Goal: Task Accomplishment & Management: Complete application form

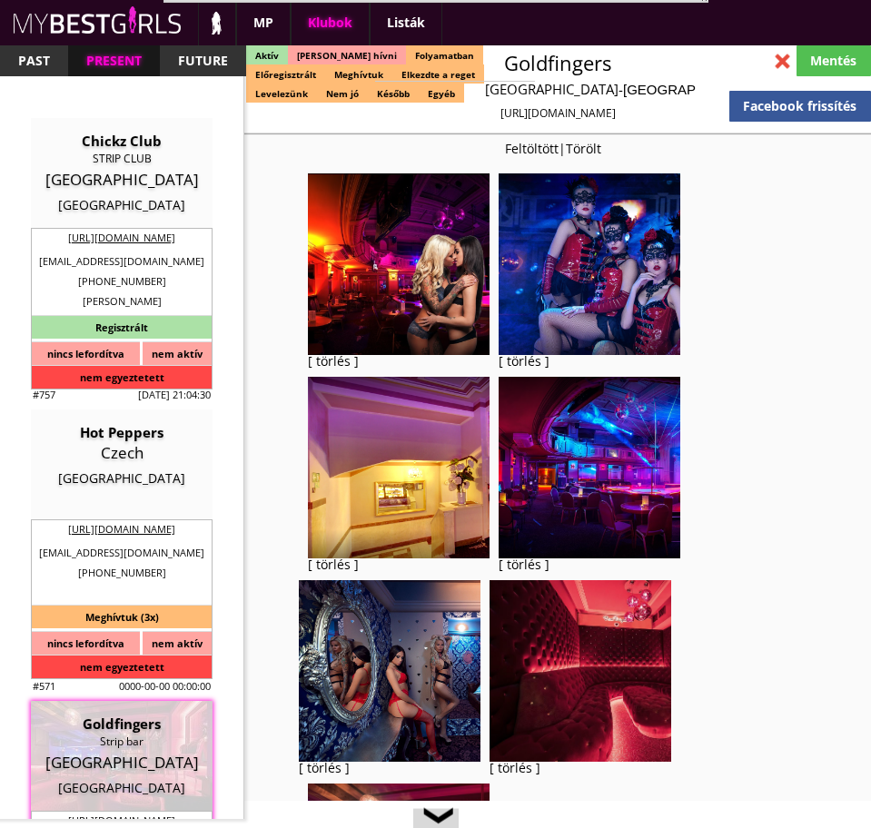
select select "reg"
select select "months"
select select "0"
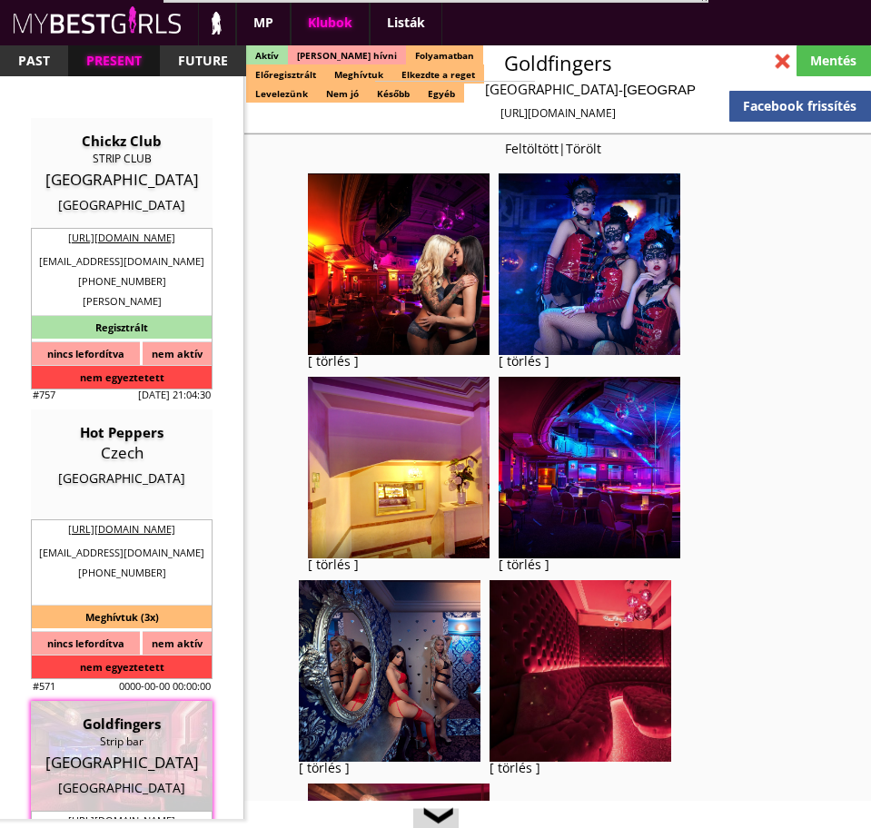
select select "0"
select select "weekly"
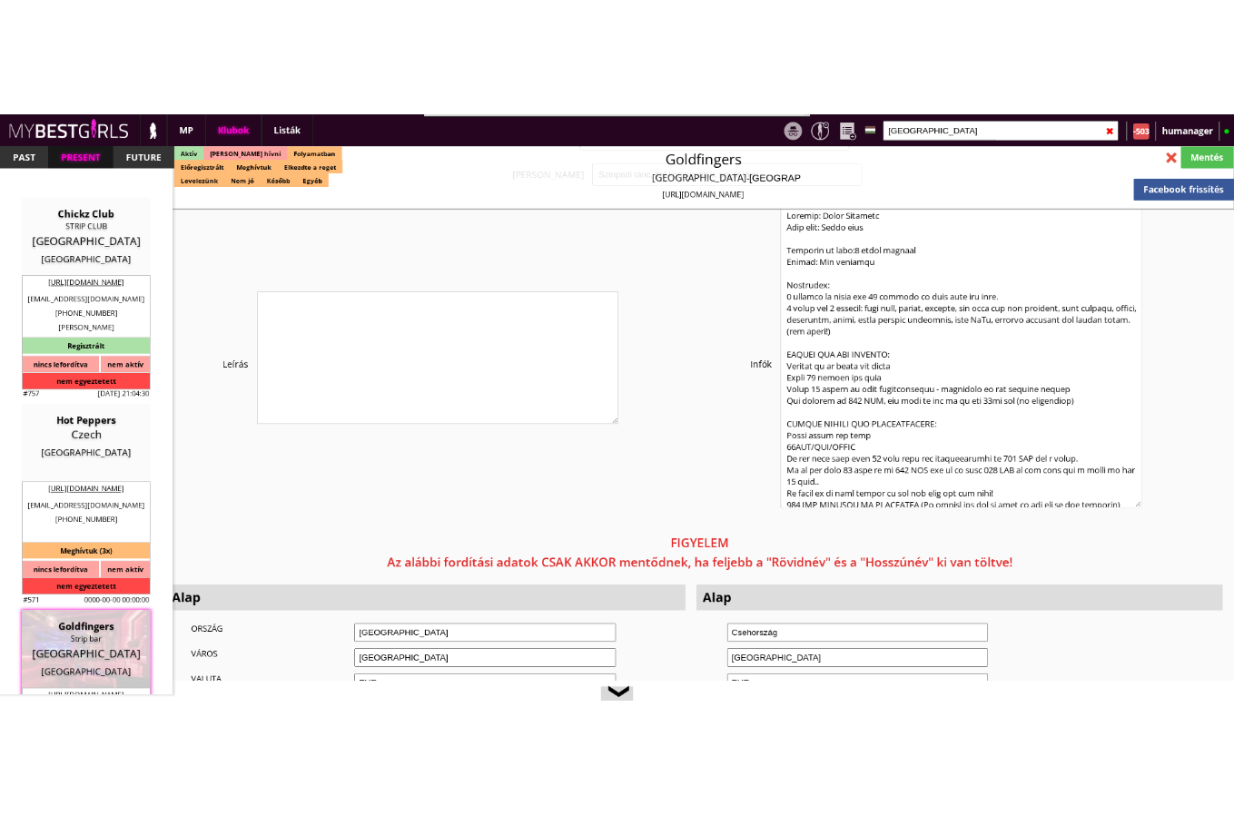
scroll to position [3313, 0]
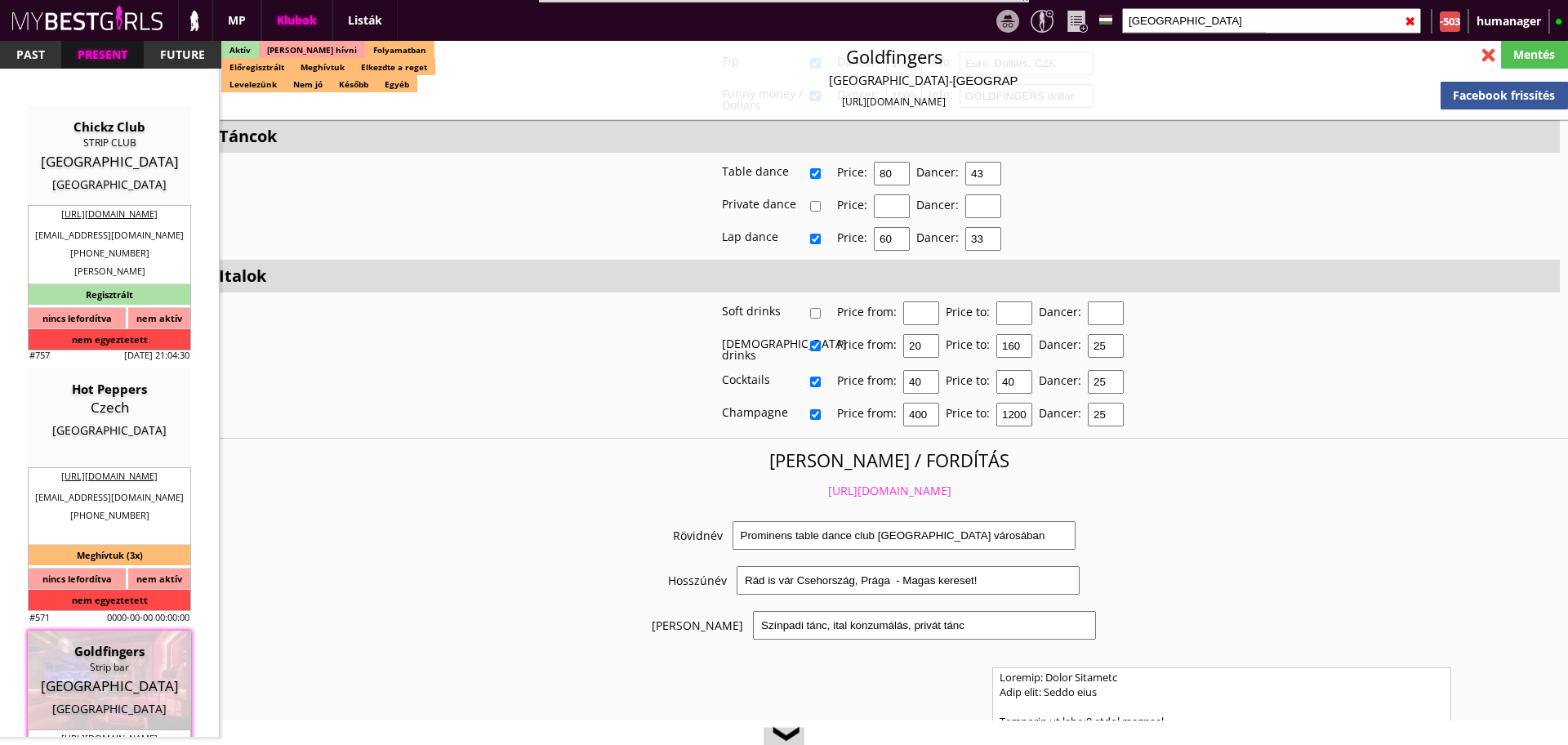
click at [783, 19] on input "[GEOGRAPHIC_DATA]" at bounding box center [1271, 21] width 299 height 25
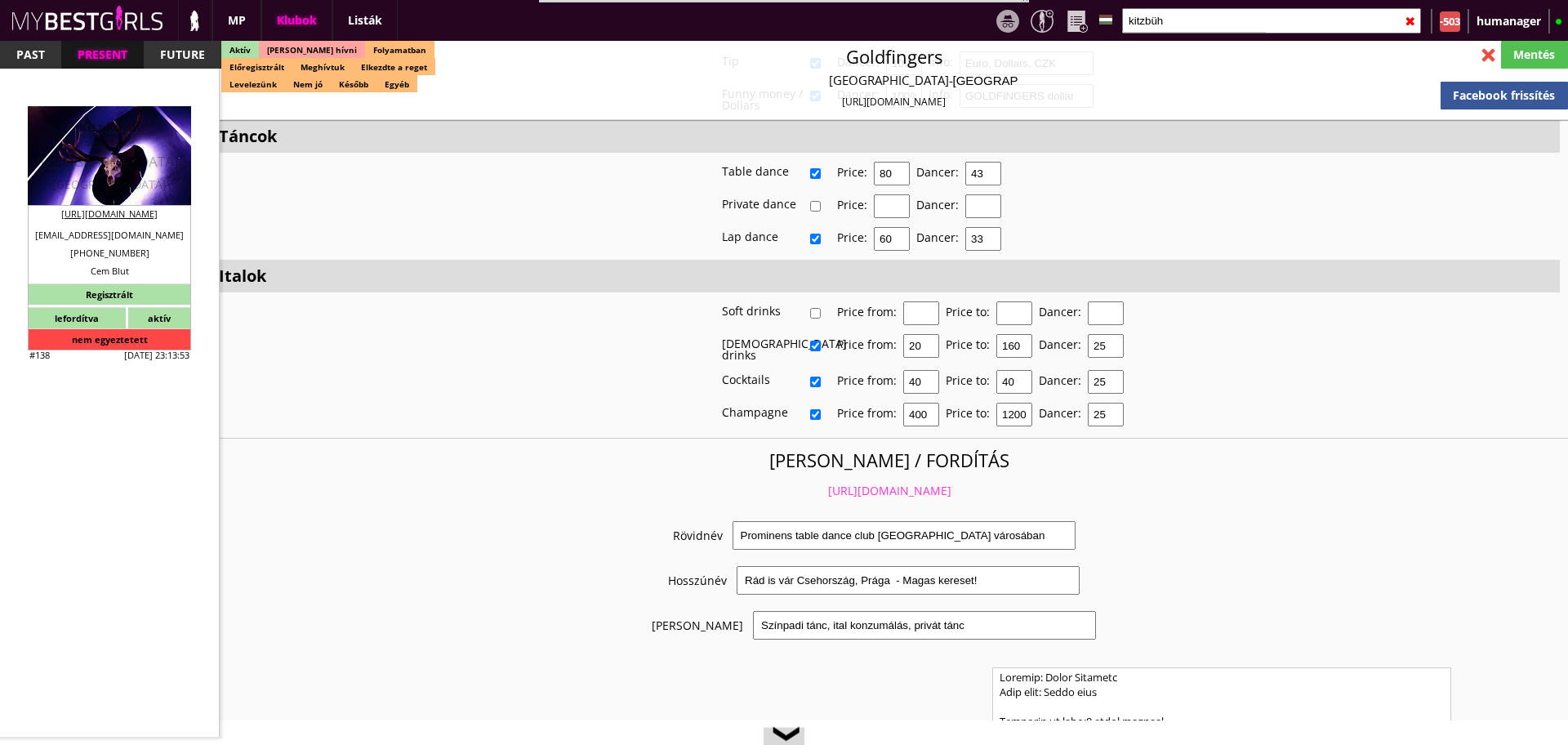
type input "kitzbüh"
click at [111, 160] on div "[GEOGRAPHIC_DATA]" at bounding box center [109, 162] width 139 height 16
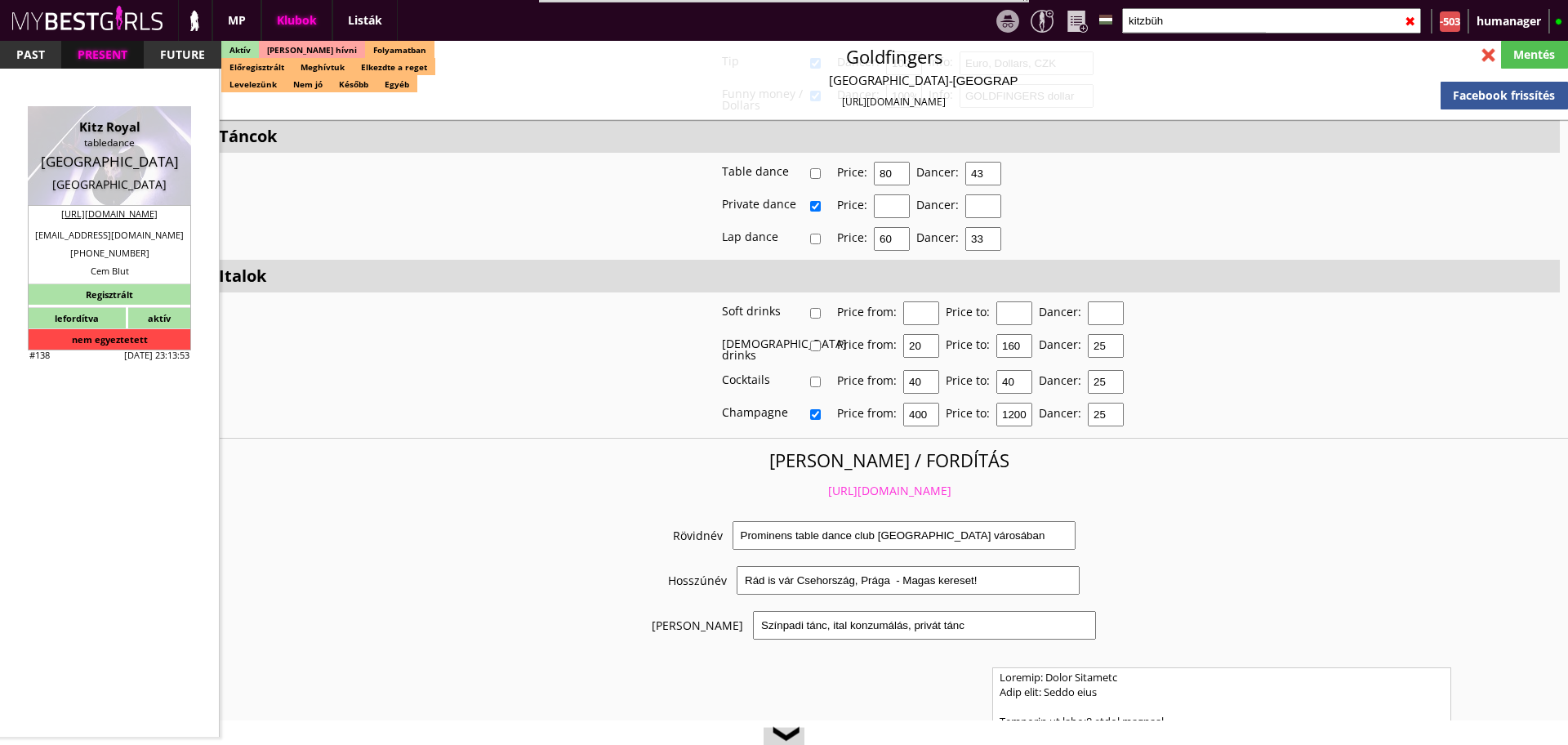
type input "[GEOGRAPHIC_DATA]"
checkbox input "false"
type textarea "Lorem: Ips. D sit amet, cons adipi. Elitseddo Eiusm temp incididu utlab, etd ma…"
type input "15.00"
type input "EUR"
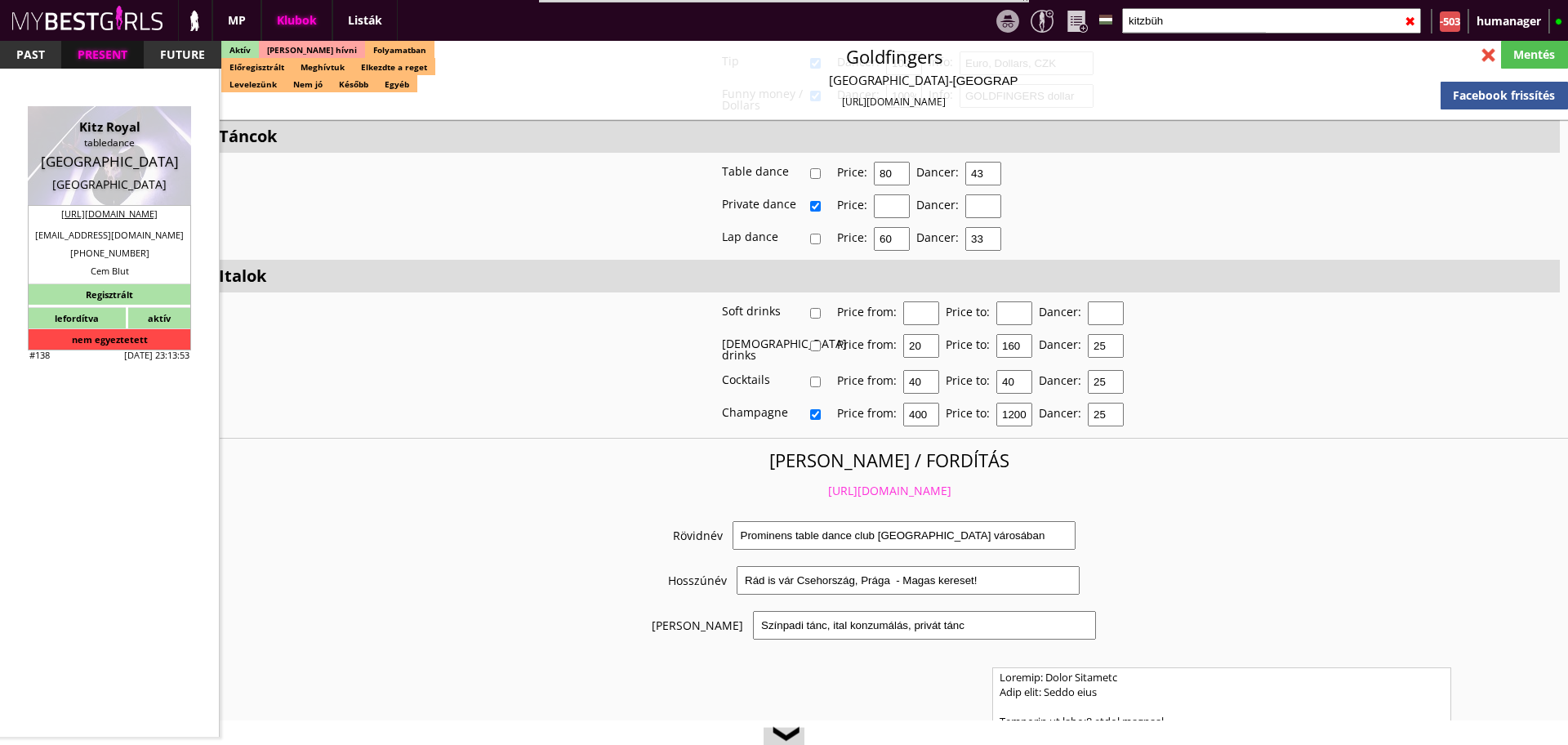
type input "Kitz Royal"
type input "tabledance"
type input "6370"
type input "[STREET_ADDRESS]"
type input "43"
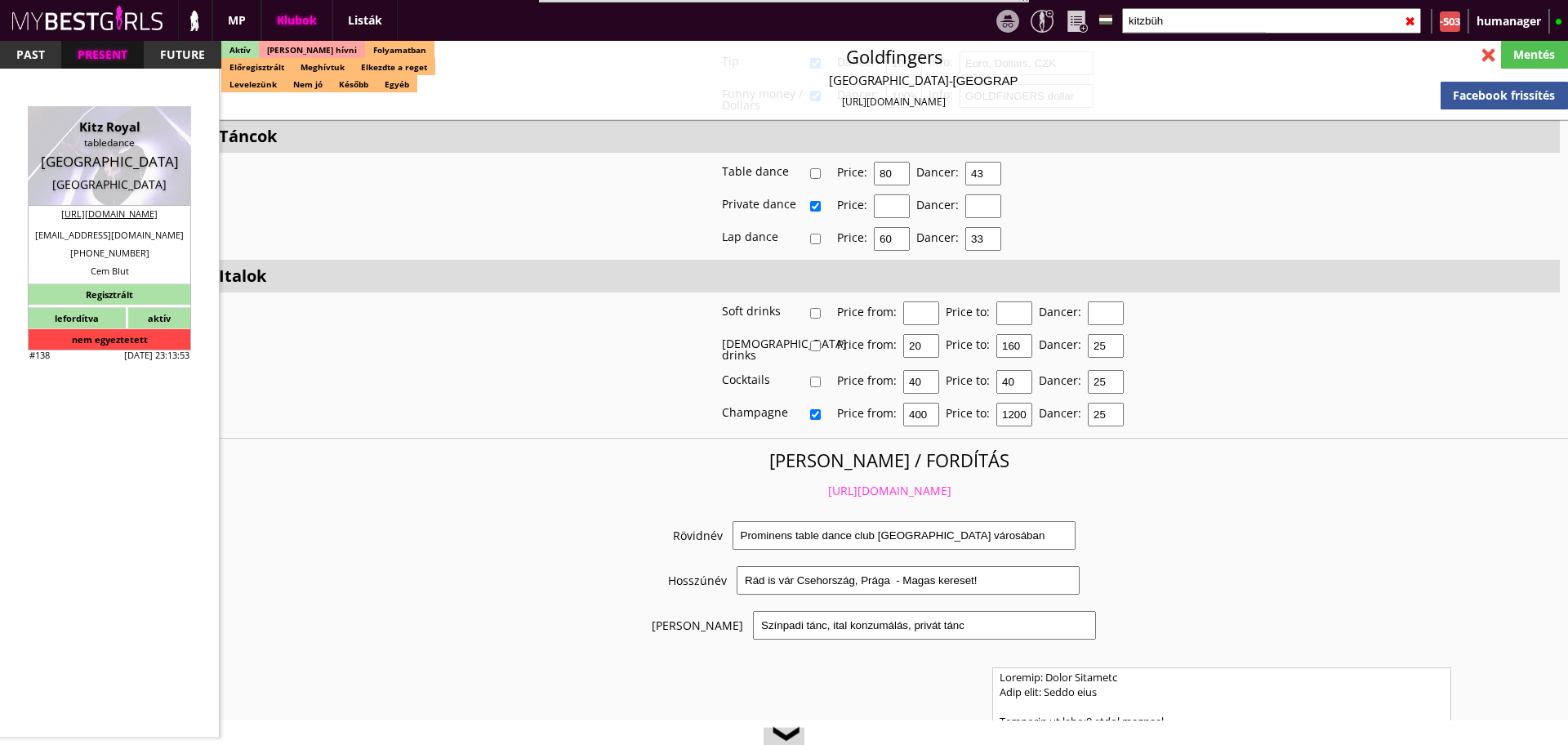
type input "535662746"
type input "[EMAIL_ADDRESS][DOMAIN_NAME]"
type input "[URL][DOMAIN_NAME]"
type textarea "Pro VIP GmbH ATU65671123 6370 [STREET_ADDRESS]"
type input "Pro VIP GmbH"
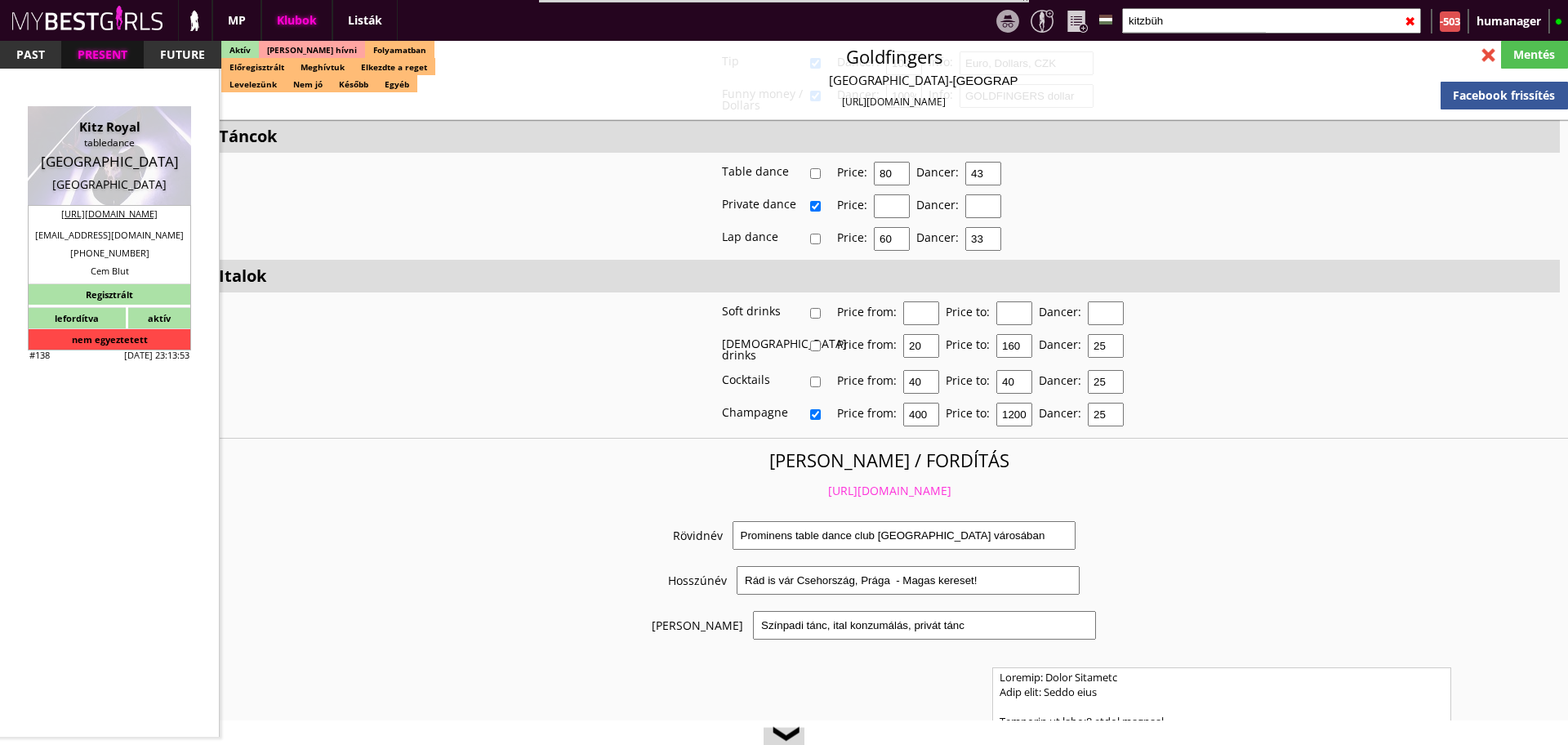
type input "ATU65671123"
type input "6370"
type input "[GEOGRAPHIC_DATA]"
type input "[STREET_ADDRESS]"
type input "Cem"
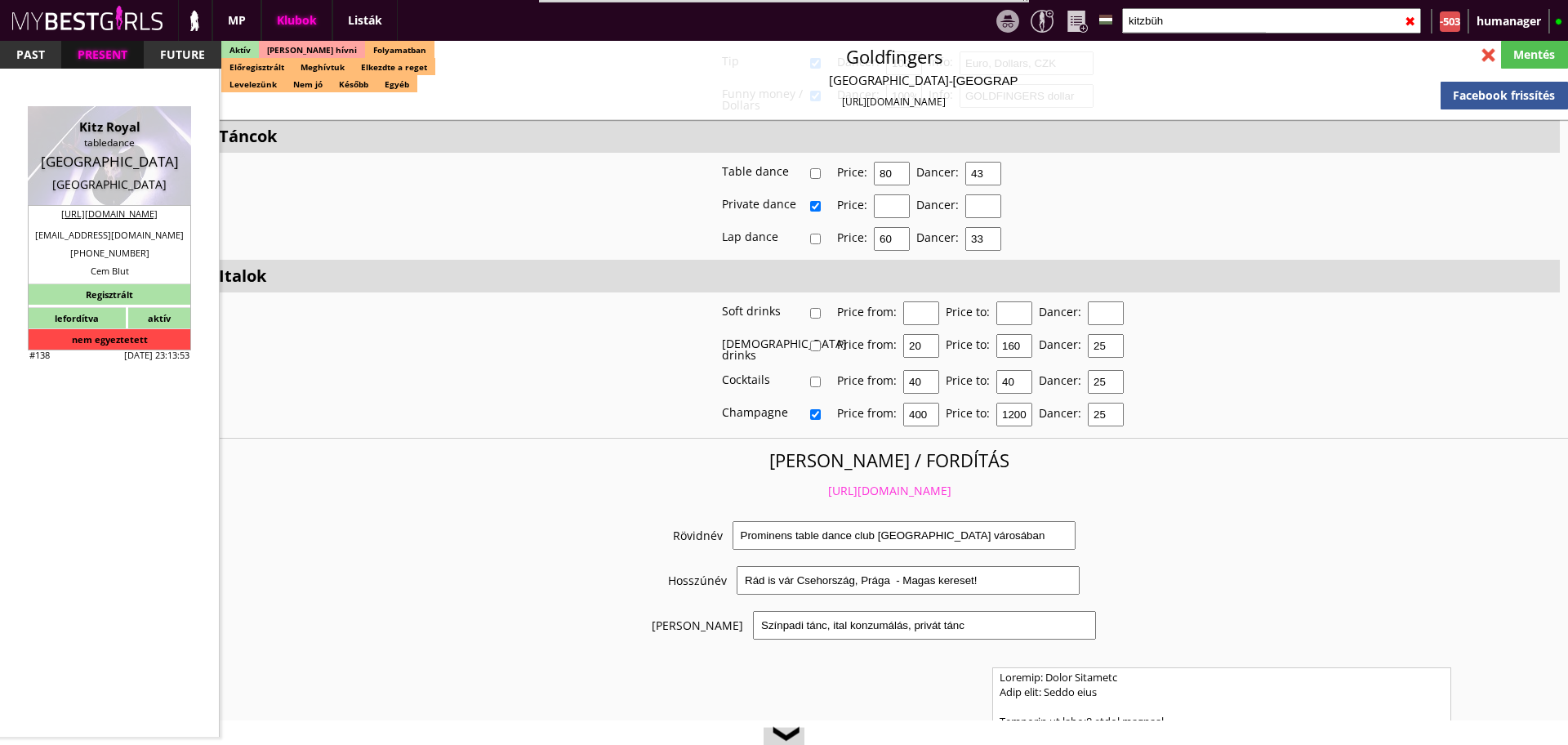
type input "Blut"
type input "+49"
type input "15146852404"
type input "[EMAIL_ADDRESS][DOMAIN_NAME]"
type input "Eva"
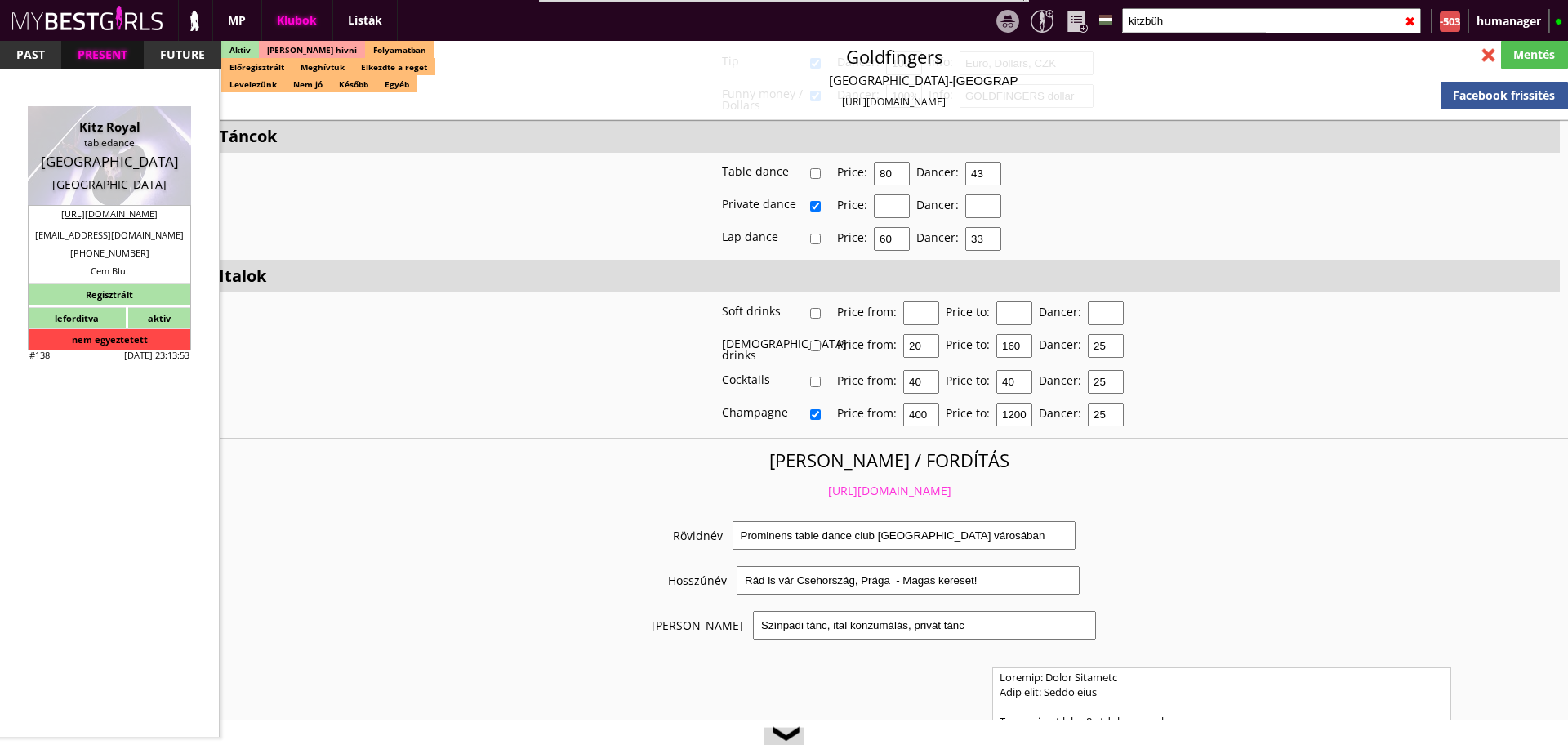
type input "Paraschiv"
type input "+40"
type input "735366266"
type input "[EMAIL_ADDRESS][DOMAIN_NAME]"
type input "10-12"
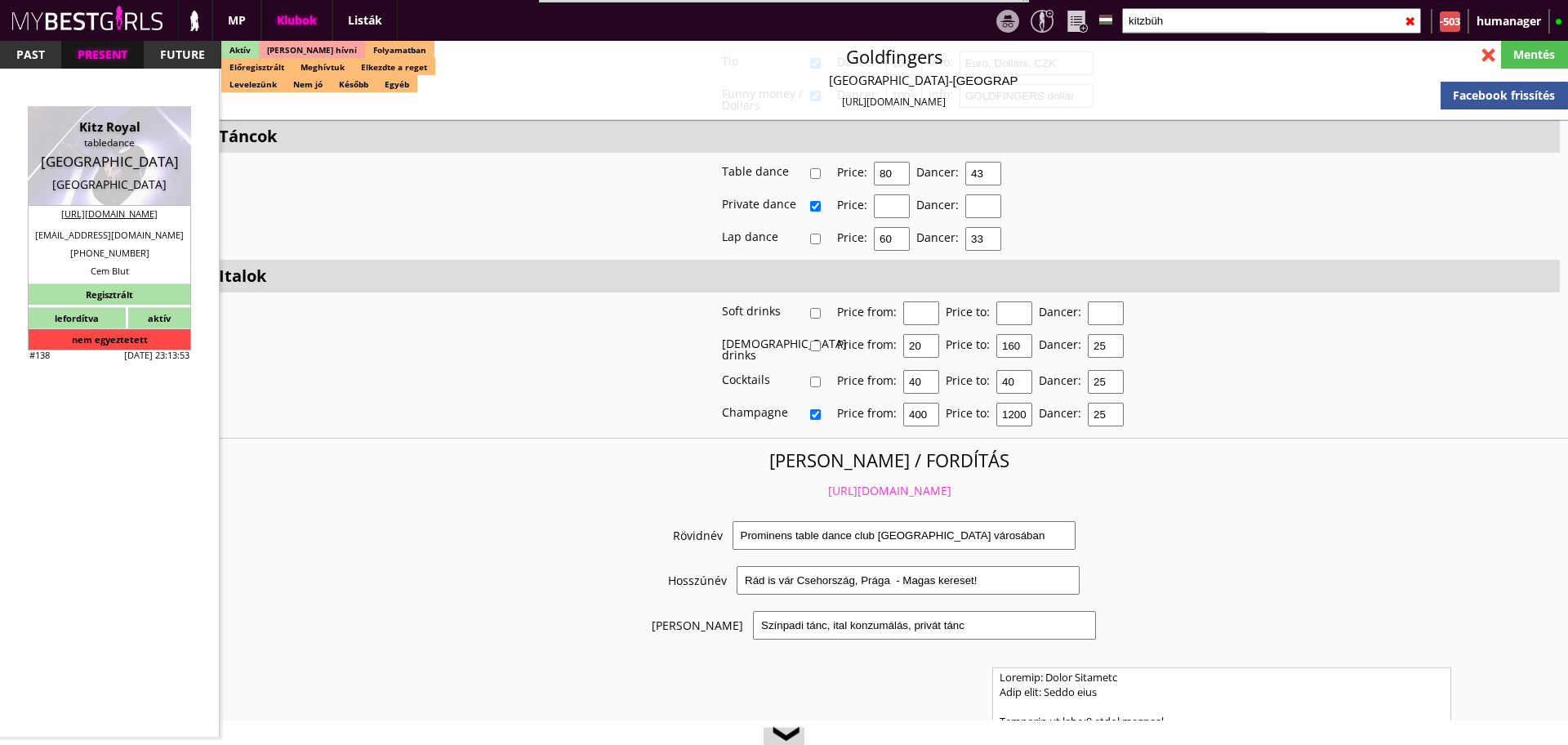
type input "4"
type input "1"
type input "14"
select select "days"
select select "house"
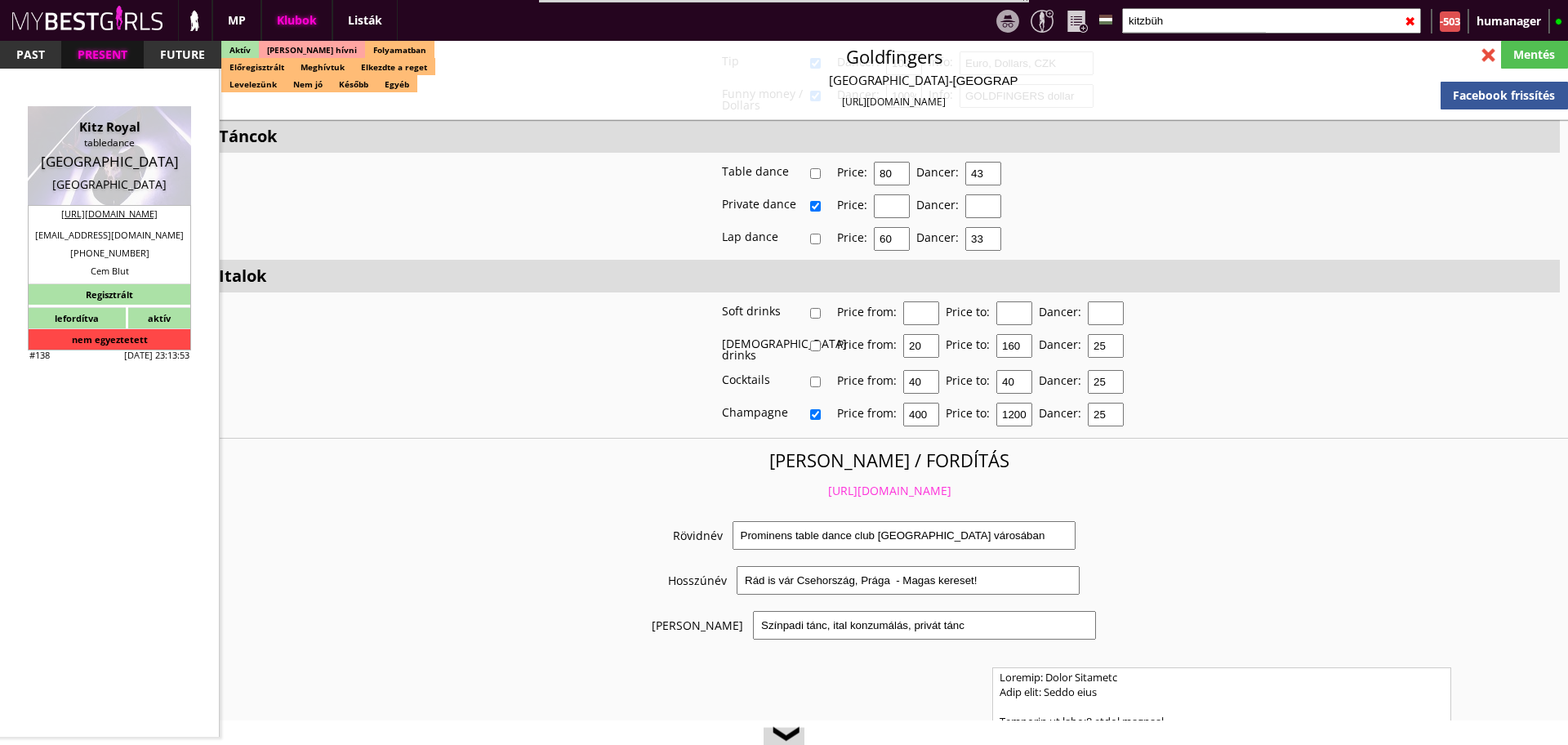
type input "15.00"
type input "2 - 4"
checkbox input "true"
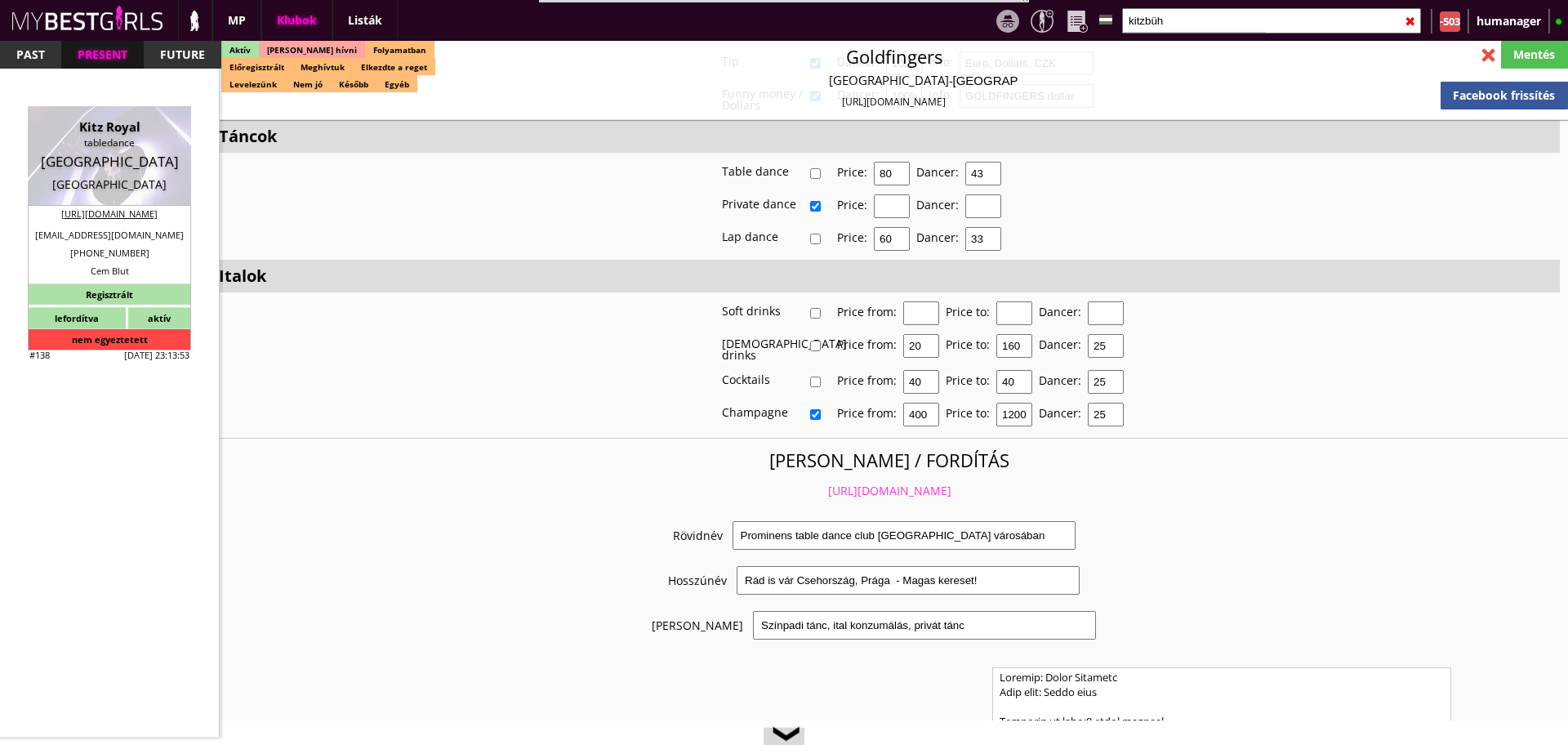
checkbox input "true"
checkbox input "false"
checkbox input "true"
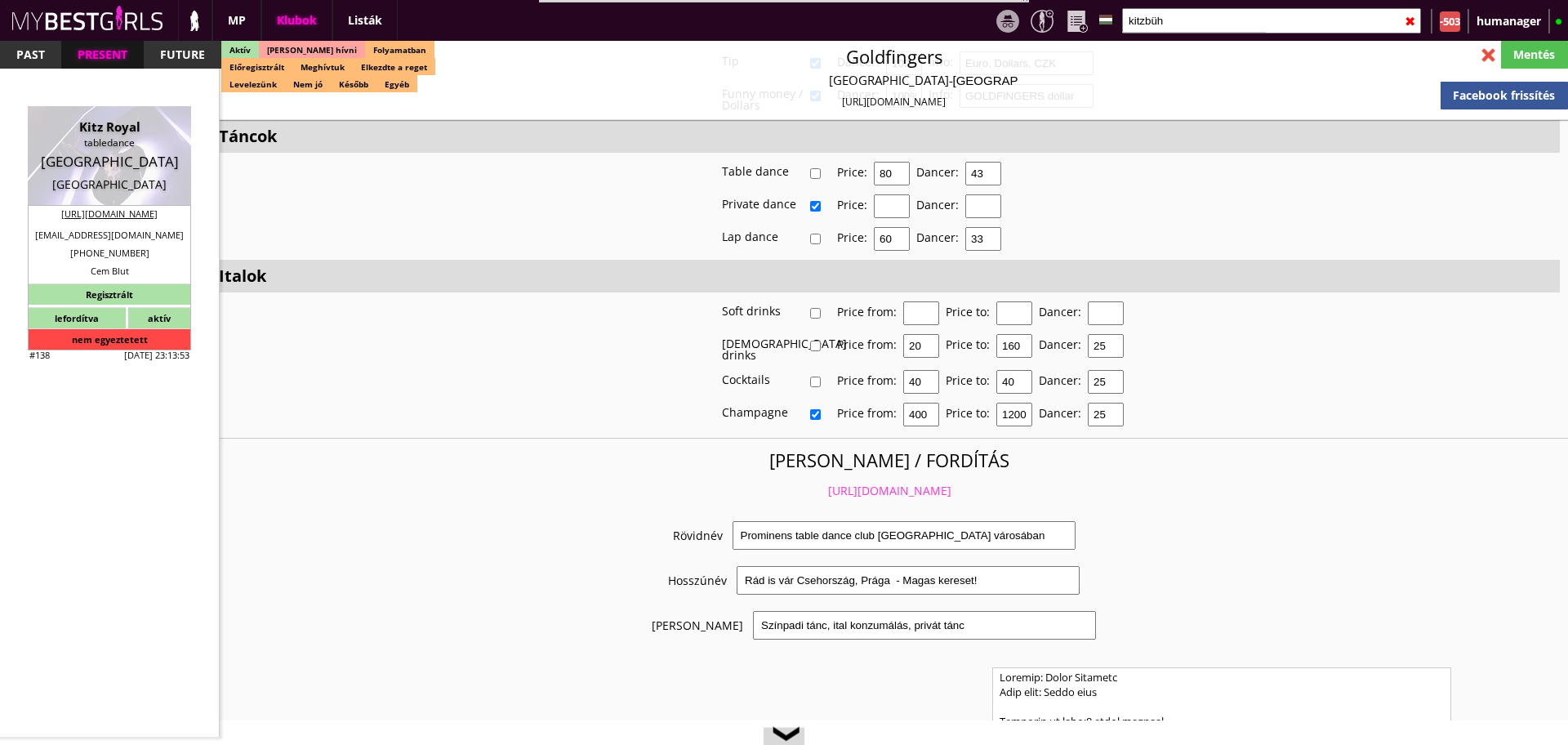
checkbox input "true"
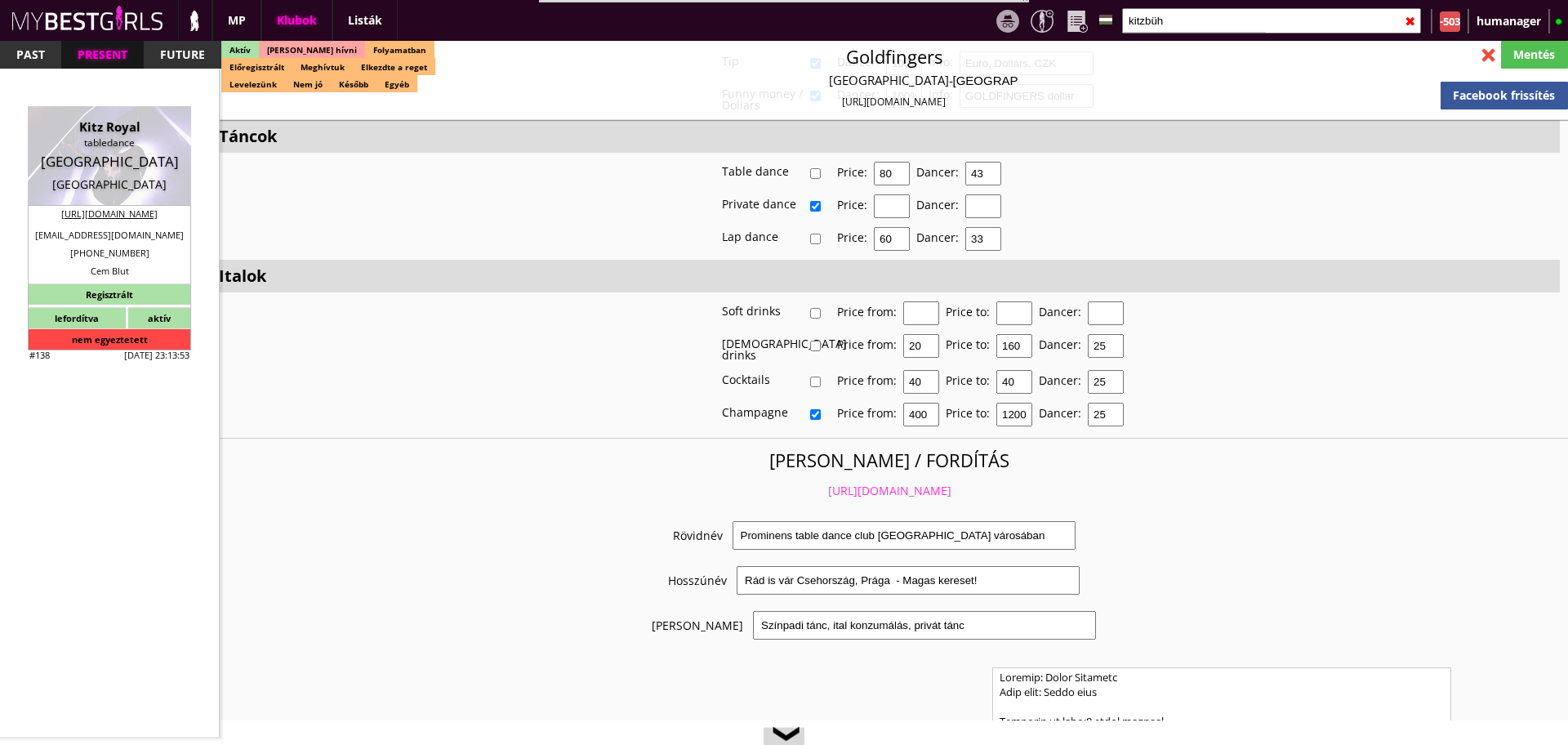
type input "7"
checkbox input "true"
checkbox input "false"
type input "1"
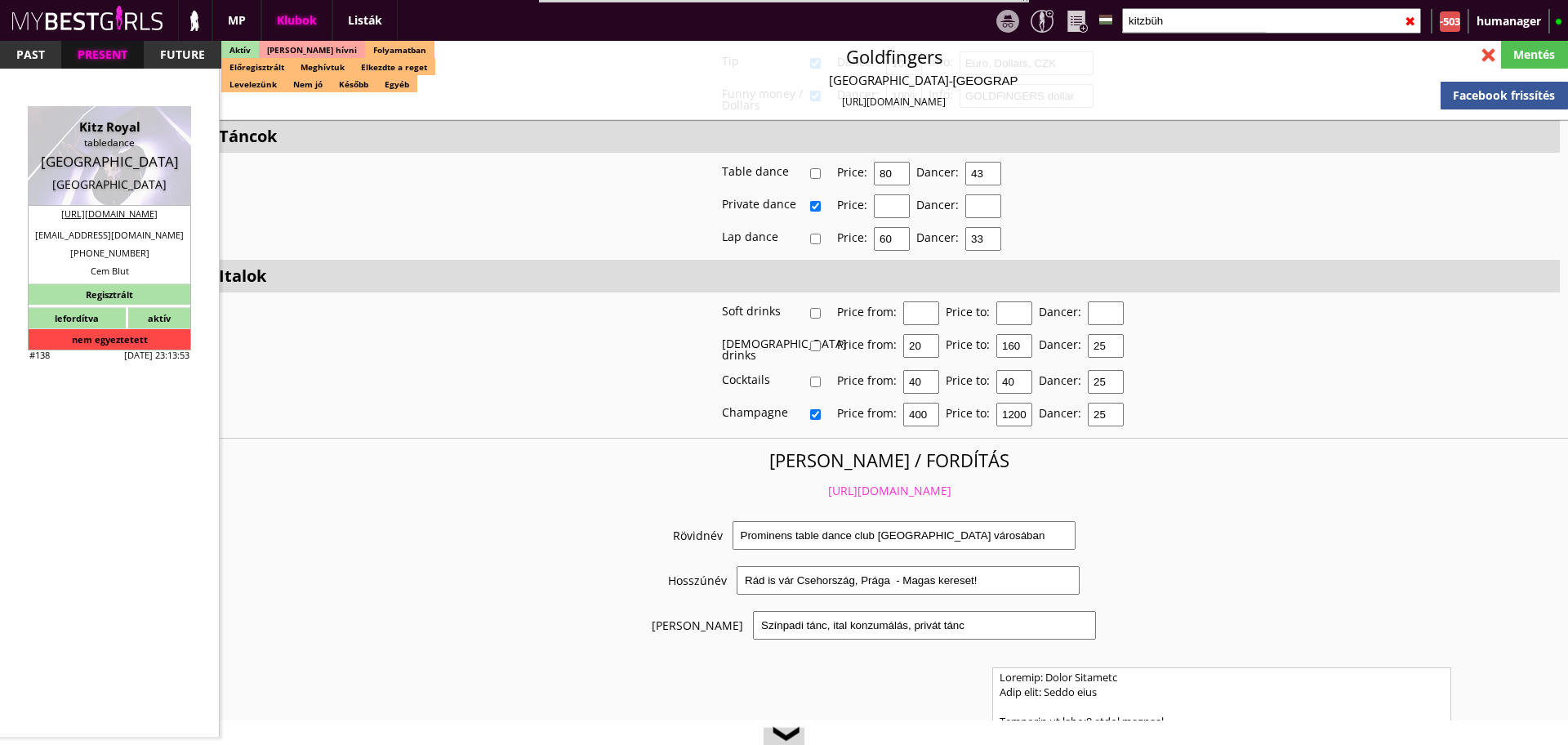
type input "1500"
type input "0.00"
checkbox input "true"
type input "50%"
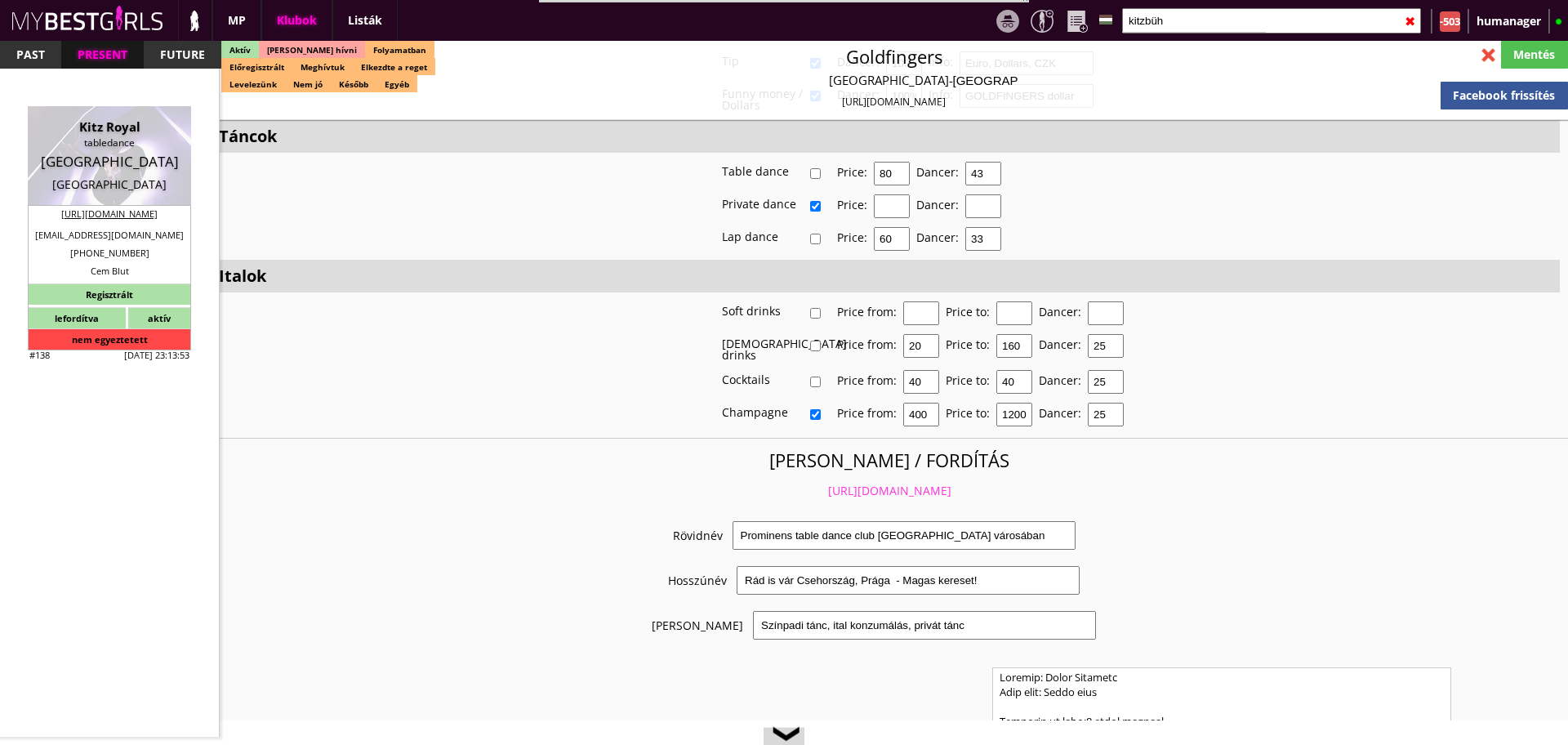
checkbox input "true"
type input "50%"
checkbox input "false"
checkbox input "true"
type input "60"
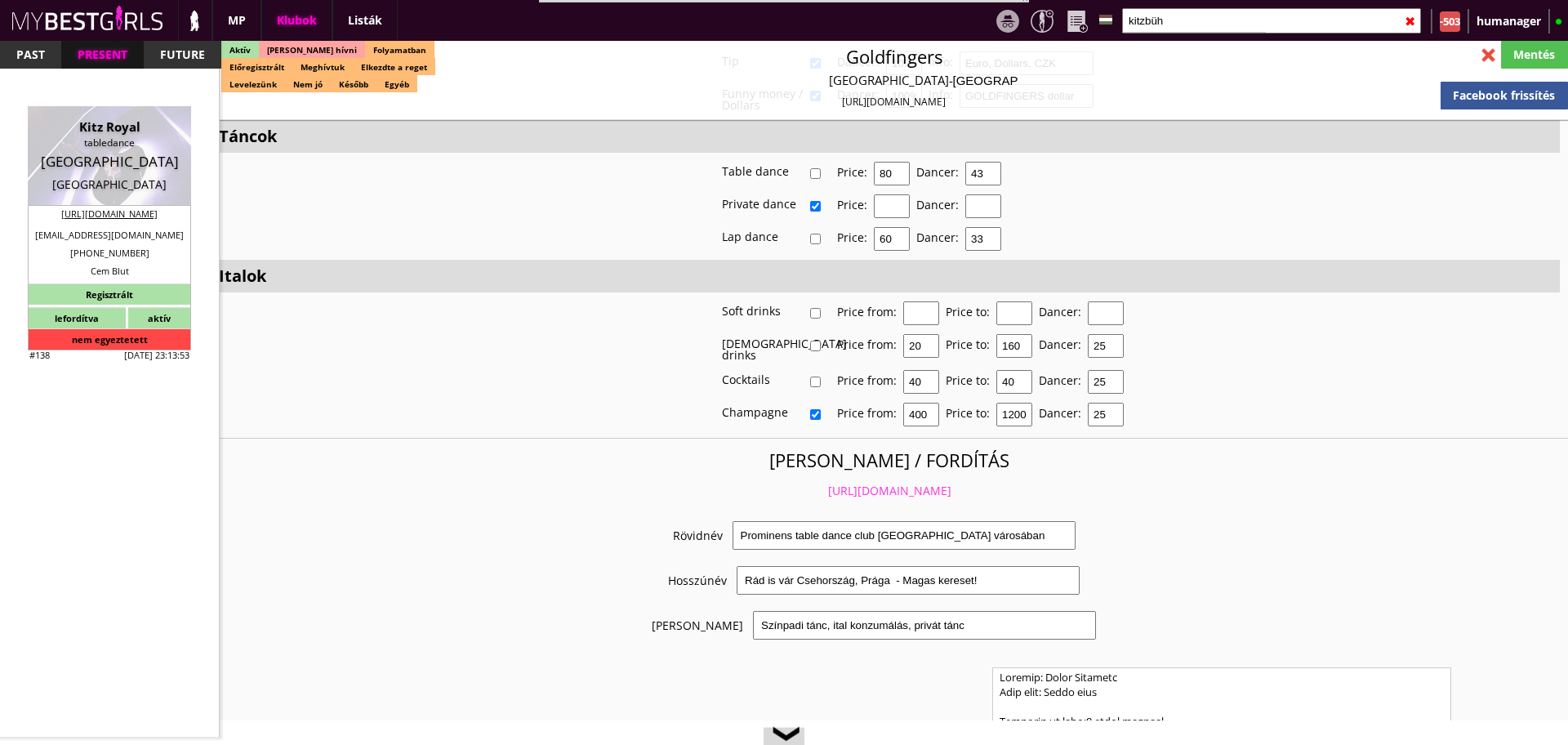
type input "30"
checkbox input "false"
checkbox input "true"
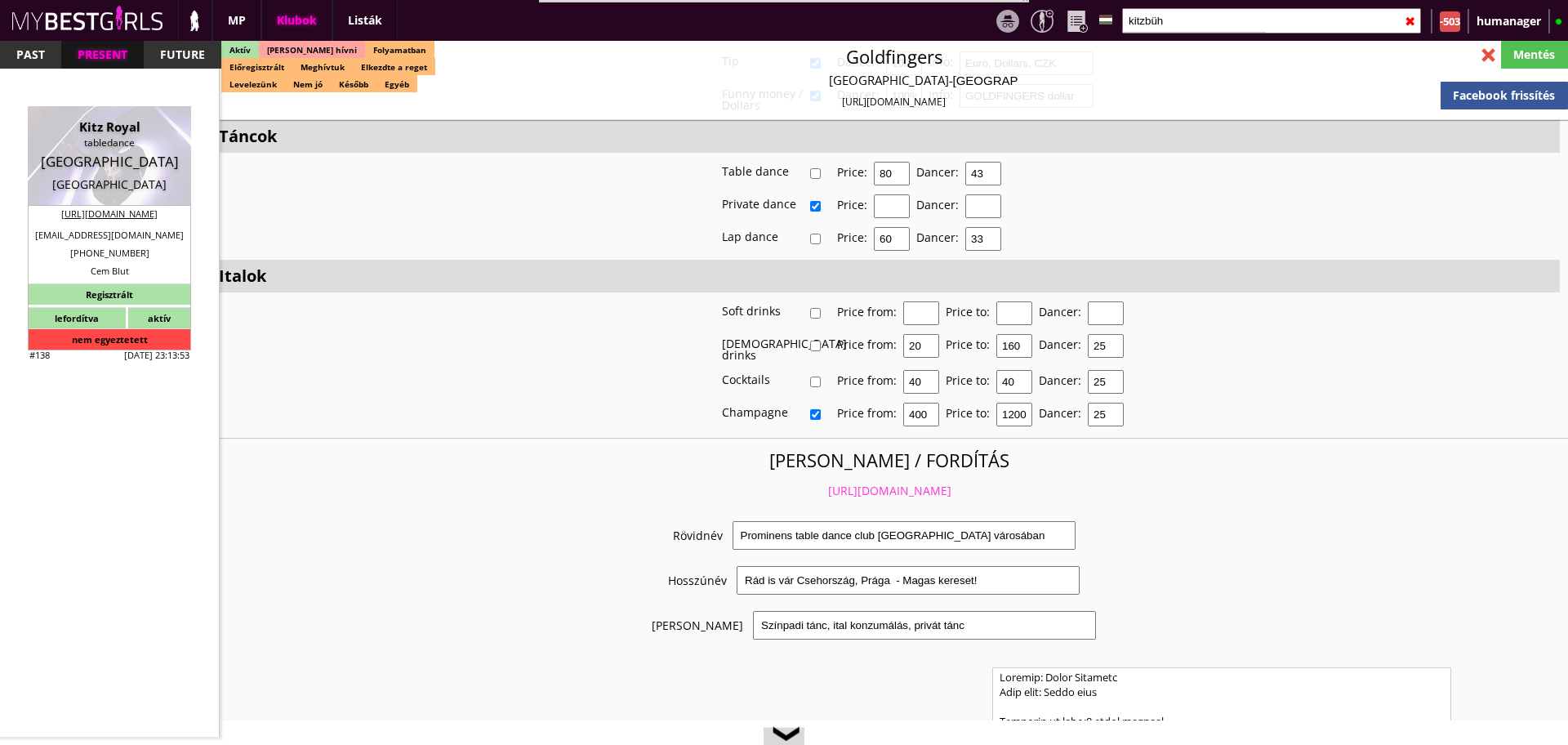
type input "60"
type input "20000"
type input "20"
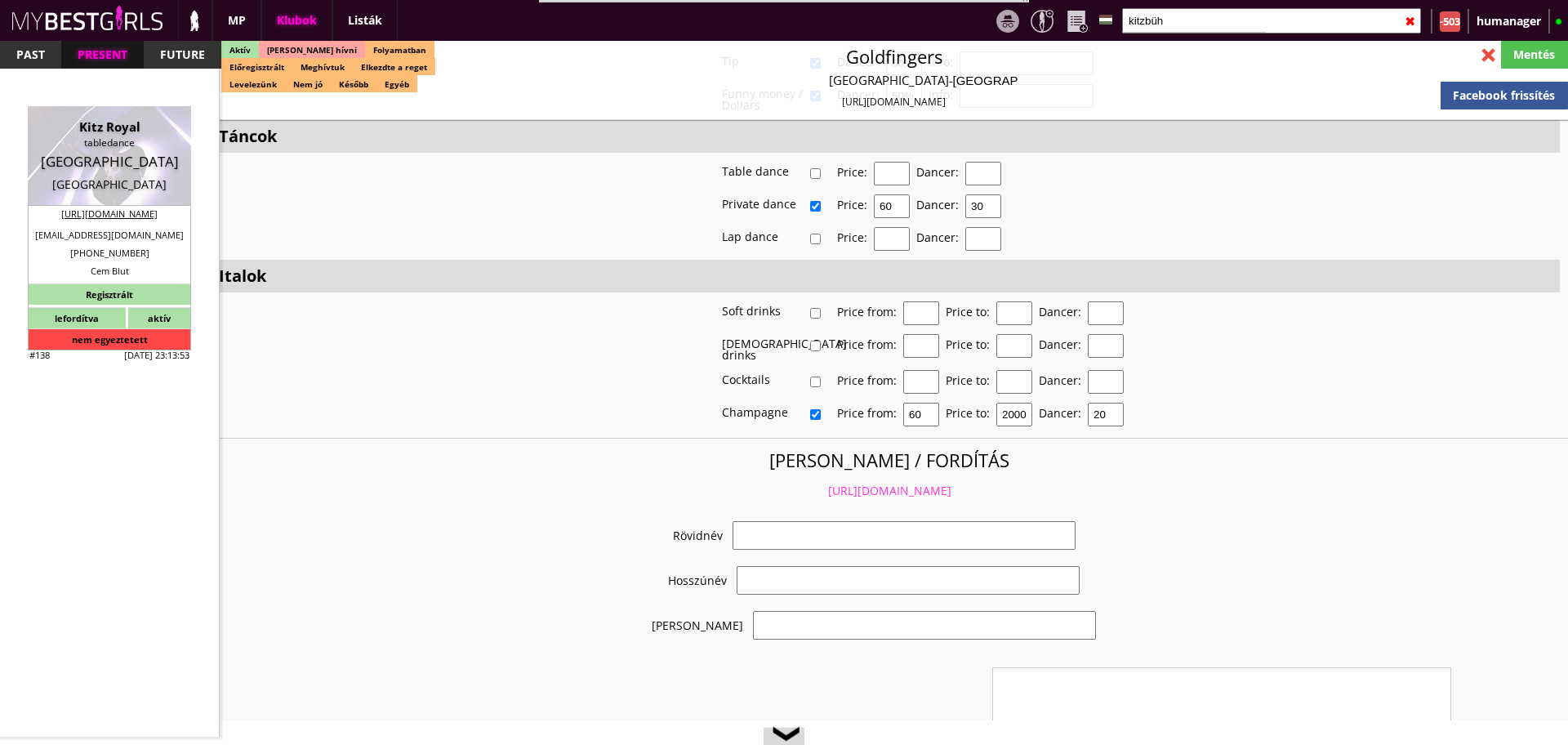
select select "[EMAIL_ADDRESS][DOMAIN_NAME]"
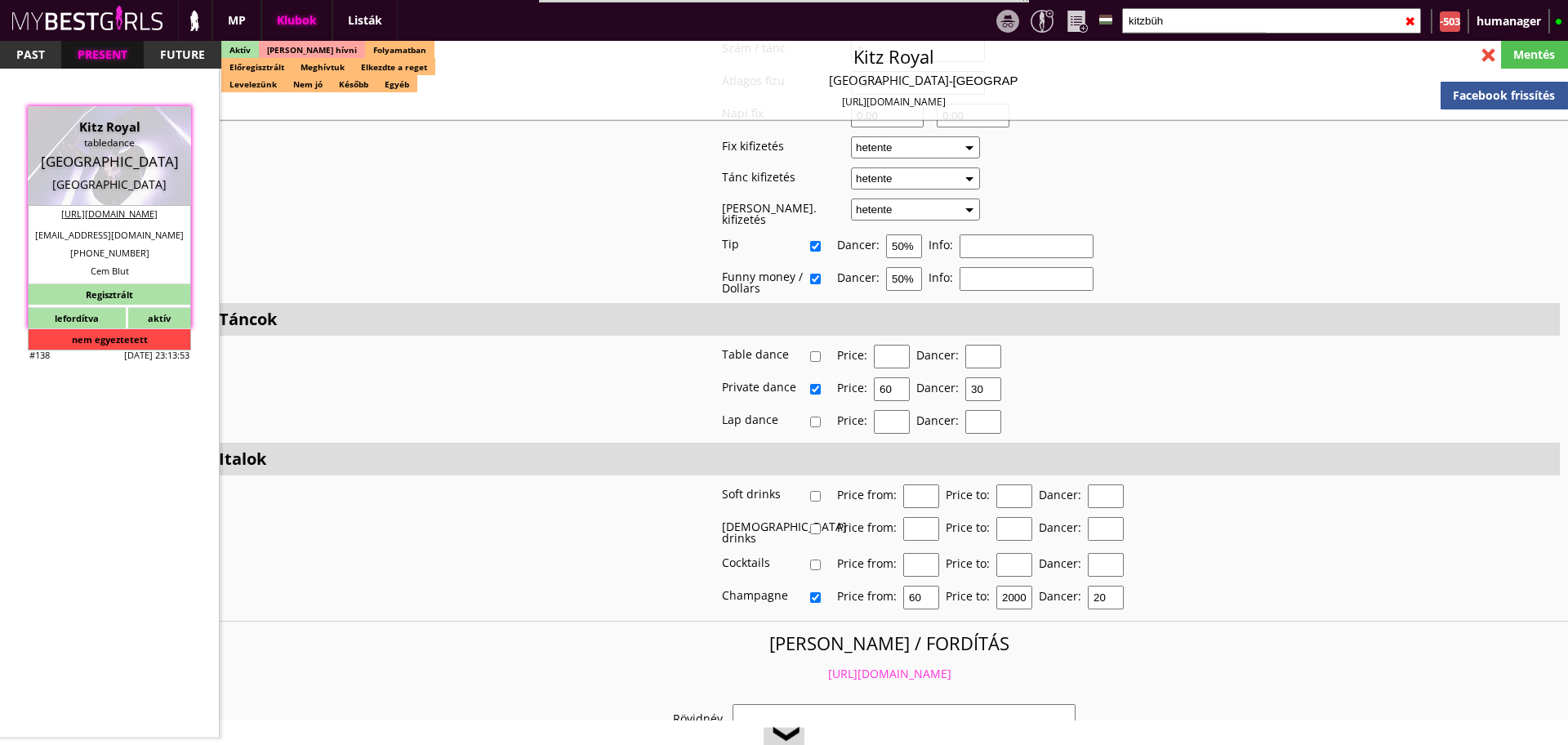
checkbox input "true"
type input "Táncosmunka [GEOGRAPHIC_DATA]"
type input "Table Dance Bar a [PERSON_NAME] síparadicsomban"
type input "Asztaltánc"
type textarea "This city is one of the reachest Holiday Resort from [GEOGRAPHIC_DATA]. Within …"
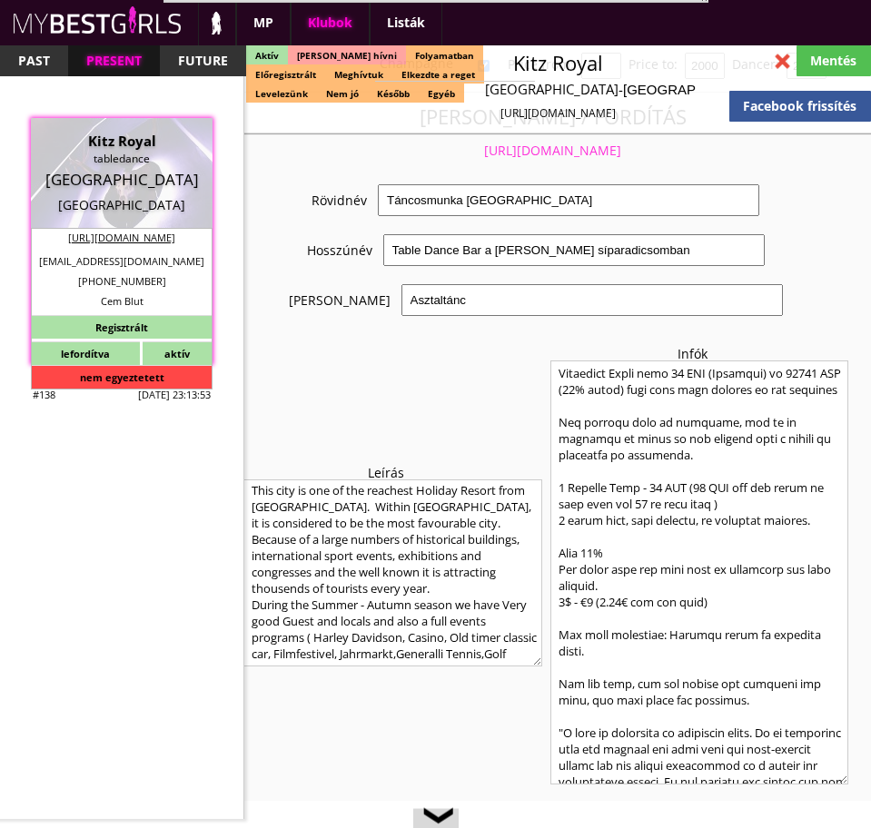
scroll to position [1334, 0]
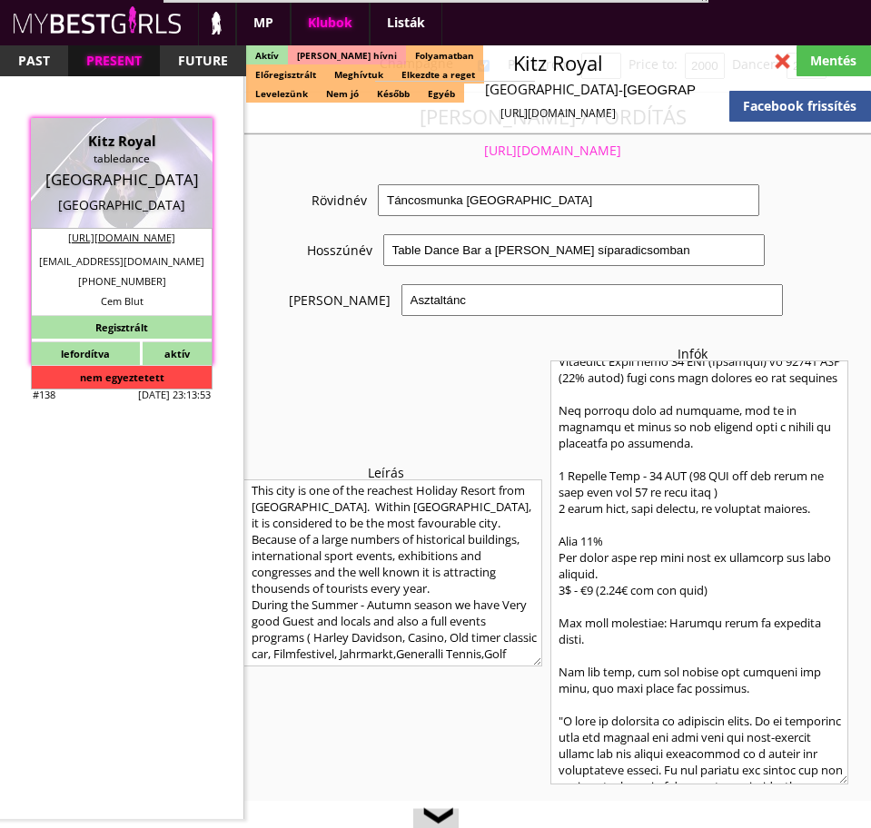
click at [649, 488] on textarea at bounding box center [699, 572] width 299 height 424
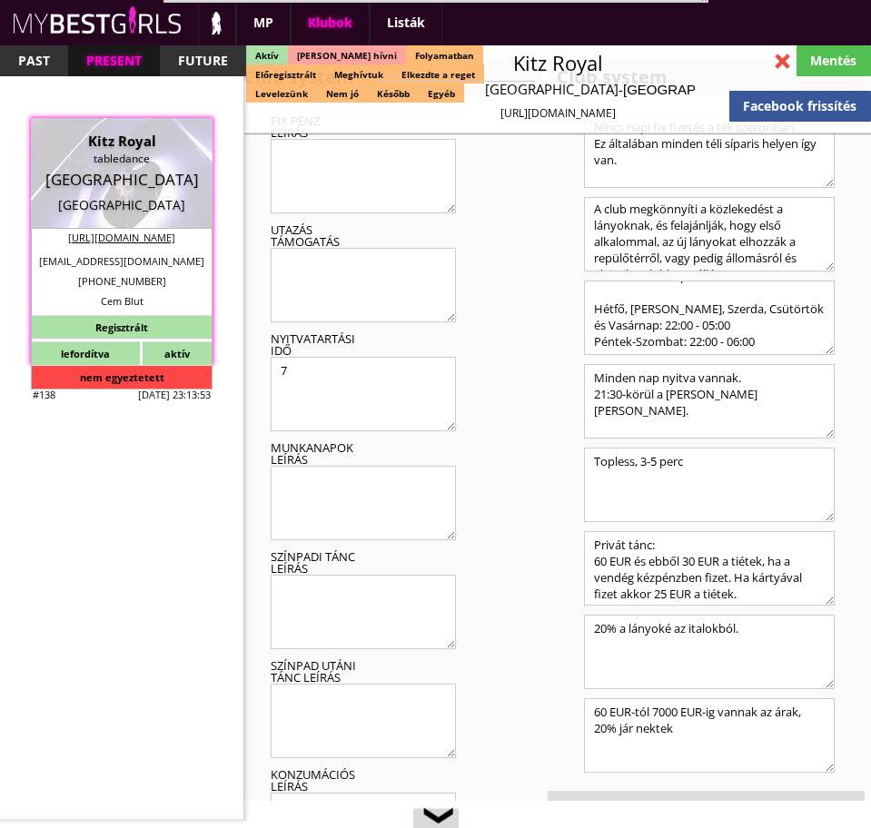
scroll to position [5806, 0]
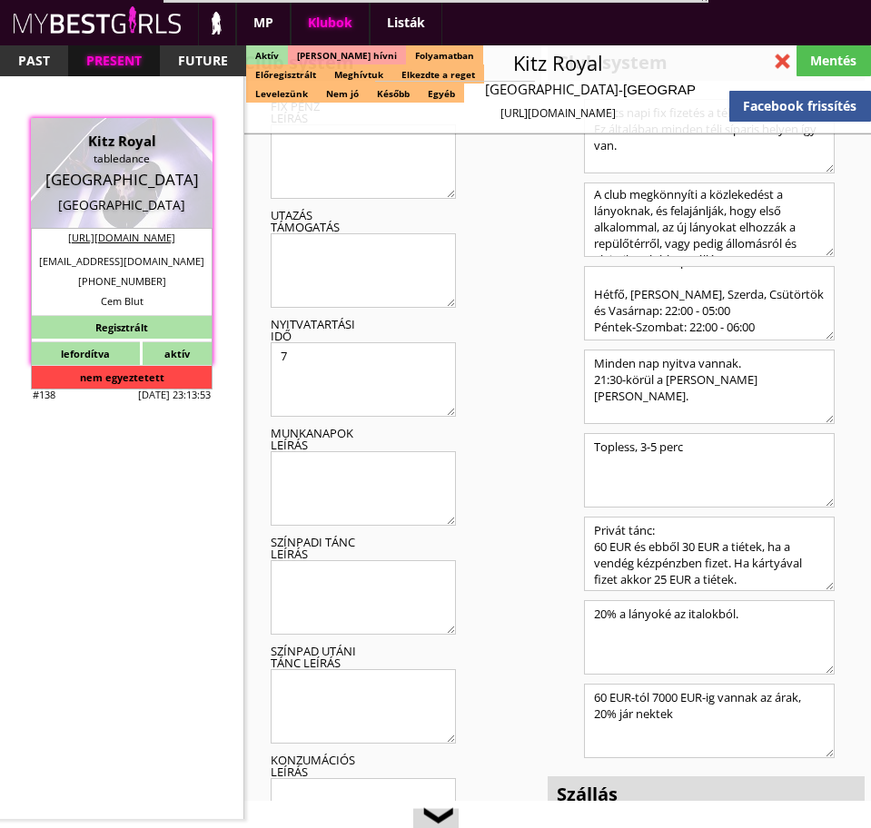
type textarea "Loremip: Dolorsi Amet cons: adipi elits, doeiusm tempo, incid utlaboreetdo Magn…"
click at [665, 550] on textarea "Privát tánc: 60 EUR és ebből 30 EUR a tiétek, ha a vendég kézpénzben fizet. Ha …" at bounding box center [709, 554] width 251 height 74
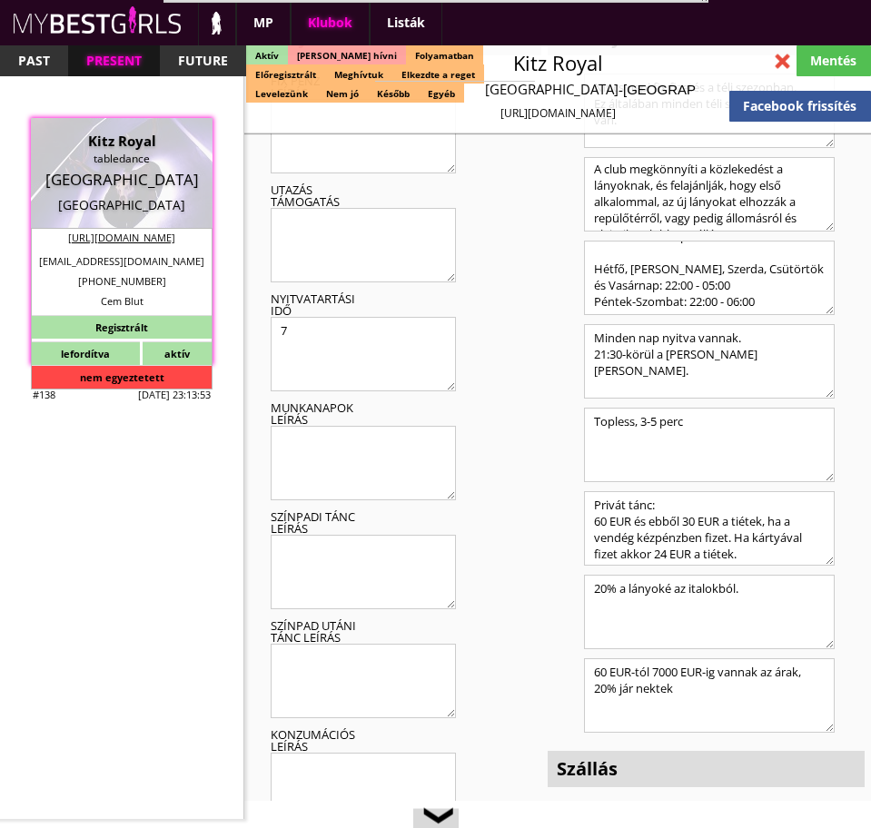
type textarea "Privát tánc: 60 EUR és ebből 30 EUR a tiétek, ha a vendég kézpénzben fizet. Ha …"
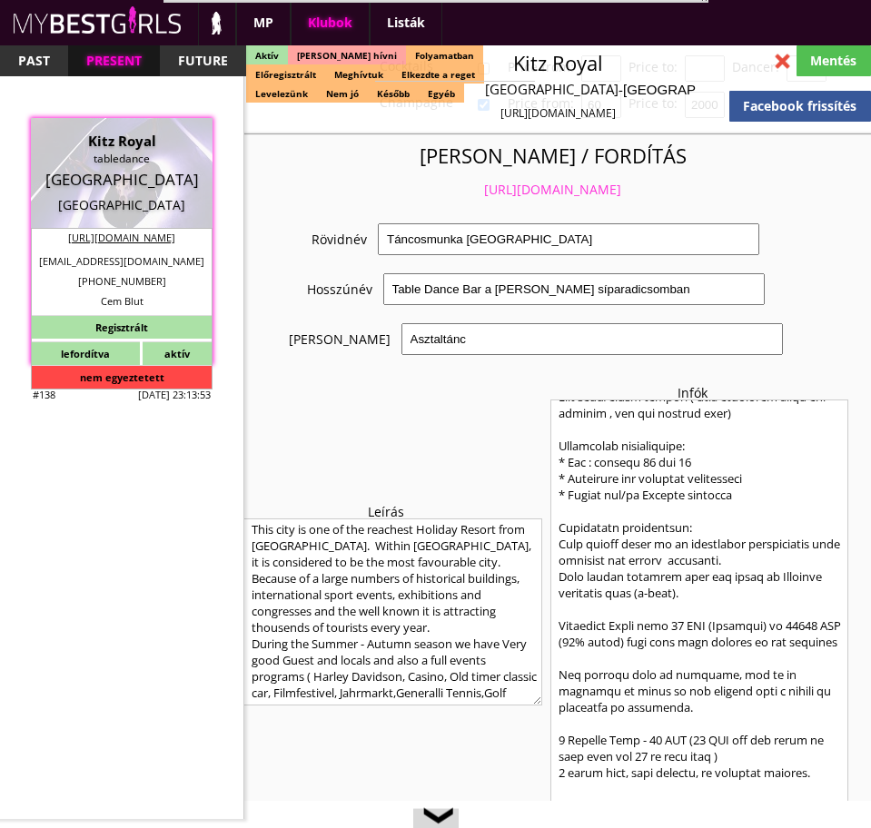
scroll to position [1088, 0]
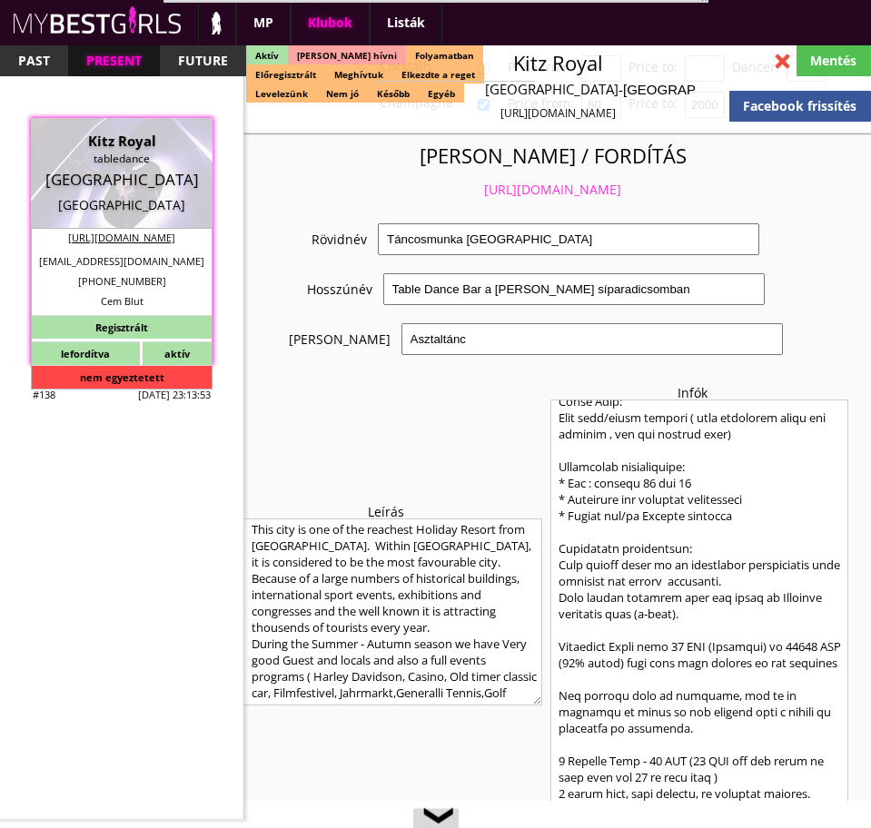
click at [566, 645] on textarea at bounding box center [699, 611] width 299 height 424
click at [687, 665] on textarea at bounding box center [699, 611] width 299 height 424
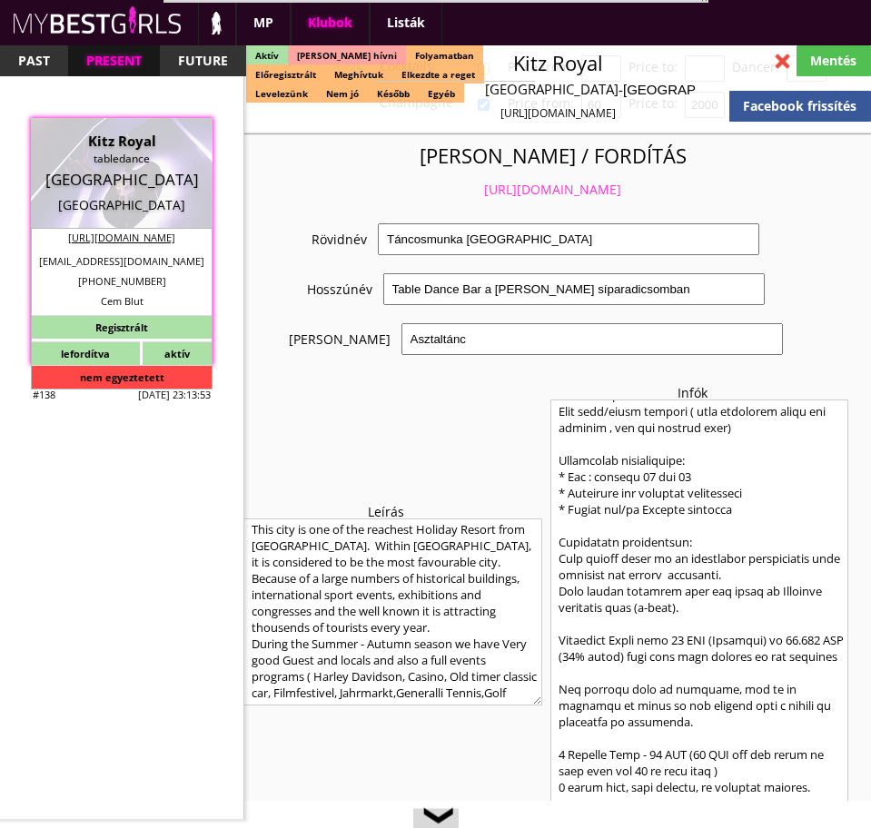
click at [637, 642] on textarea at bounding box center [699, 611] width 299 height 424
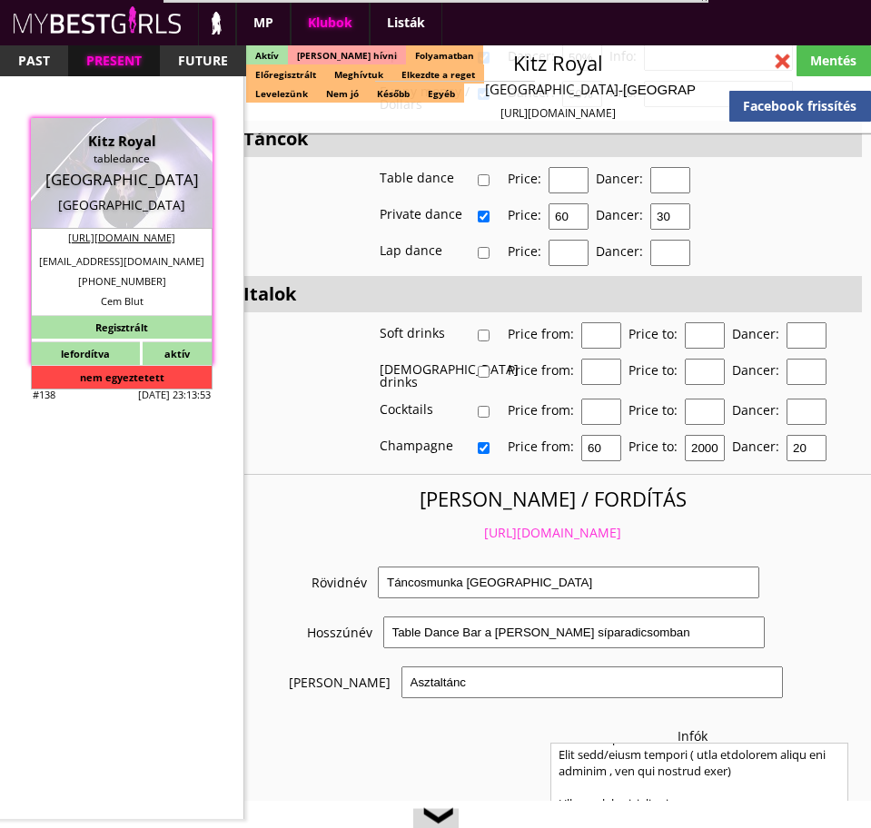
scroll to position [4340, 0]
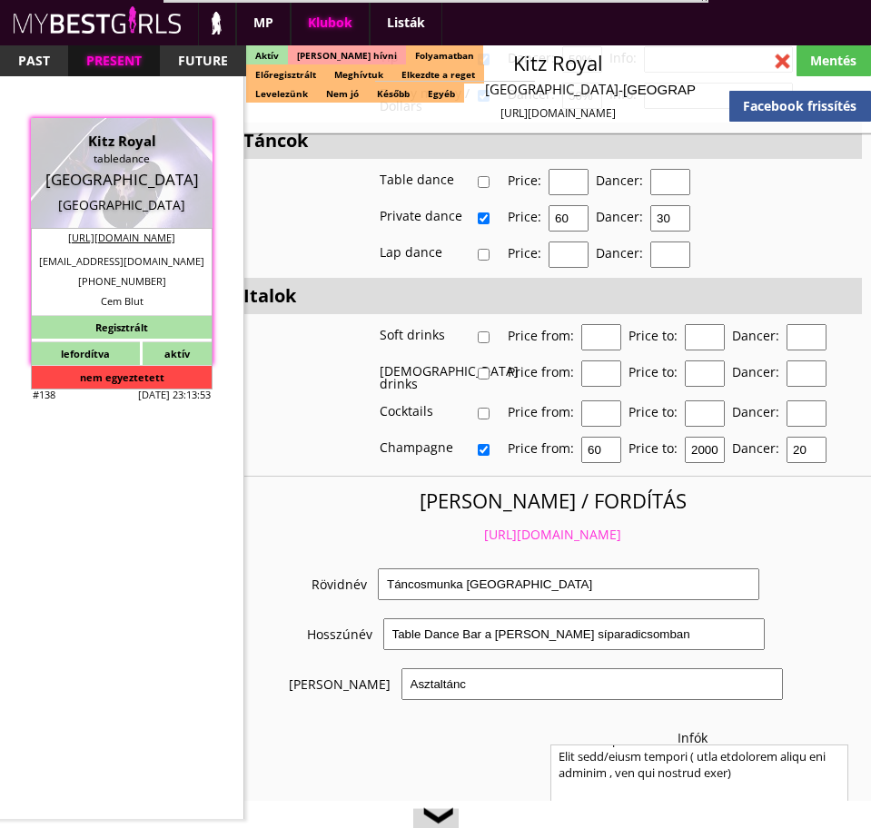
type textarea "Loremip: Dolorsi Amet cons: adipi elits, doeiusm tempo, incid utlaboreetdo Magn…"
click at [824, 437] on input "20" at bounding box center [806, 450] width 40 height 26
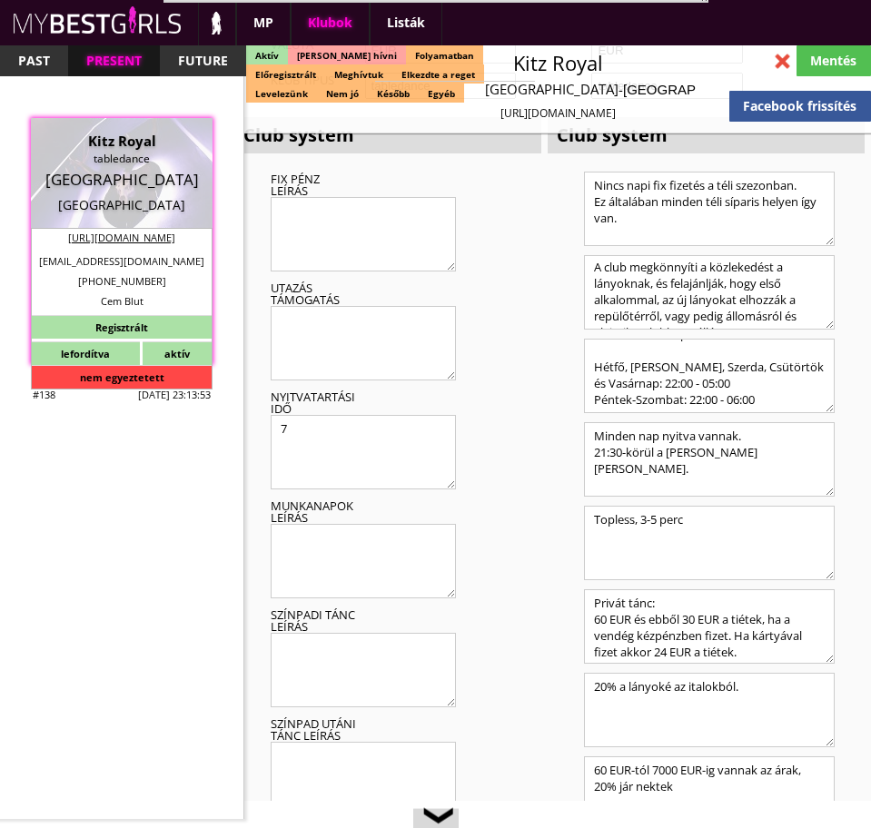
scroll to position [5778, 0]
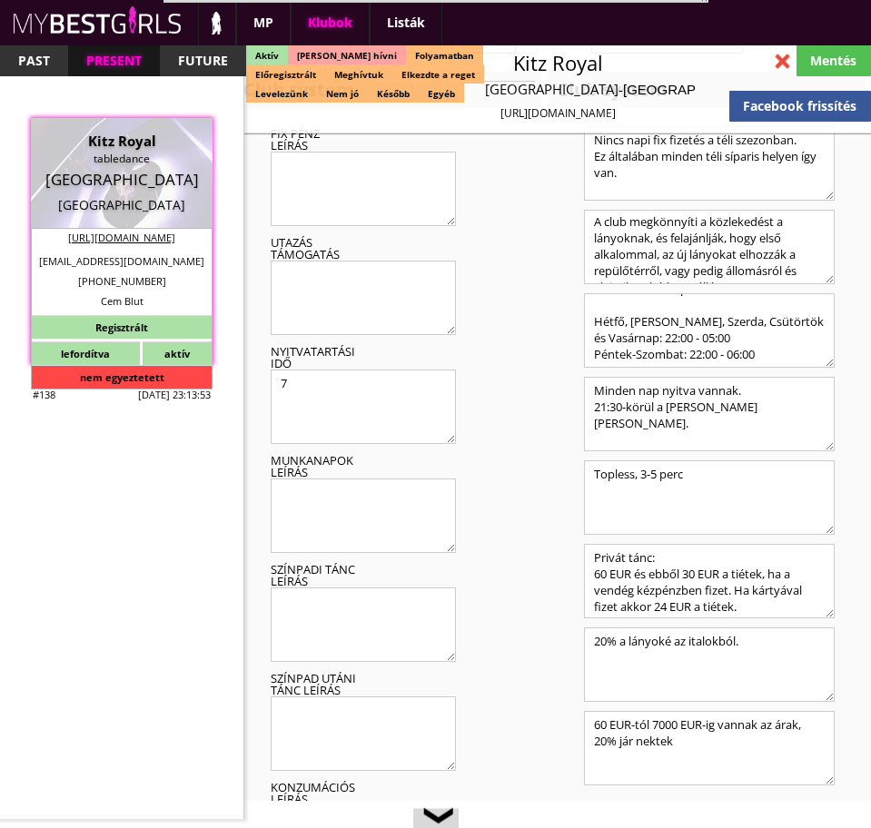
type input "25"
click at [665, 711] on textarea "60 EUR-tól 7000 EUR-ig vannak az árak, 20% jár nektek" at bounding box center [709, 748] width 251 height 74
click at [683, 711] on textarea "60 EUR-tól 10.000 EUR-ig vannak az árak, 20% jár nektek" at bounding box center [709, 748] width 251 height 74
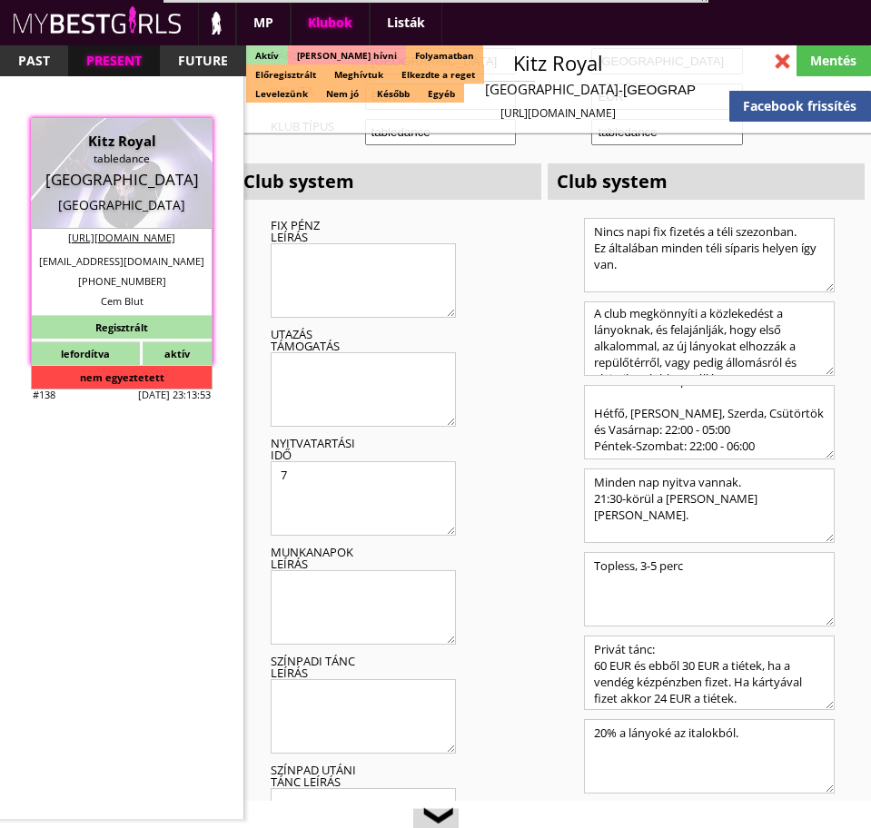
scroll to position [5686, 0]
type textarea "60 EUR-tól 10.000 EUR-ig vannak az árak, 20% jár nektek, ha kártyával fizet a v…"
click at [494, 546] on div "Munkanapok leírás" at bounding box center [406, 596] width 271 height 100
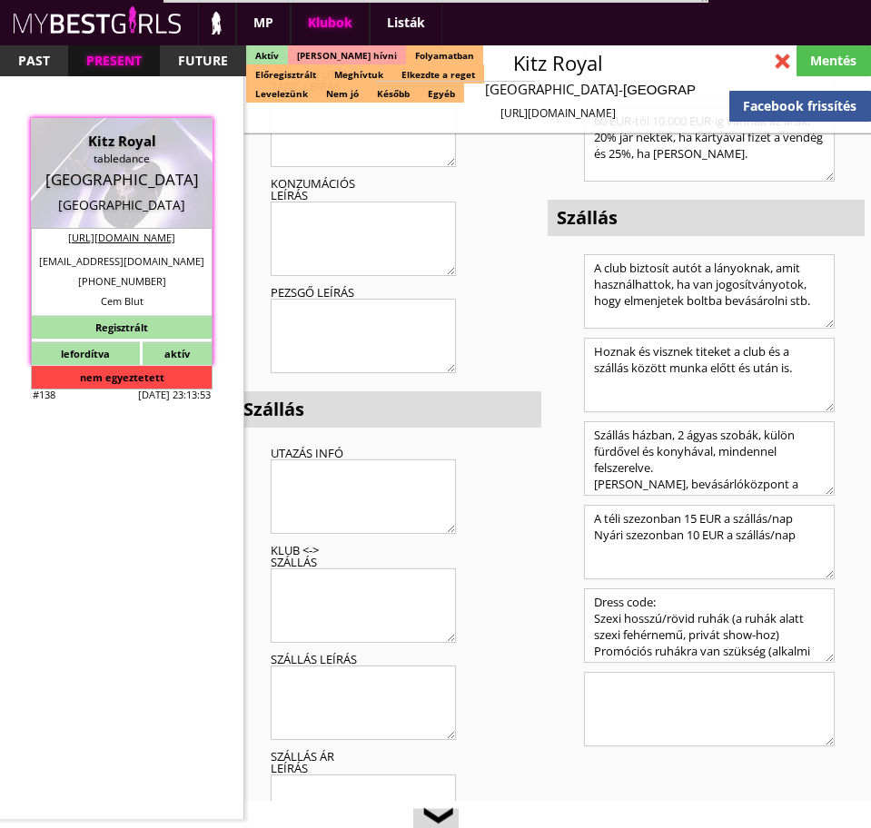
scroll to position [6385, 0]
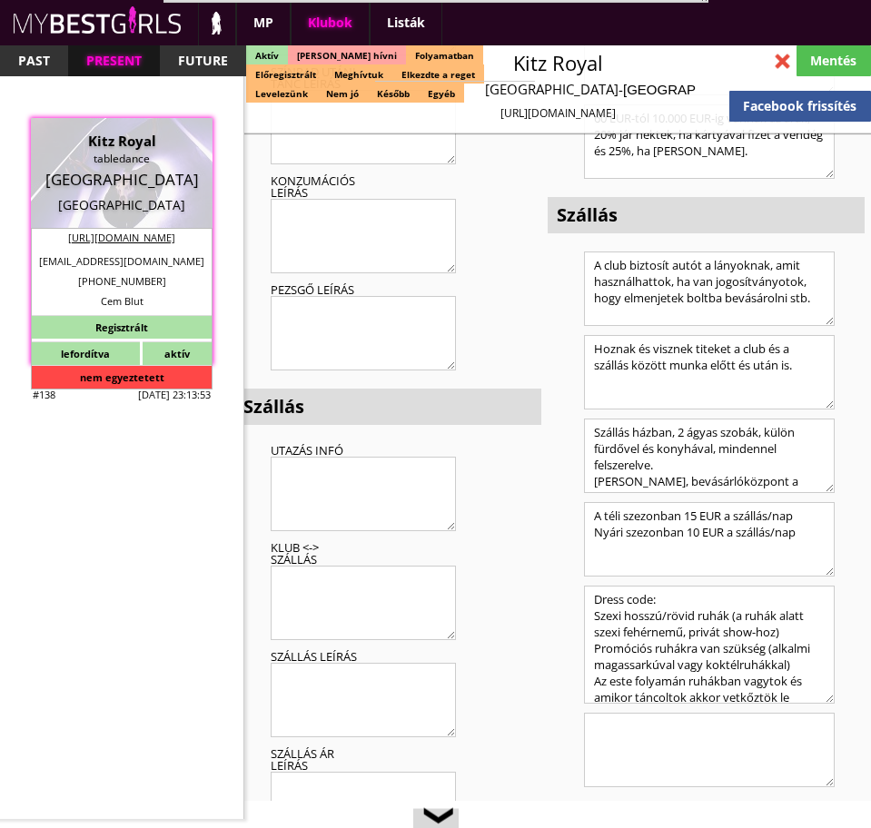
drag, startPoint x: 824, startPoint y: 615, endPoint x: 829, endPoint y: 658, distance: 43.8
click at [829, 658] on textarea "Dress code: Szexi hosszú/rövid ruhák (a ruhák alatt szexi fehérnemű, privát sho…" at bounding box center [709, 645] width 251 height 118
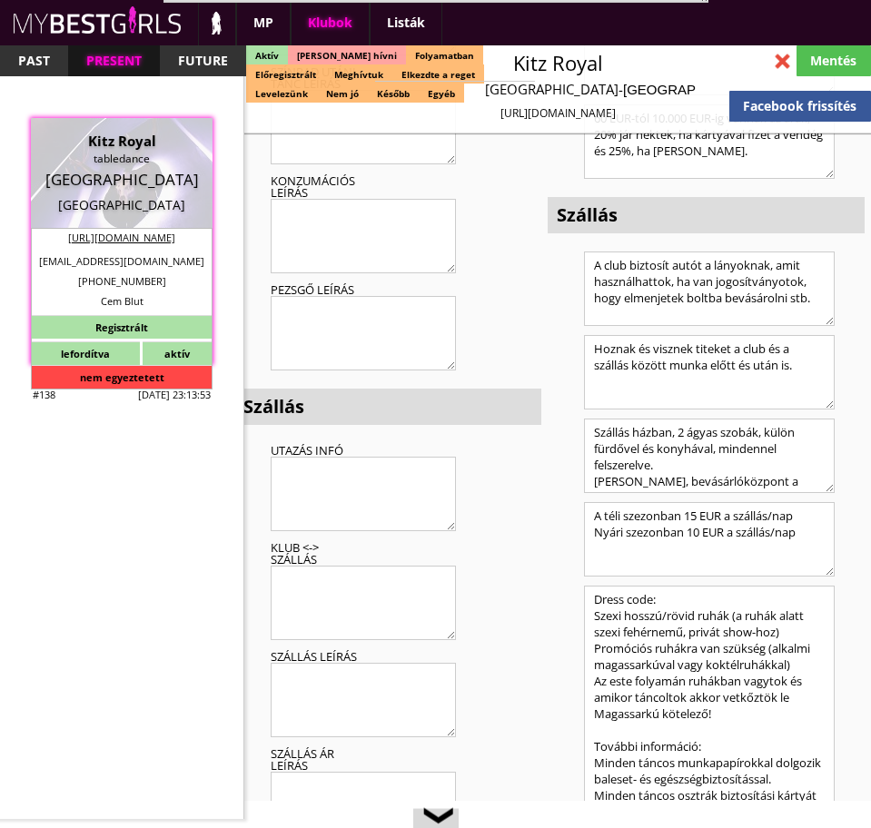
drag, startPoint x: 829, startPoint y: 658, endPoint x: 851, endPoint y: 795, distance: 138.8
click at [851, 795] on div "Dress code: Szexi hosszú/rövid ruhák (a ruhák alatt szexi fehérnemű, privát sho…" at bounding box center [719, 711] width 271 height 250
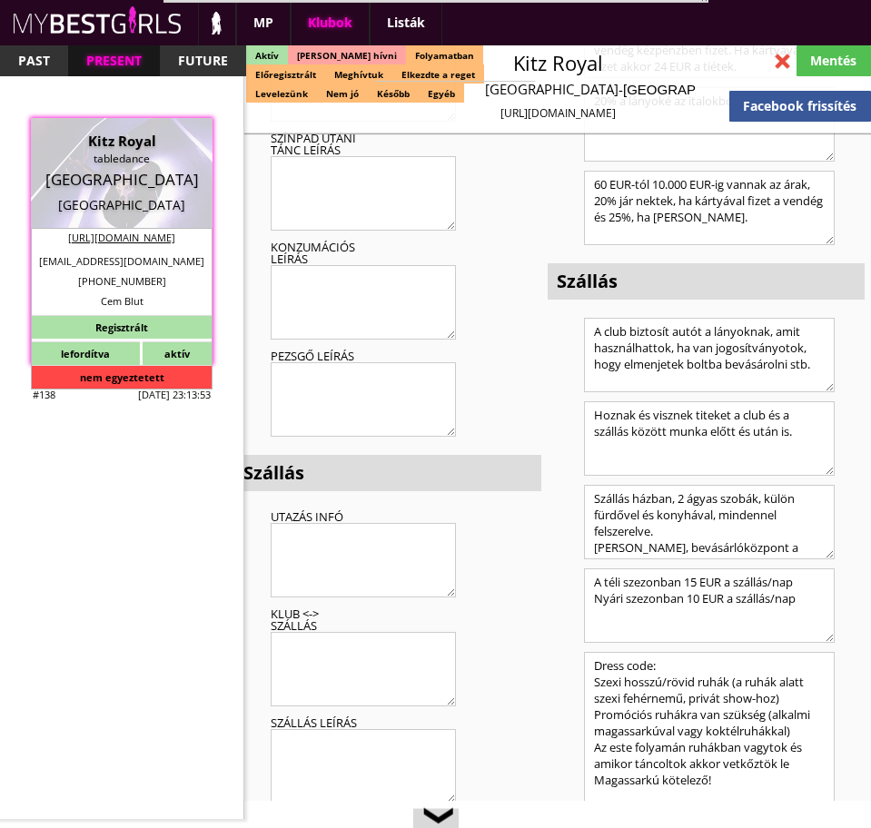
scroll to position [6317, 0]
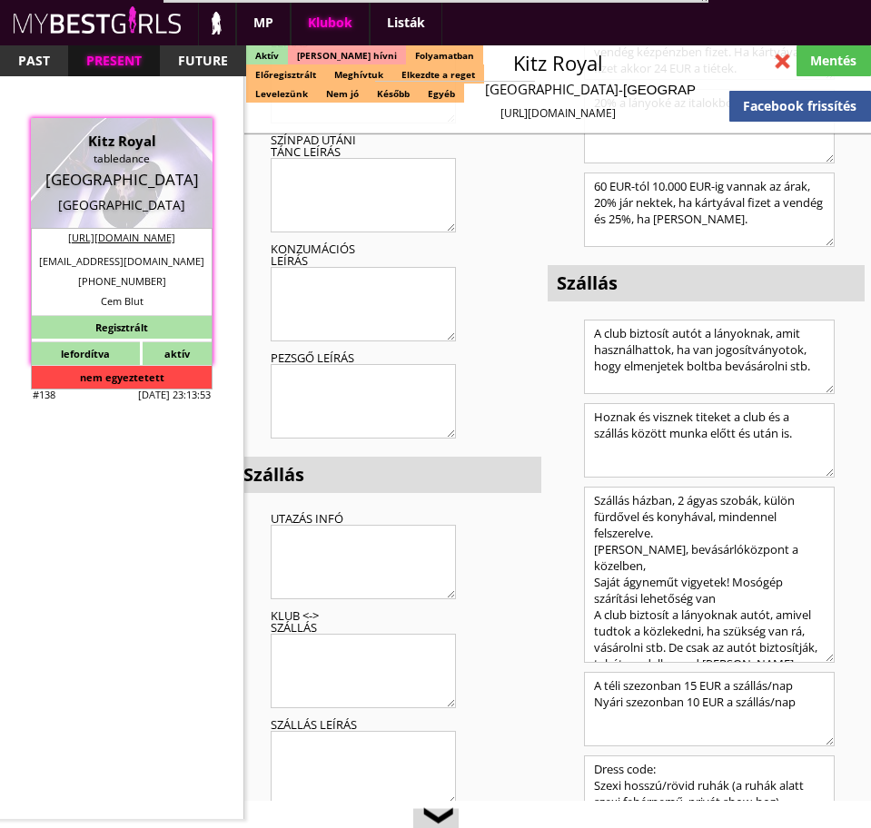
drag, startPoint x: 823, startPoint y: 522, endPoint x: 829, endPoint y: 669, distance: 147.2
click at [829, 663] on textarea "Szállás házban, 2 ágyas szobák, külön fürdővel és konyhával, mindennel felszere…" at bounding box center [709, 575] width 251 height 176
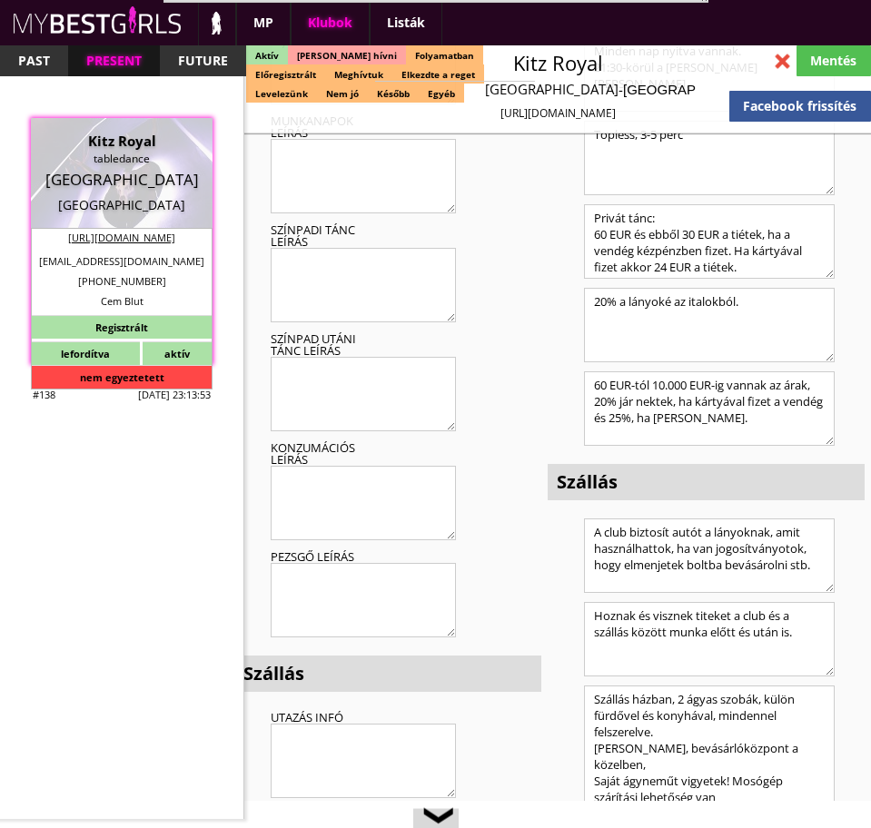
scroll to position [6065, 0]
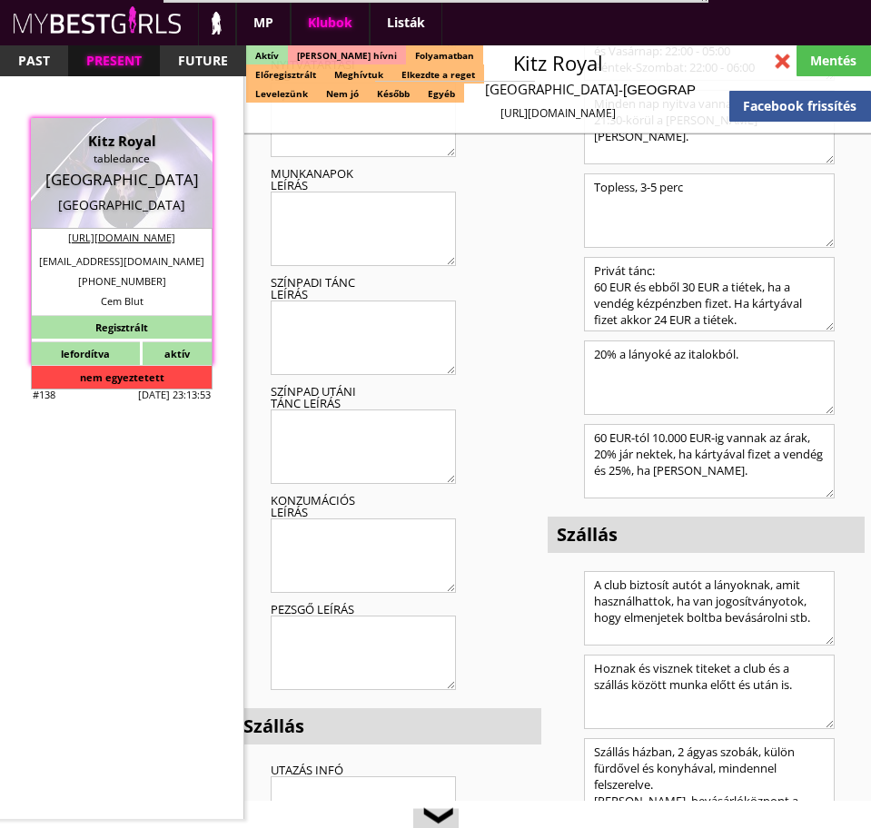
drag, startPoint x: 816, startPoint y: 587, endPoint x: 596, endPoint y: 546, distance: 224.5
click at [596, 571] on textarea "A club biztosít autót a lányoknak, amit használhattok, ha van jogosítványotok, …" at bounding box center [709, 608] width 251 height 74
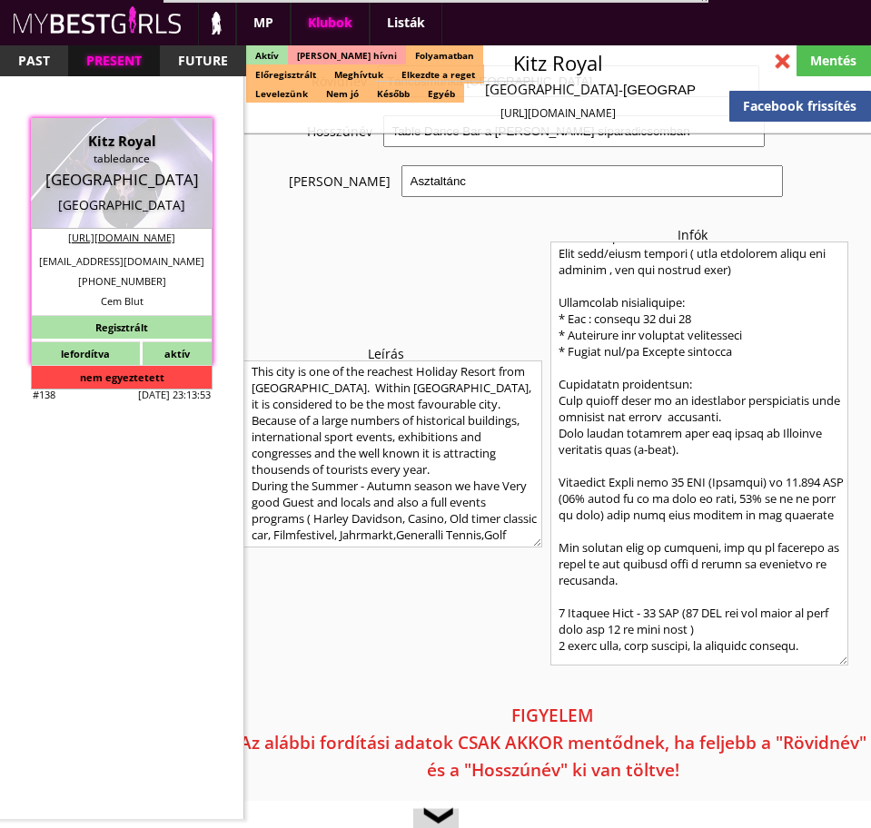
scroll to position [1428, 0]
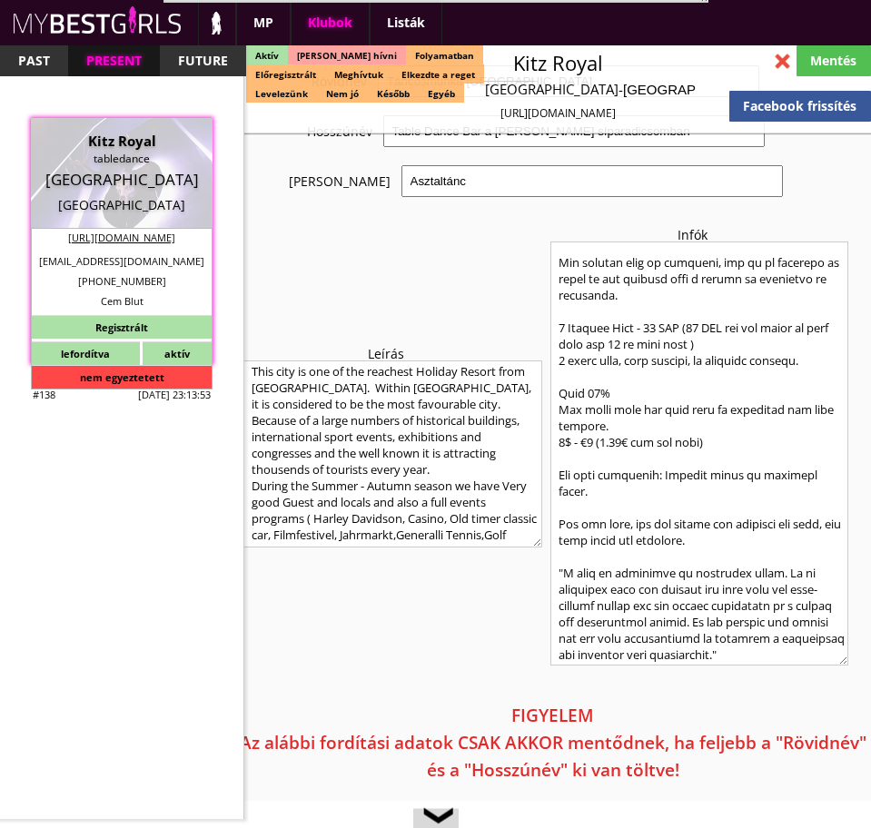
click at [747, 500] on textarea at bounding box center [699, 453] width 299 height 424
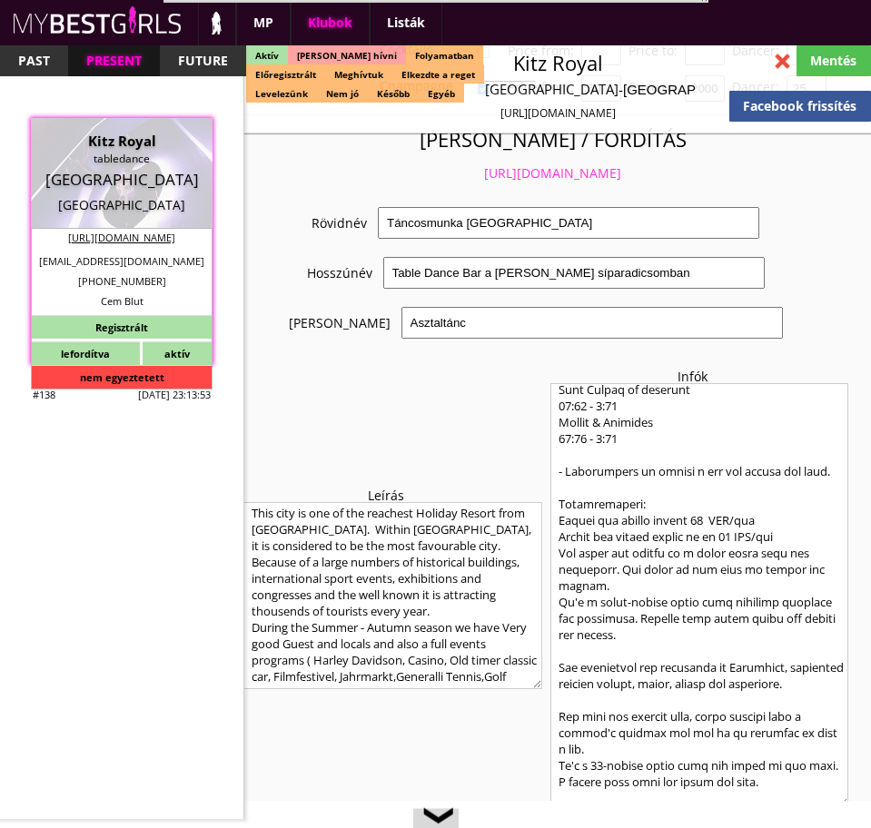
scroll to position [655, 0]
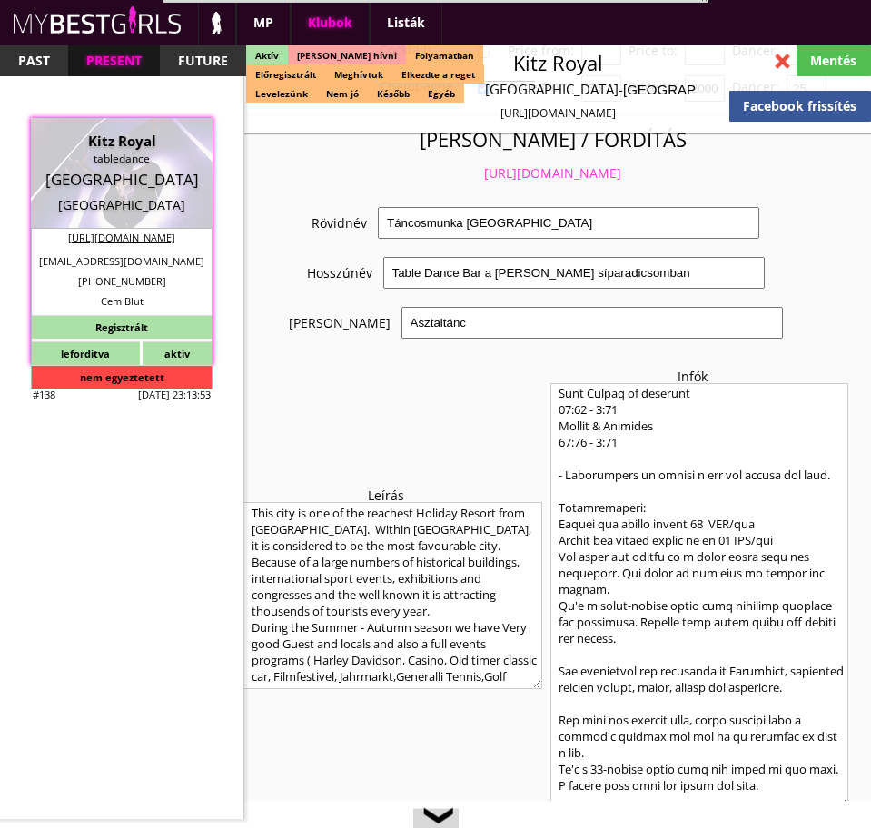
click at [709, 629] on textarea at bounding box center [699, 595] width 299 height 424
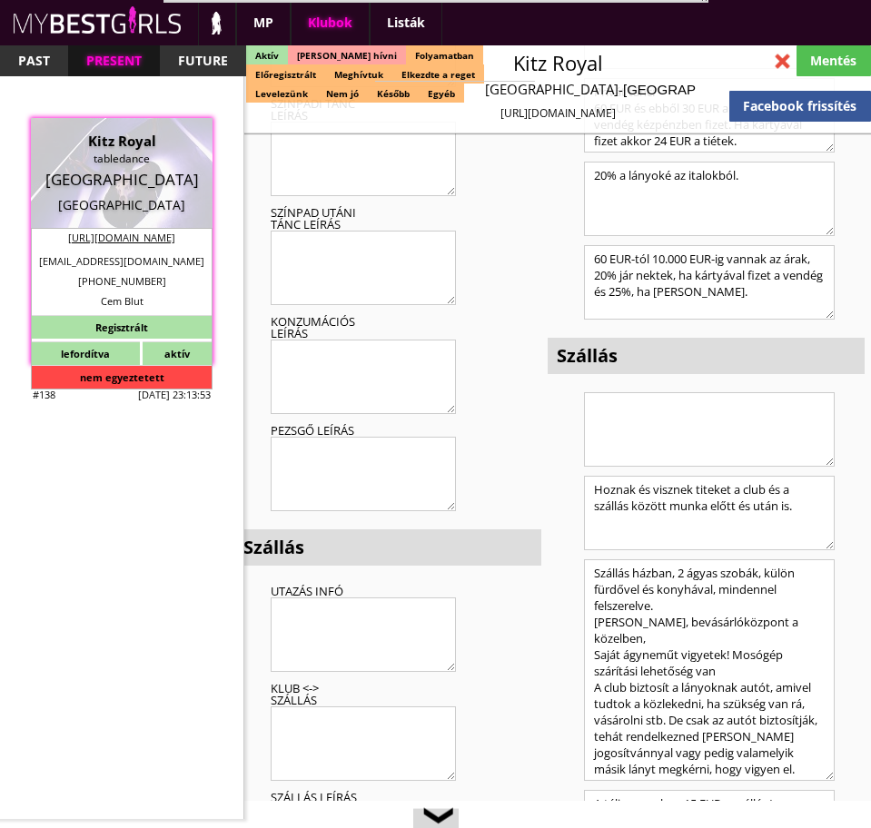
scroll to position [6250, 0]
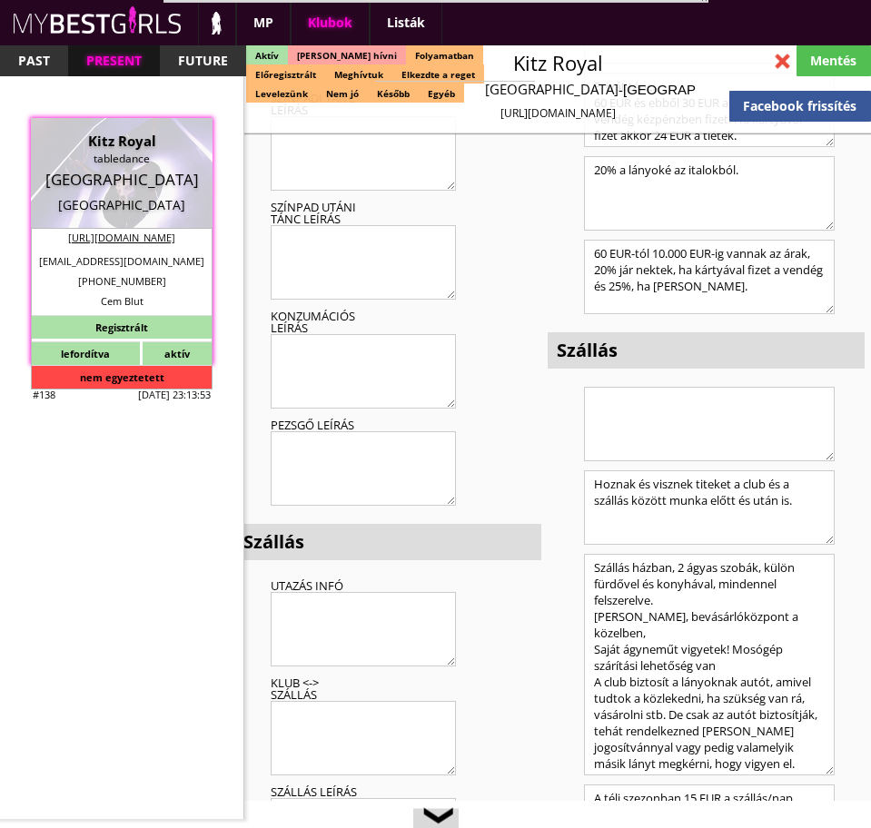
type textarea "Loremip: Dolorsi Amet cons: adipi elits, doeiusm tempo, incid utlaboreetdo Magn…"
click at [687, 554] on textarea "Szállás házban, 2 ágyas szobák, külön fürdővel és konyhával, mindennel felszere…" at bounding box center [709, 665] width 251 height 222
drag, startPoint x: 747, startPoint y: 719, endPoint x: 565, endPoint y: 531, distance: 261.9
click at [565, 531] on div "[PERSON_NAME] Ausztria Kitzbühel EUR tabledance Club system Nincs napi fix fize…" at bounding box center [705, 314] width 316 height 1875
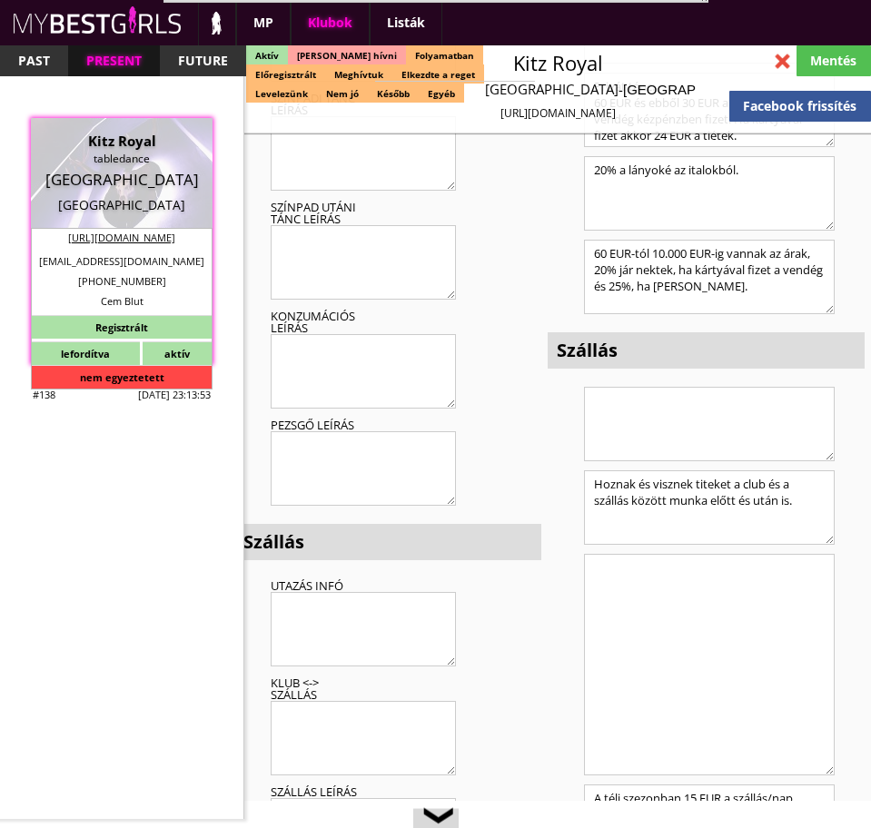
click at [629, 554] on textarea at bounding box center [709, 665] width 251 height 222
paste textarea "Három emeletes ház, beleértve: * Kétágyas szobák (főszezonban akár 4 ágy az als…"
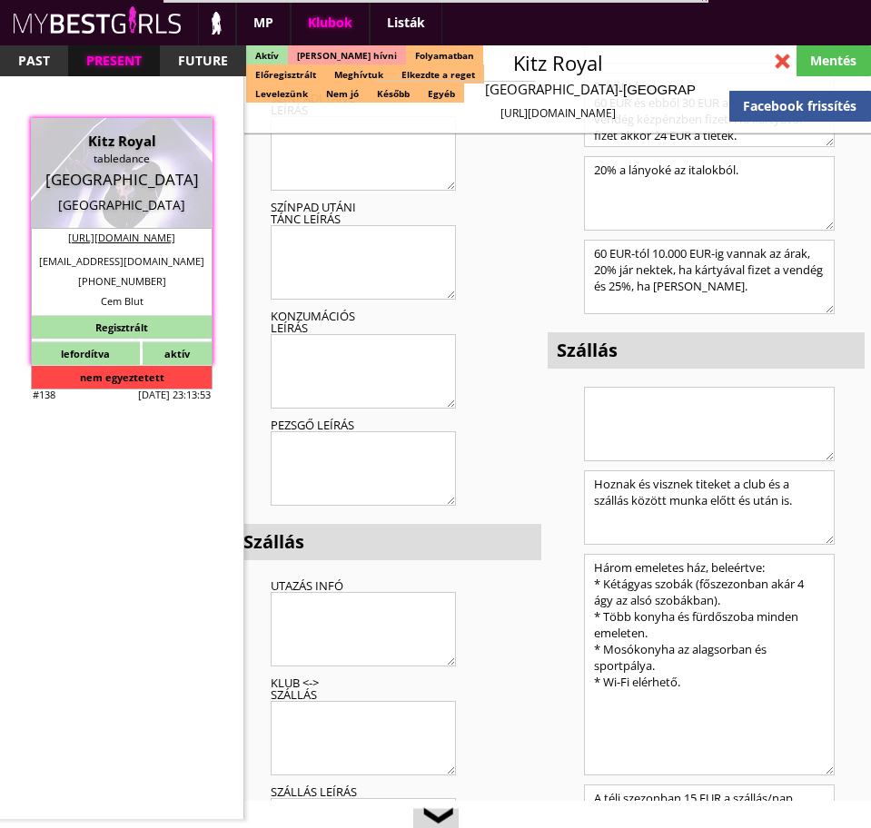
click at [691, 635] on textarea "Három emeletes ház, beleértve: * Kétágyas szobák (főszezonban akár 4 ágy az als…" at bounding box center [709, 665] width 251 height 222
type textarea "Három emeletes ház, beleértve: * Kétágyas szobák (főszezonban akár 4 ágy az als…"
click at [831, 58] on div "Mentés" at bounding box center [833, 60] width 74 height 31
type input "[GEOGRAPHIC_DATA]"
checkbox input "false"
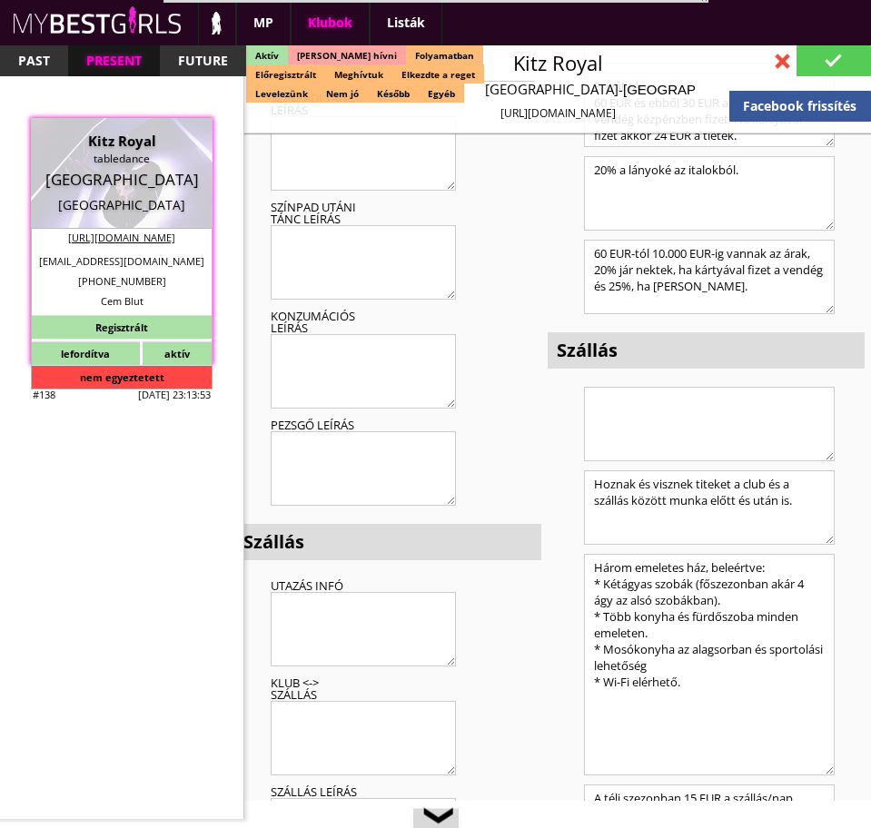
type textarea "Lorem: Ips. D sit amet, cons adipi. Elitseddo Eiusm temp incididu utlab, etd ma…"
type input "15.00"
type input "EUR"
type input "Kitz Royal"
type input "tabledance"
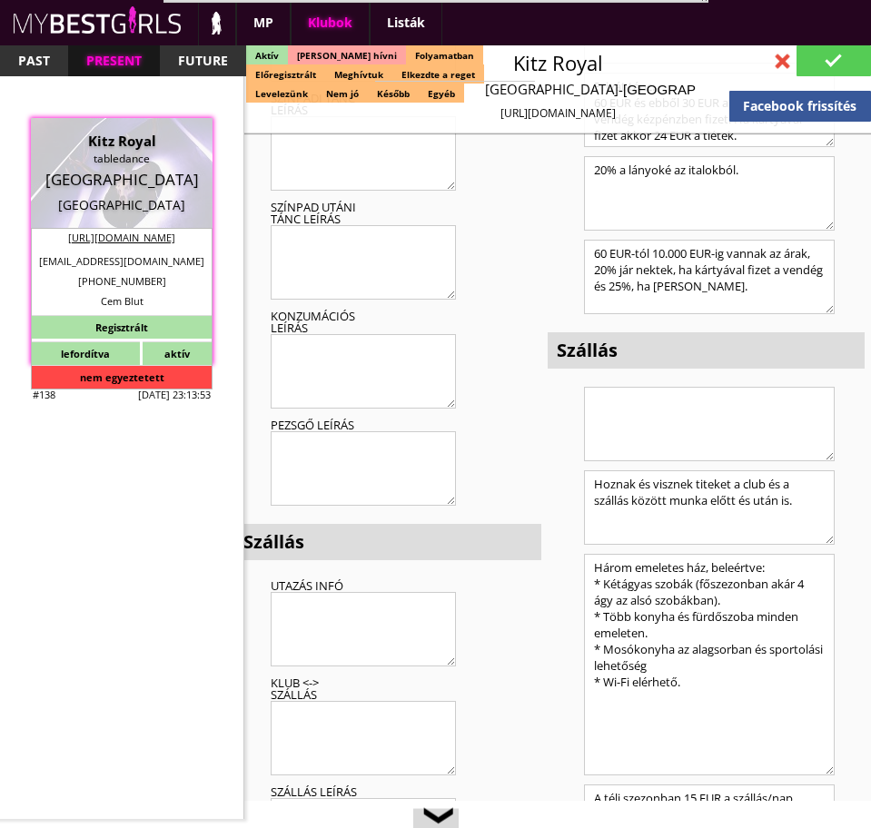
type input "6370"
type input "[STREET_ADDRESS]"
type input "43"
type input "535662746"
type input "[EMAIL_ADDRESS][DOMAIN_NAME]"
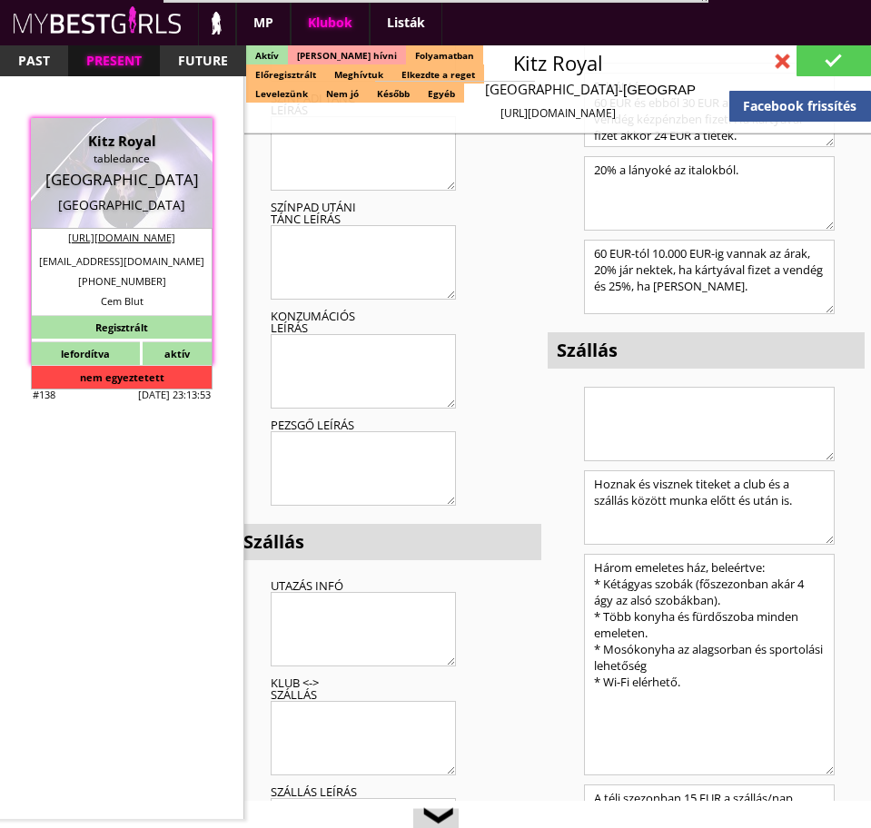
type input "[URL][DOMAIN_NAME]"
type textarea "Pro VIP GmbH ATU65671123 6370 [STREET_ADDRESS]"
type input "Pro VIP GmbH"
type input "ATU65671123"
type input "6370"
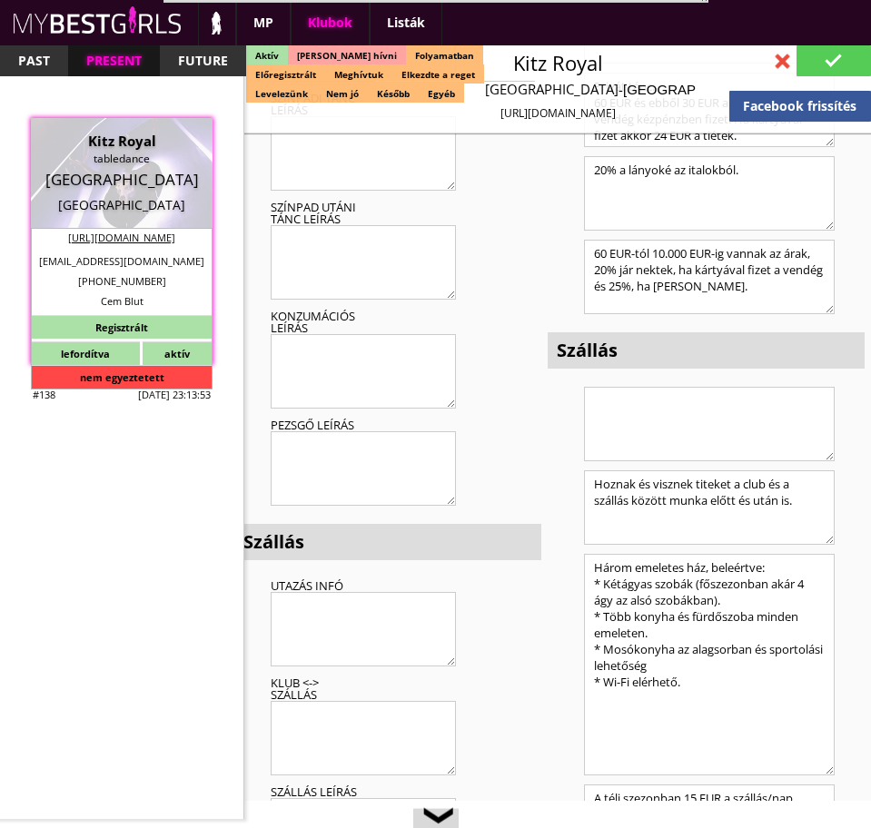
type input "[GEOGRAPHIC_DATA]"
type input "[STREET_ADDRESS]"
type input "Cem"
type input "Blut"
type input "+49"
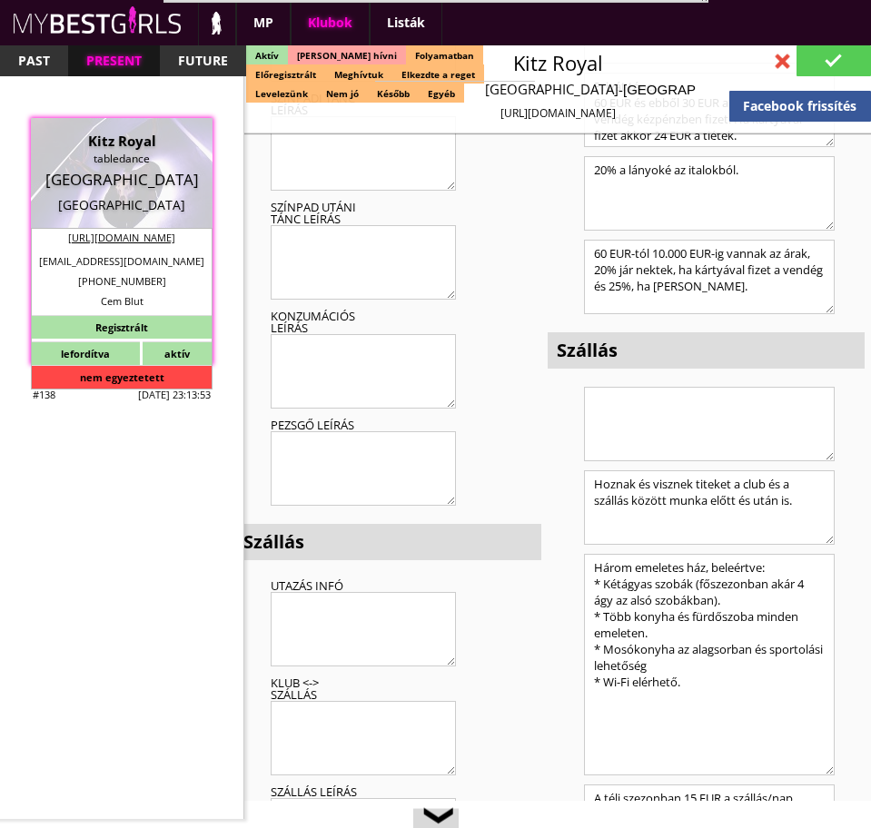
type input "15146852404"
type input "[EMAIL_ADDRESS][DOMAIN_NAME]"
type input "Eva"
type input "Paraschiv"
type input "+40"
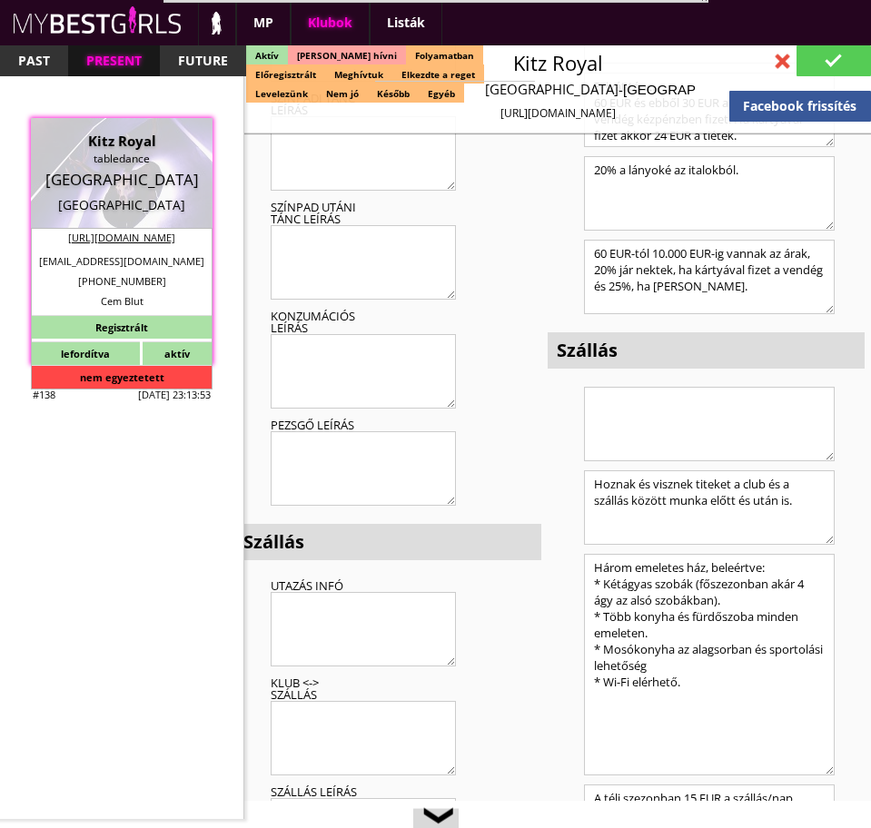
type input "735366266"
type input "[EMAIL_ADDRESS][DOMAIN_NAME]"
type input "10-12"
type input "4"
type input "1"
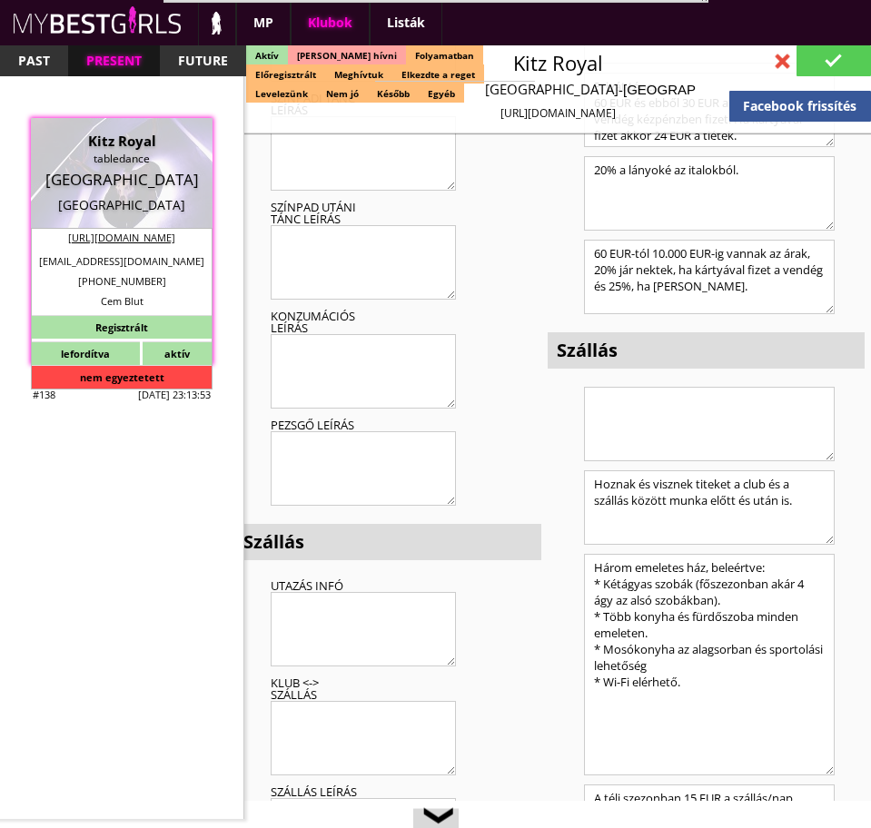
type input "14"
type input "15.00"
type input "2 - 4"
checkbox input "true"
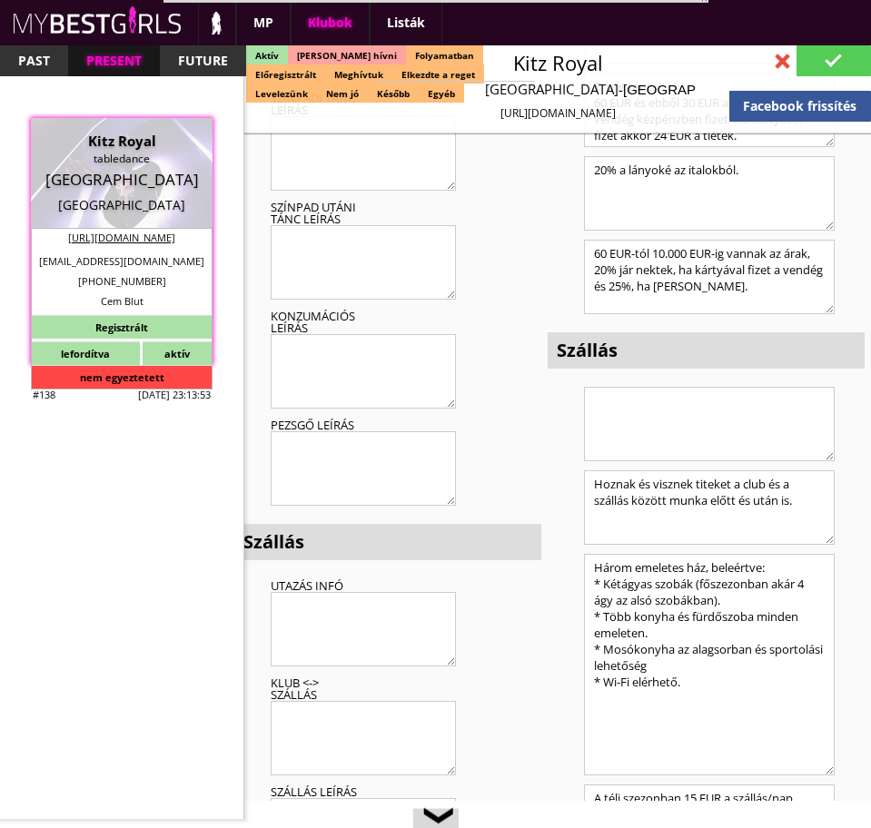
checkbox input "true"
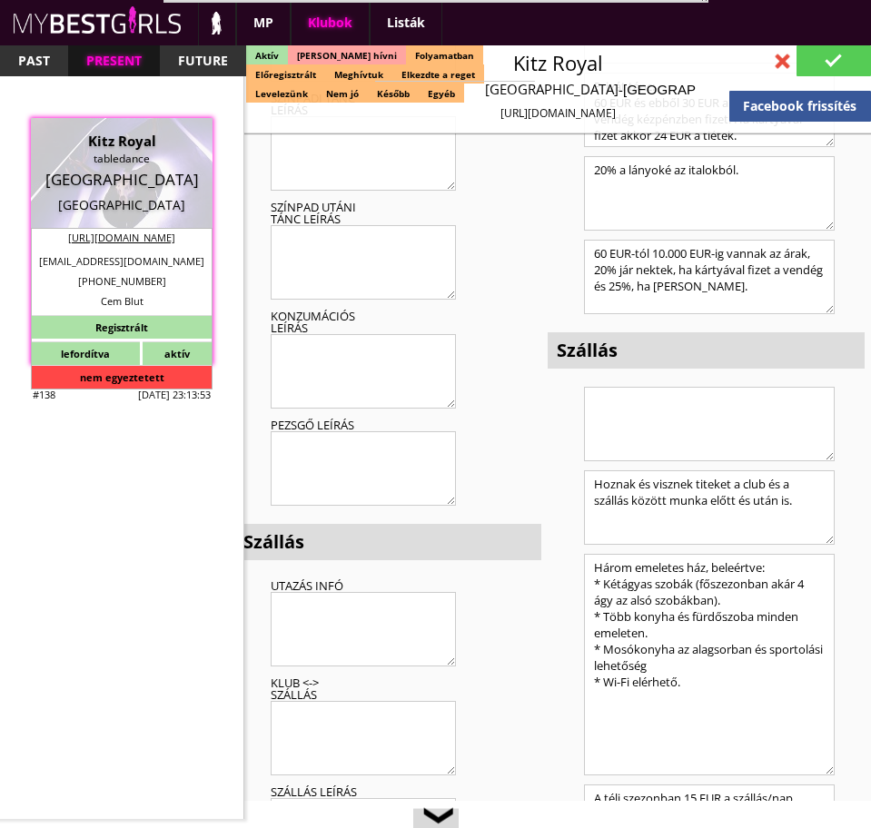
checkbox input "true"
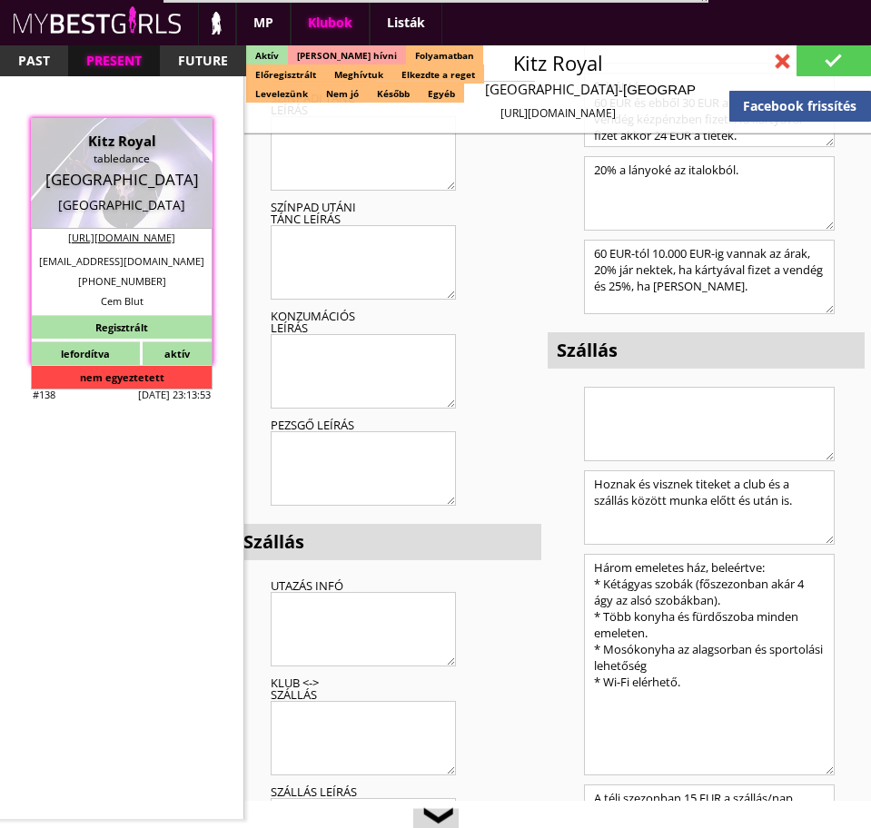
type input "7"
checkbox input "true"
type input "1"
type input "1500"
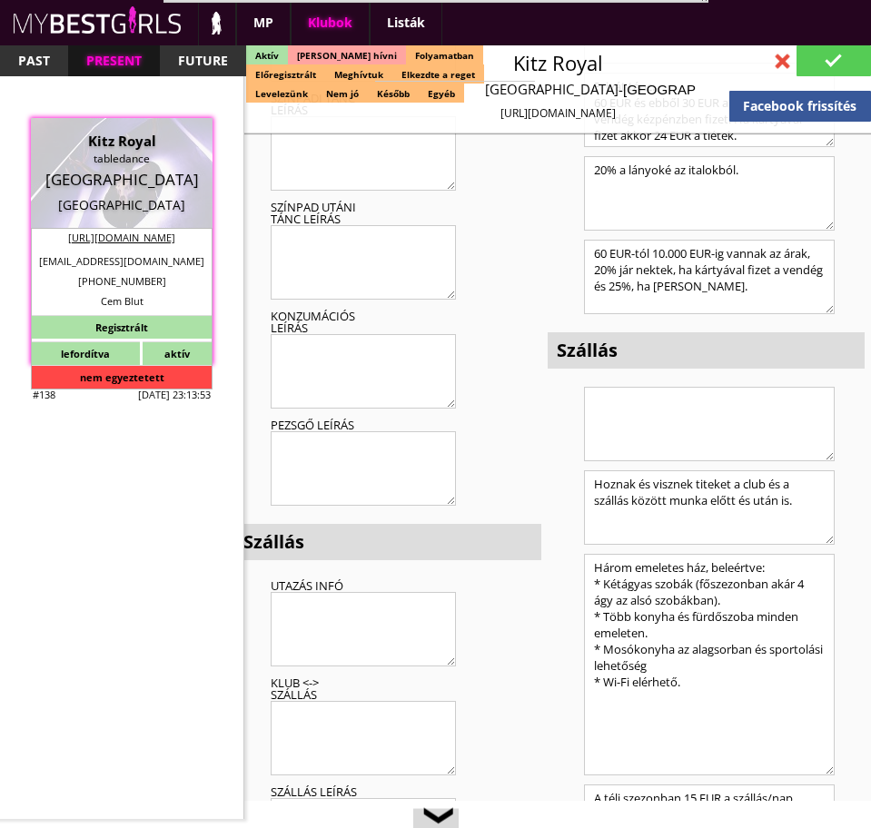
type input "0.00"
checkbox input "true"
type input "50%"
checkbox input "true"
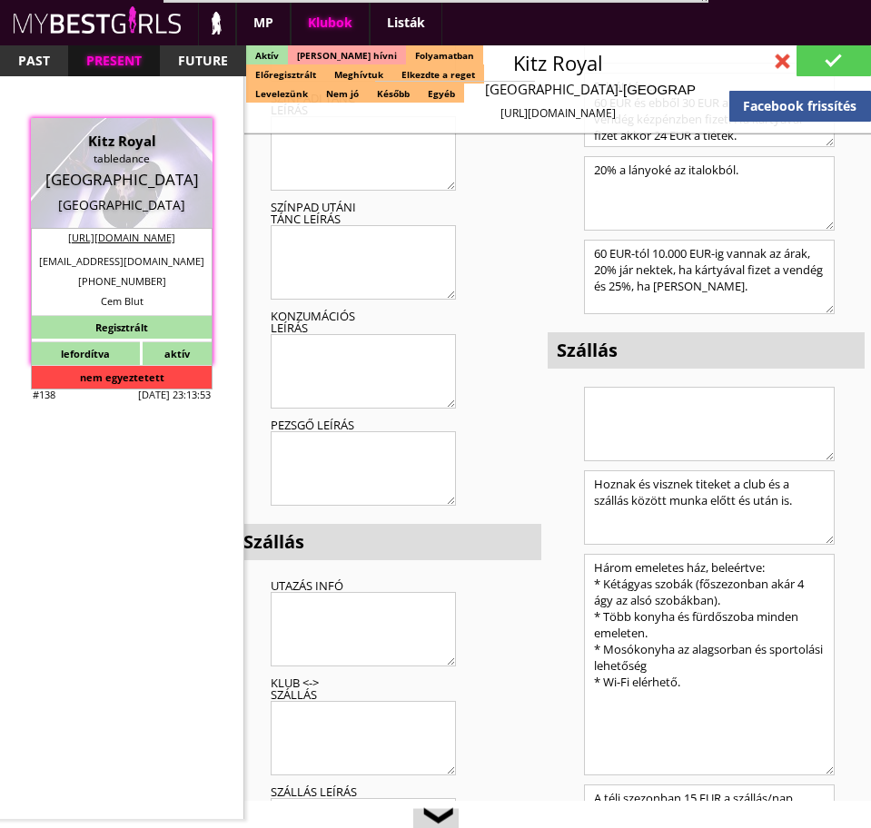
type input "50%"
checkbox input "true"
type input "60"
type input "30"
checkbox input "true"
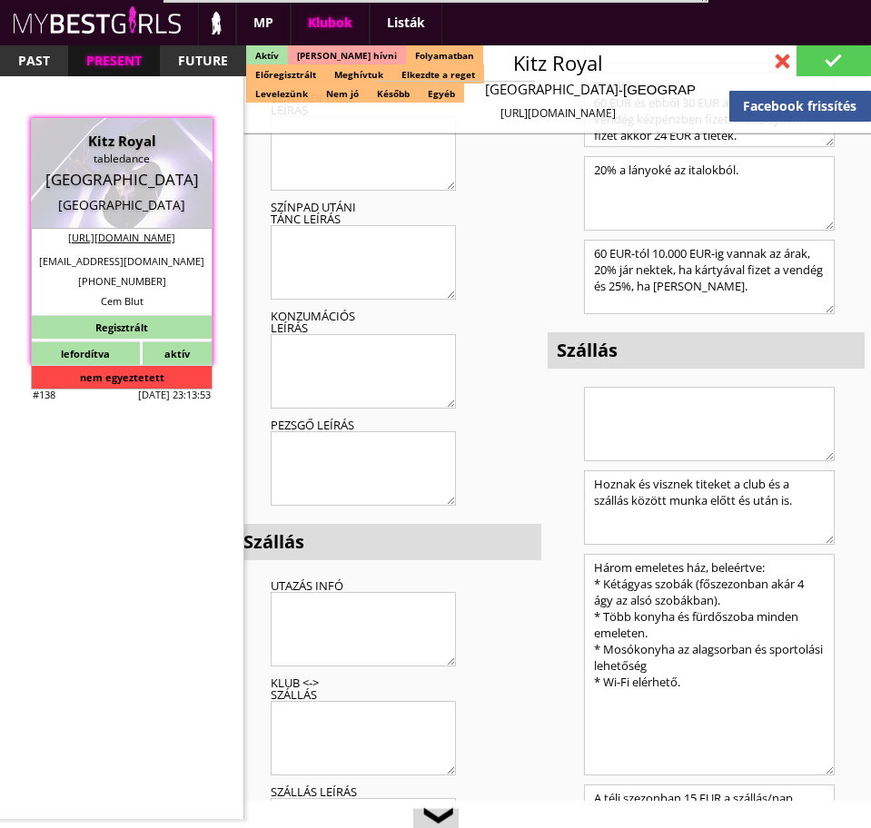
type input "60"
type input "20000"
type input "25"
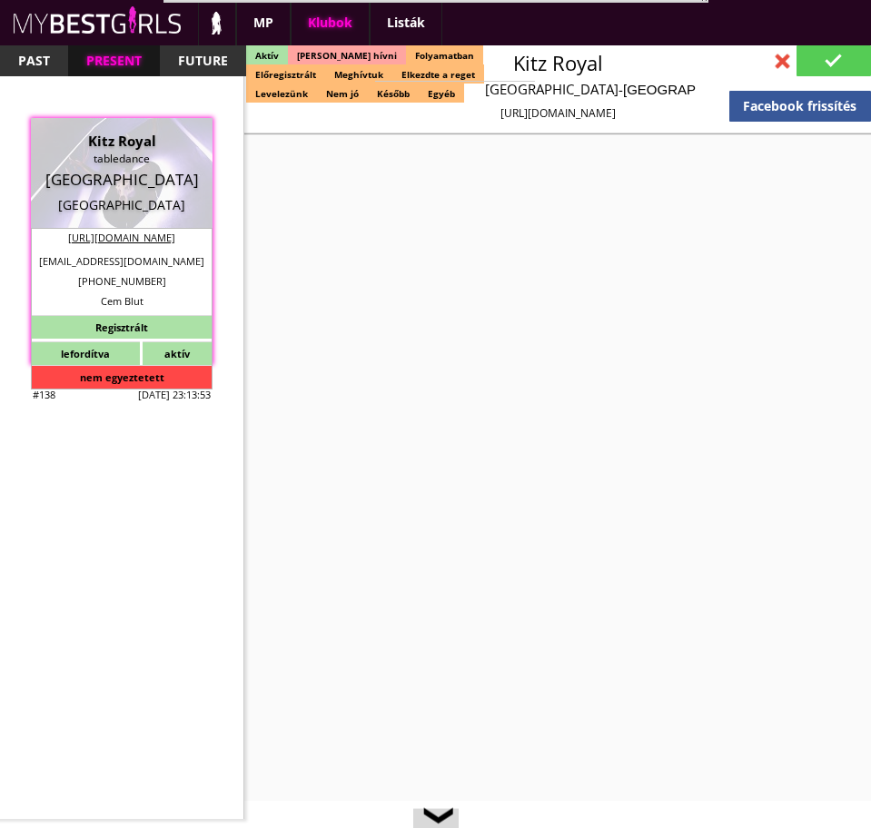
scroll to position [0, 0]
checkbox input "true"
type input "Táncosmunka [GEOGRAPHIC_DATA]"
type input "Table Dance Bar a [PERSON_NAME] síparadicsomban"
type input "Asztaltánc"
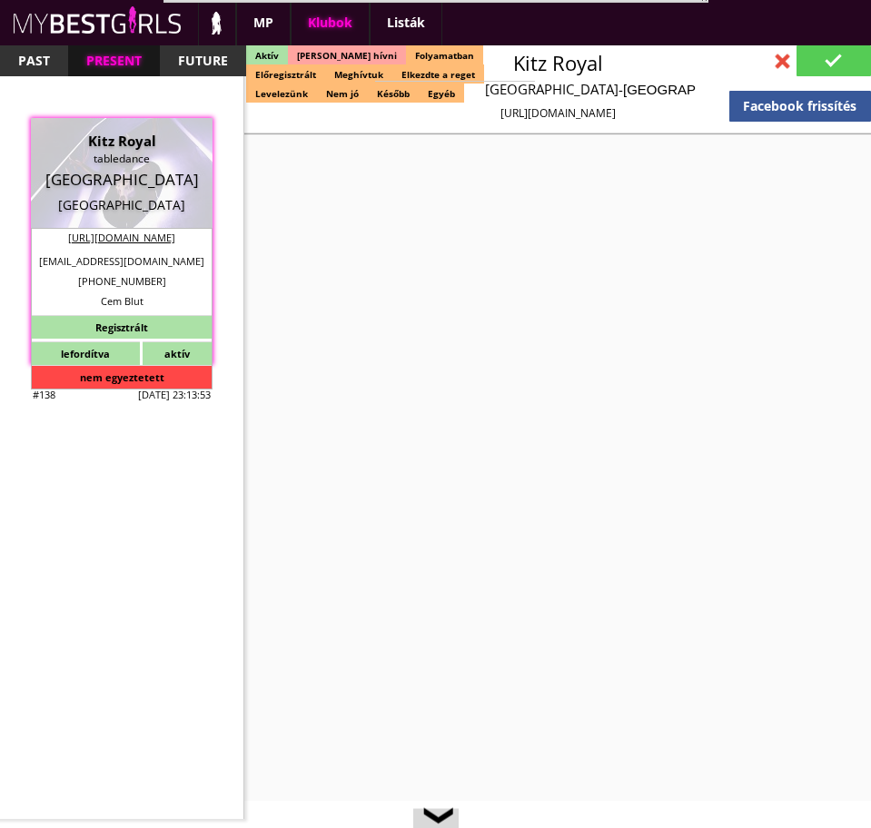
type textarea "This city is one of the reachest Holiday Resort from [GEOGRAPHIC_DATA]. Within …"
type textarea "Loremip: Dolorsi Amet cons: adipi elits, doeiusm tempo, incid utlaboreetdo Magn…"
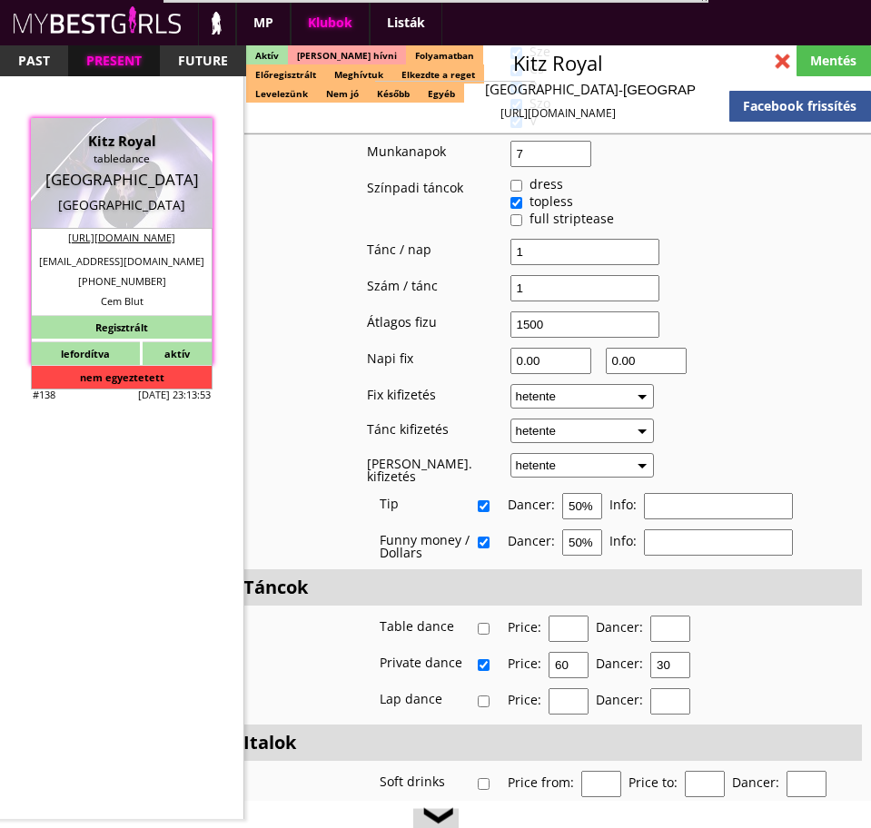
scroll to position [3893, 0]
click at [823, 66] on div "Mentés" at bounding box center [833, 60] width 74 height 31
type input "[GEOGRAPHIC_DATA]"
checkbox input "false"
type textarea "Lorem: Ips. D sit amet, cons adipi. Elitseddo Eiusm temp incididu utlab, etd ma…"
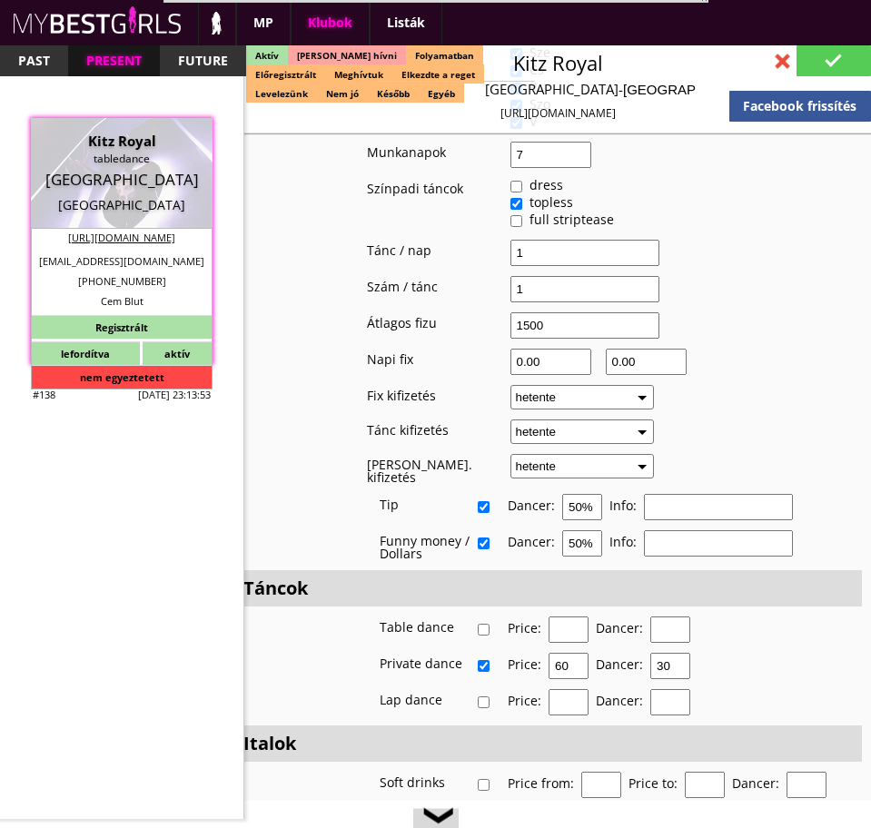
type input "15.00"
type input "EUR"
type input "Kitz Royal"
type input "tabledance"
type input "6370"
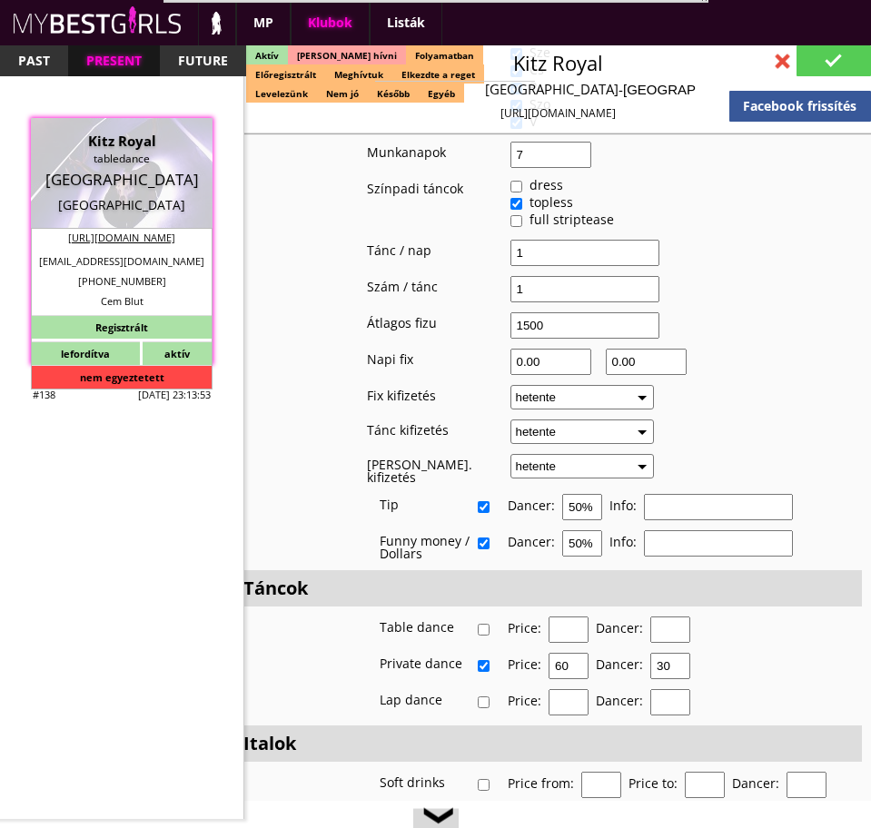
type input "[STREET_ADDRESS]"
type input "43"
click at [786, 55] on div at bounding box center [782, 61] width 32 height 32
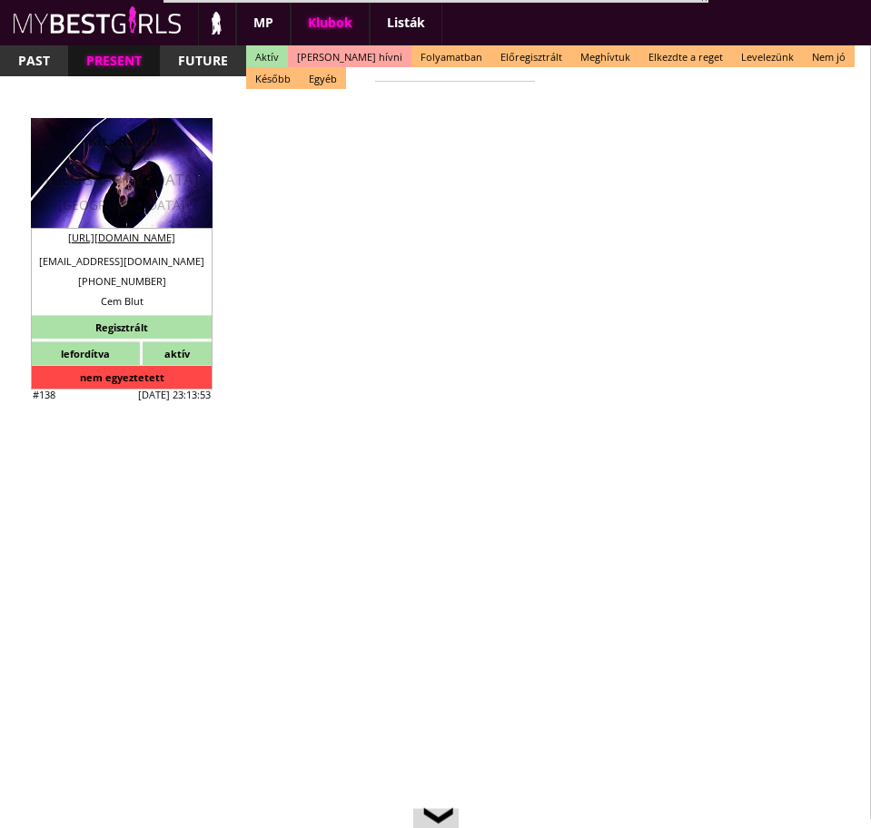
click at [117, 180] on div "[GEOGRAPHIC_DATA]" at bounding box center [121, 180] width 154 height 18
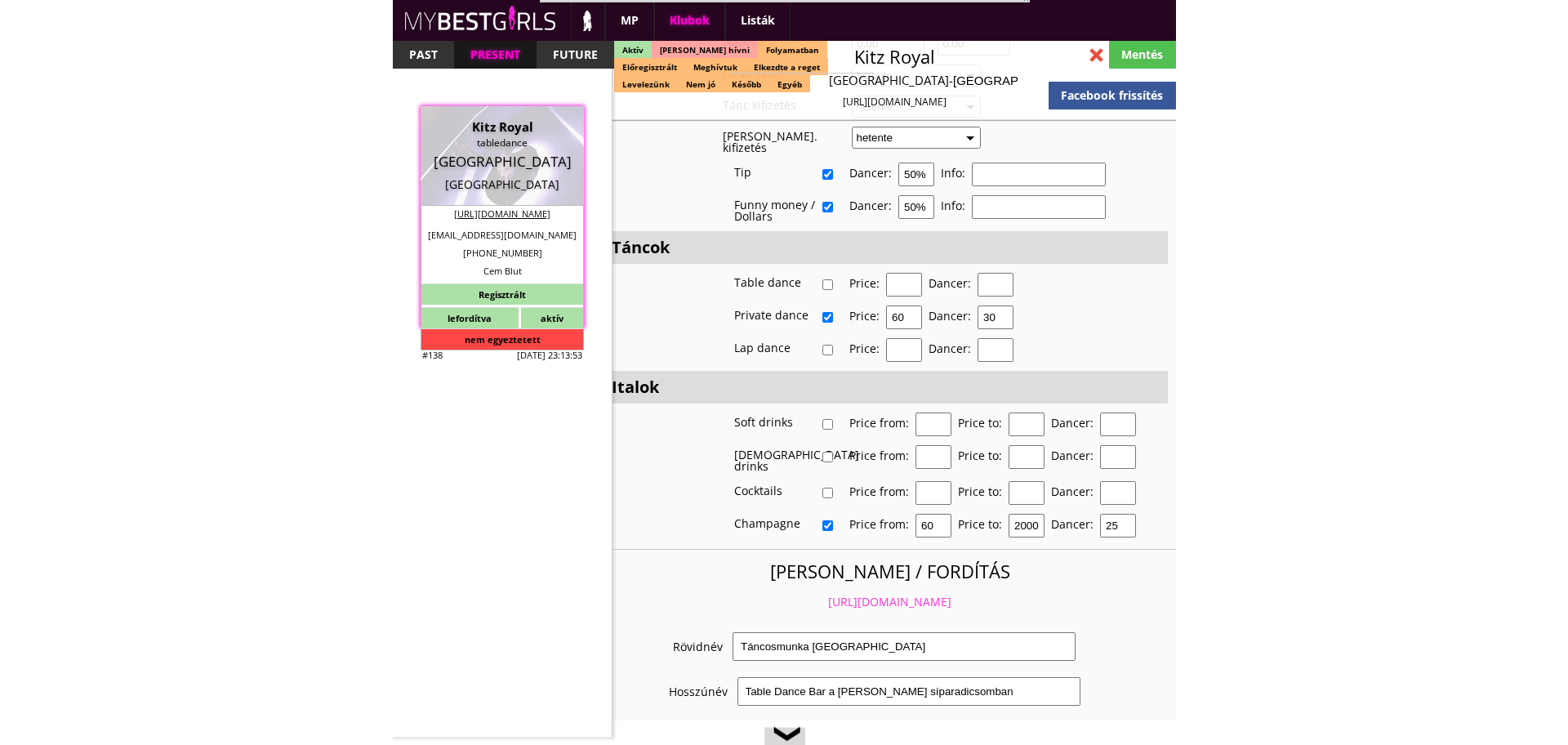
scroll to position [3786, 0]
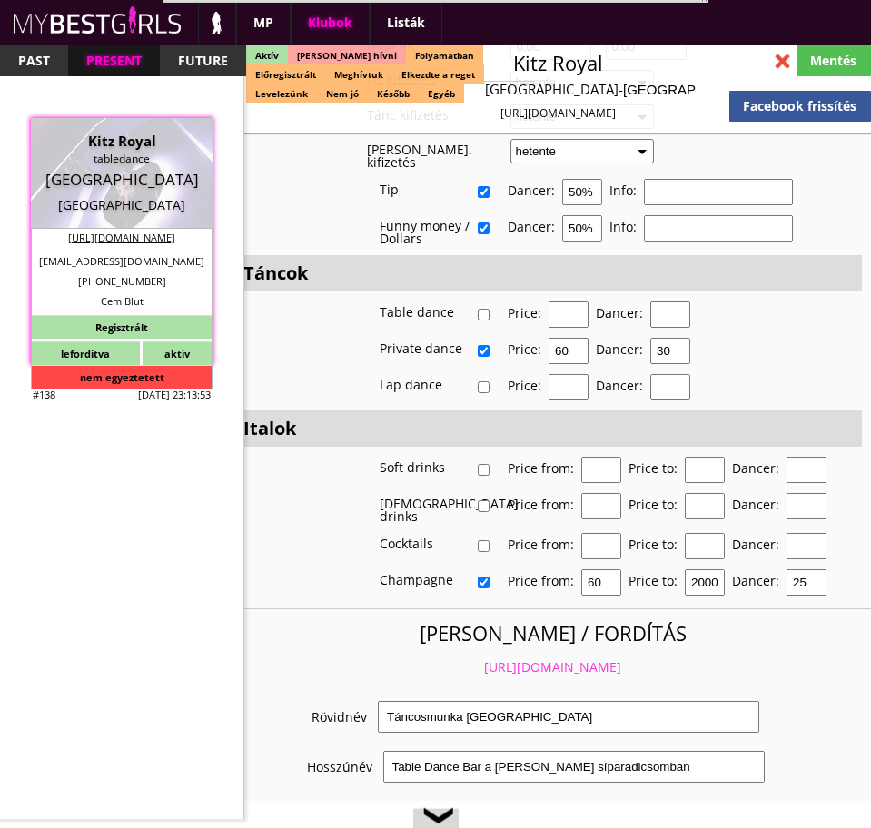
click at [559, 658] on link "[URL][DOMAIN_NAME]" at bounding box center [552, 666] width 137 height 17
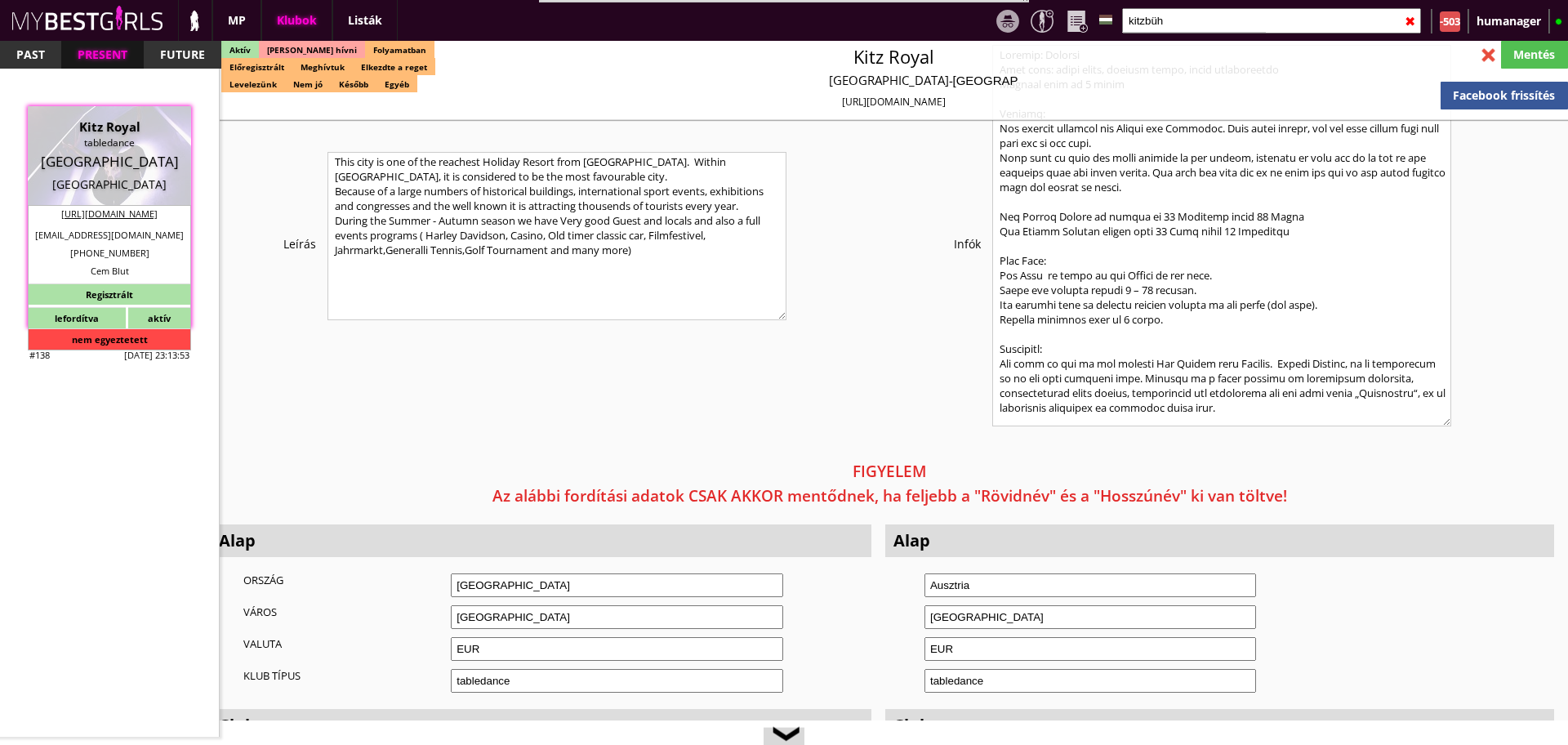
scroll to position [3054, 0]
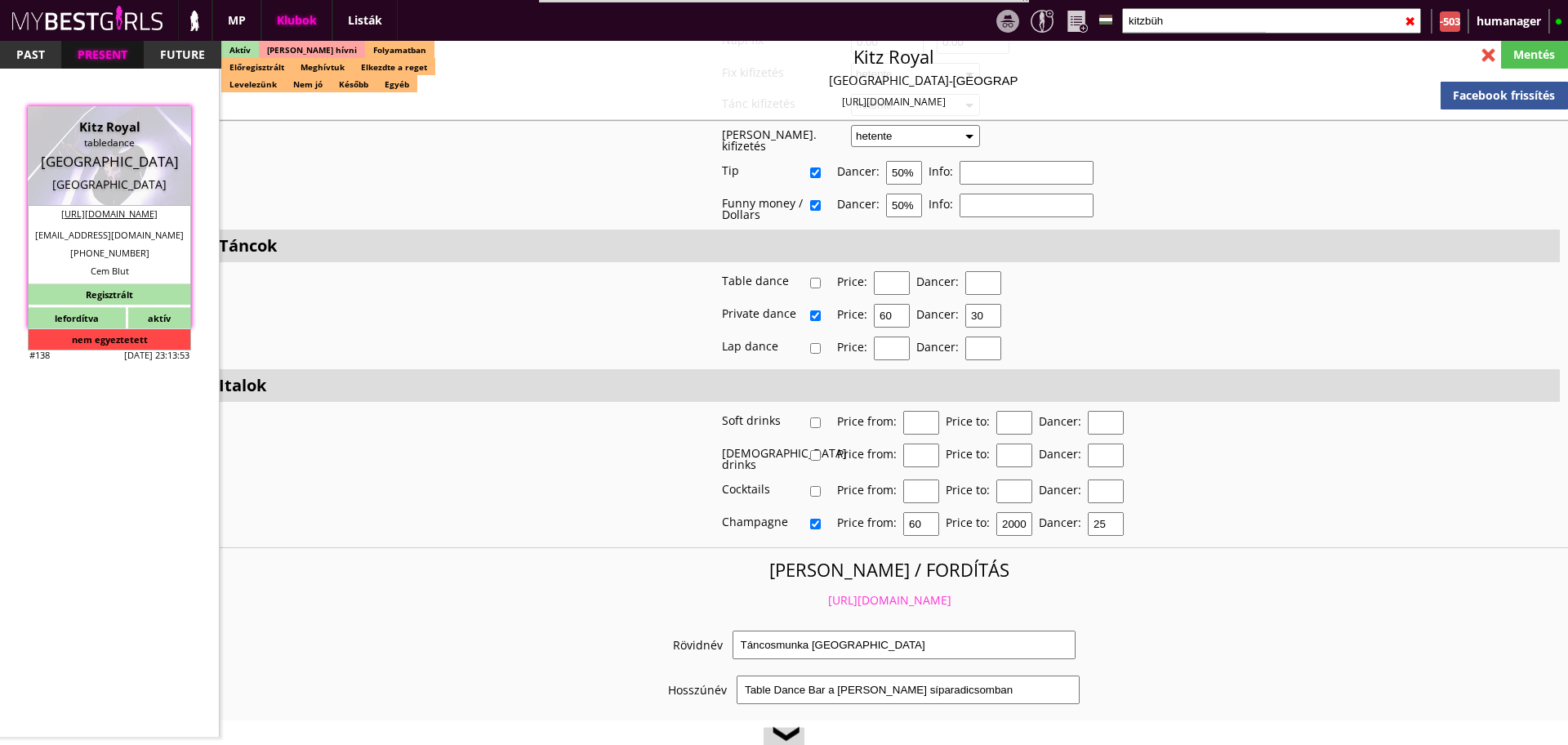
click at [783, 13] on input "kitzbüh" at bounding box center [1271, 21] width 299 height 25
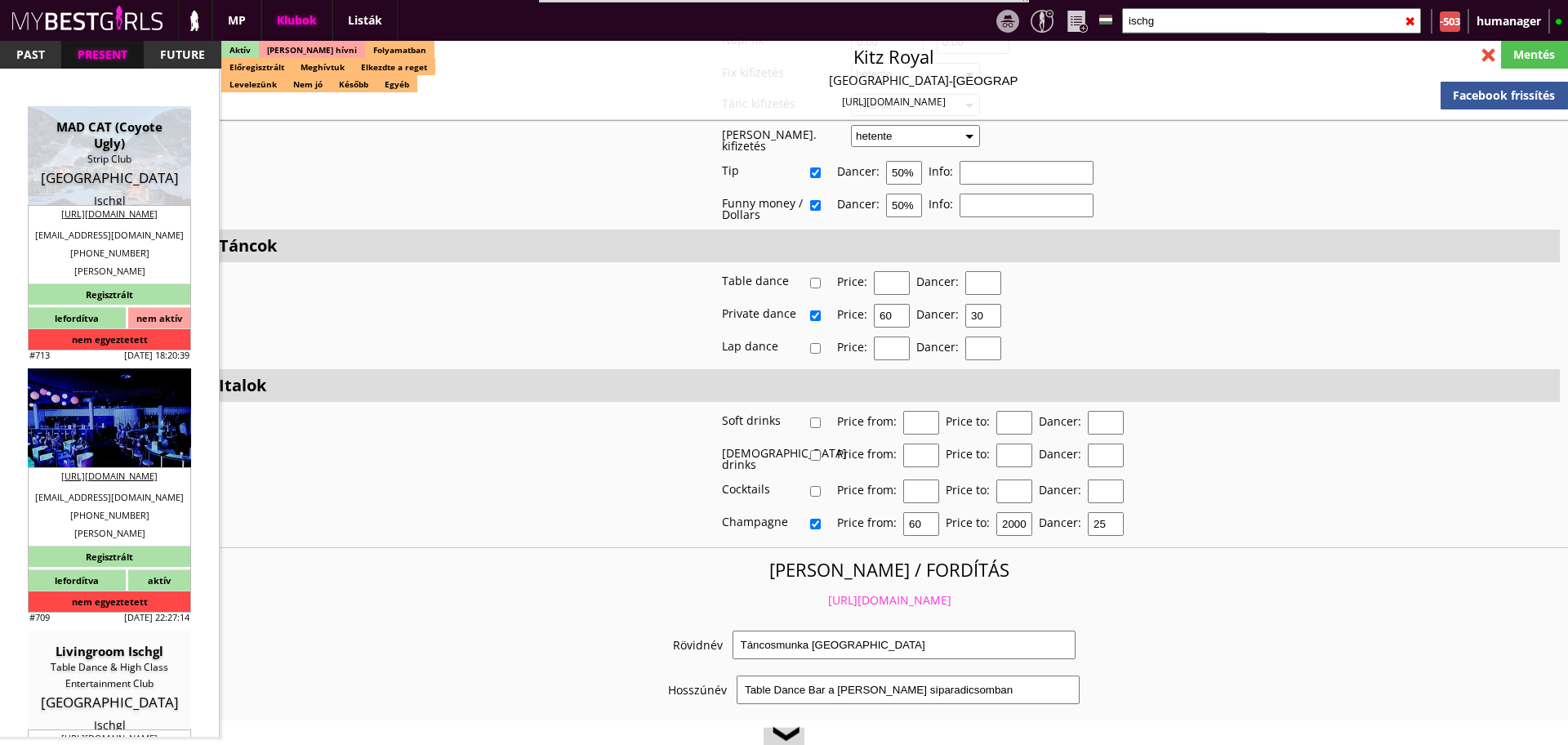
click at [107, 433] on div "[GEOGRAPHIC_DATA]" at bounding box center [109, 440] width 139 height 16
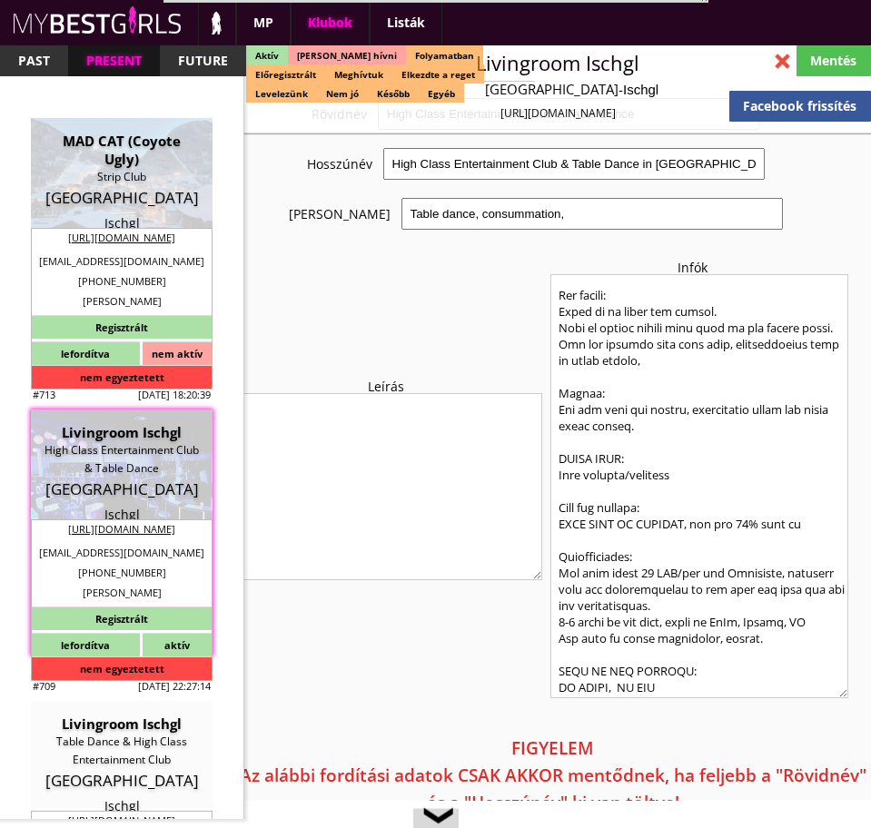
scroll to position [3999, 0]
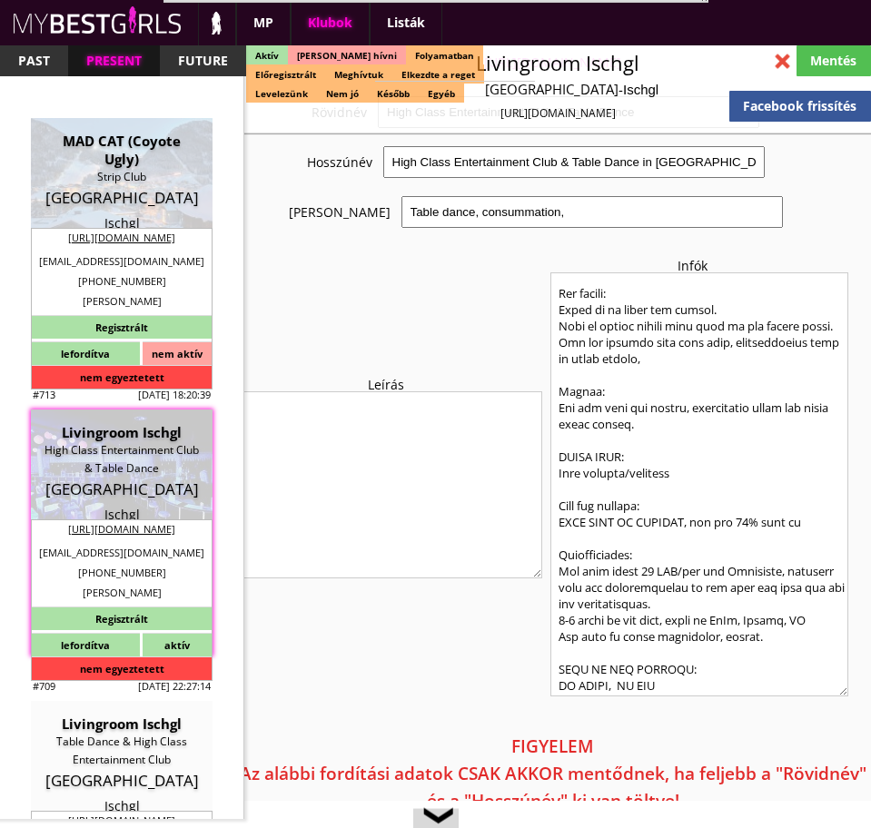
click at [655, 531] on textarea at bounding box center [699, 484] width 299 height 424
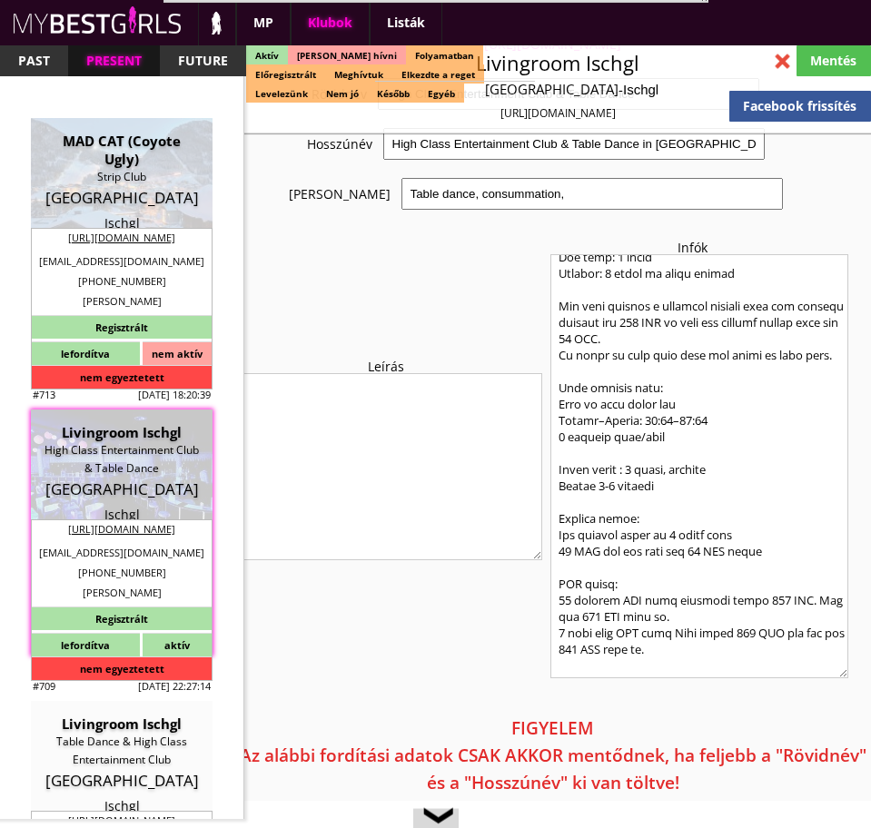
scroll to position [0, 0]
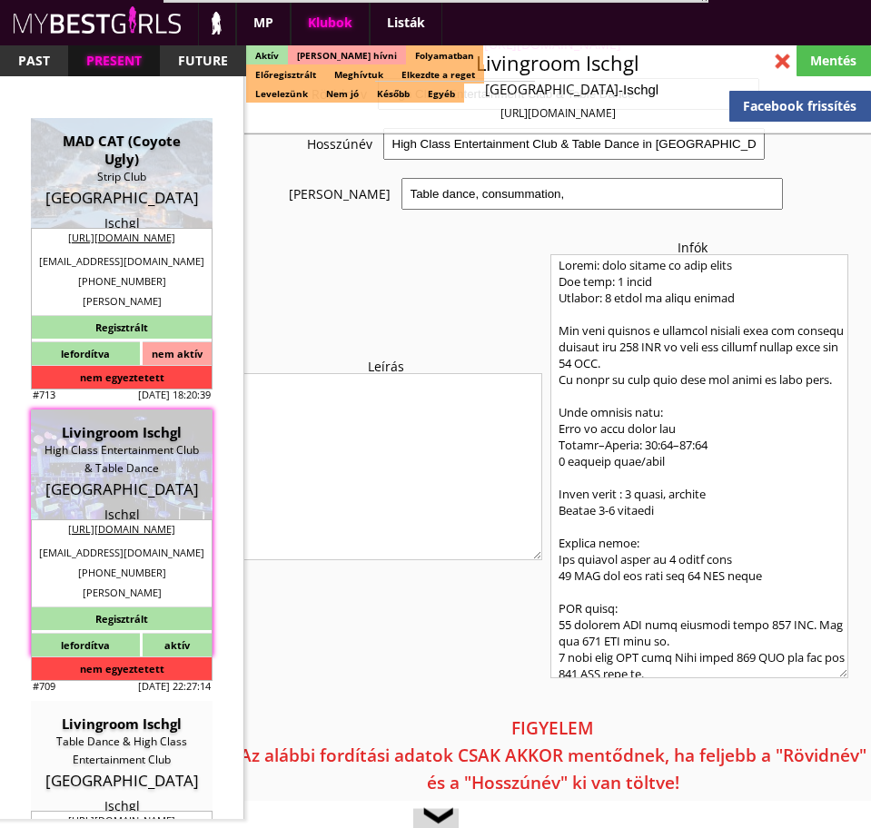
click at [693, 399] on textarea at bounding box center [699, 466] width 299 height 424
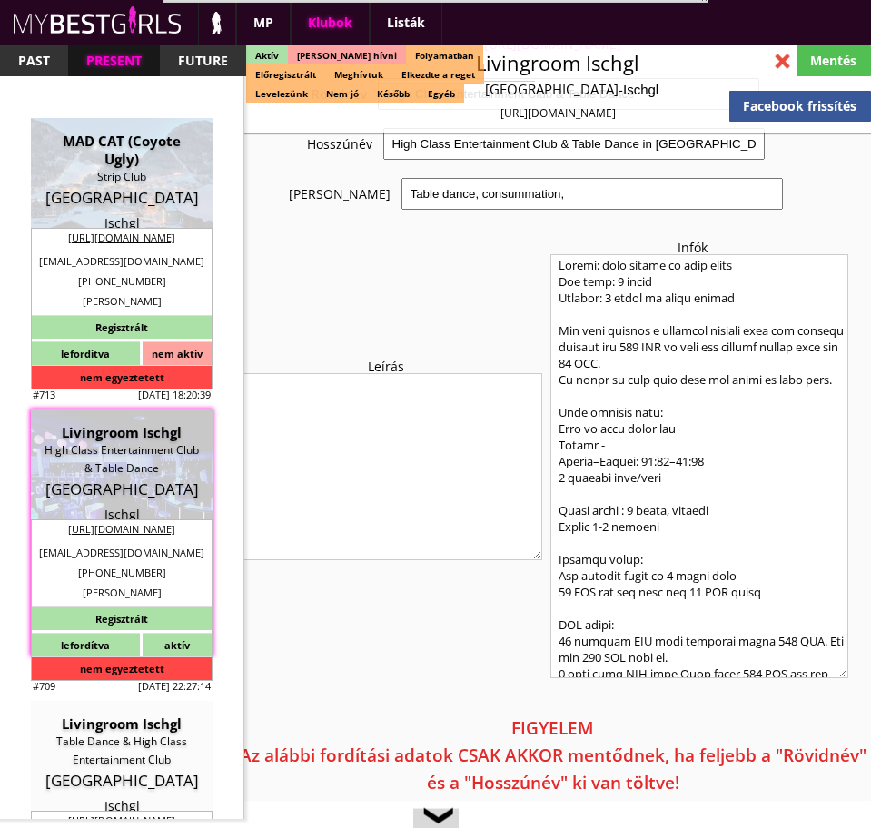
click at [626, 415] on textarea at bounding box center [699, 466] width 299 height 424
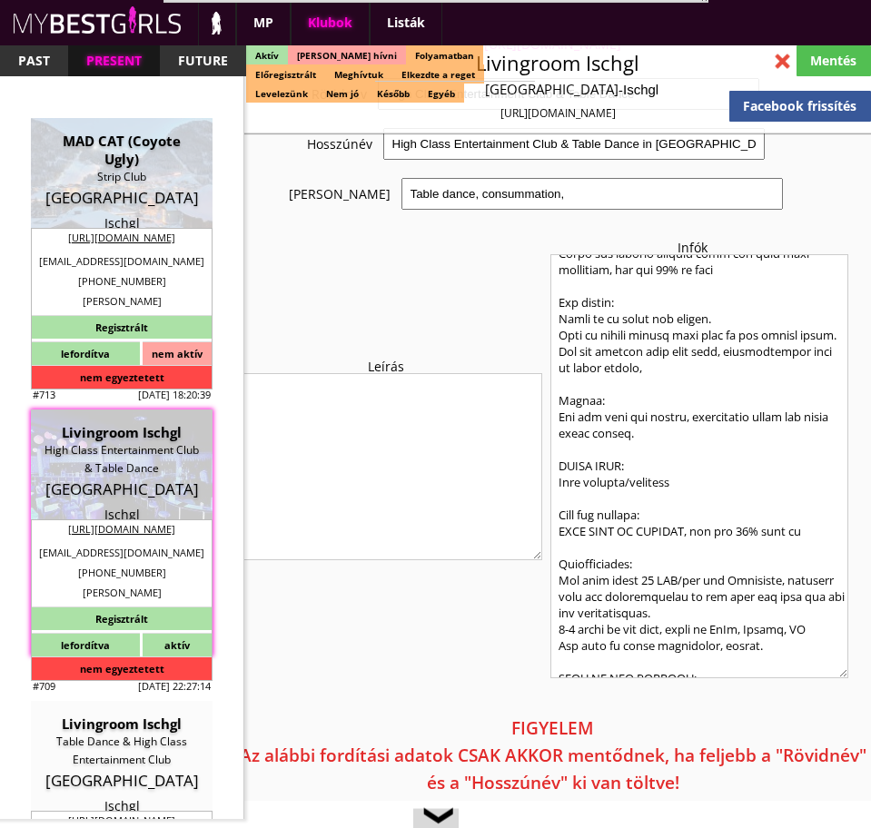
scroll to position [536, 0]
click at [683, 486] on textarea at bounding box center [699, 466] width 299 height 424
paste textarea "Dancers are required to wear sexy dresses or lingerie (dessous) in the club."
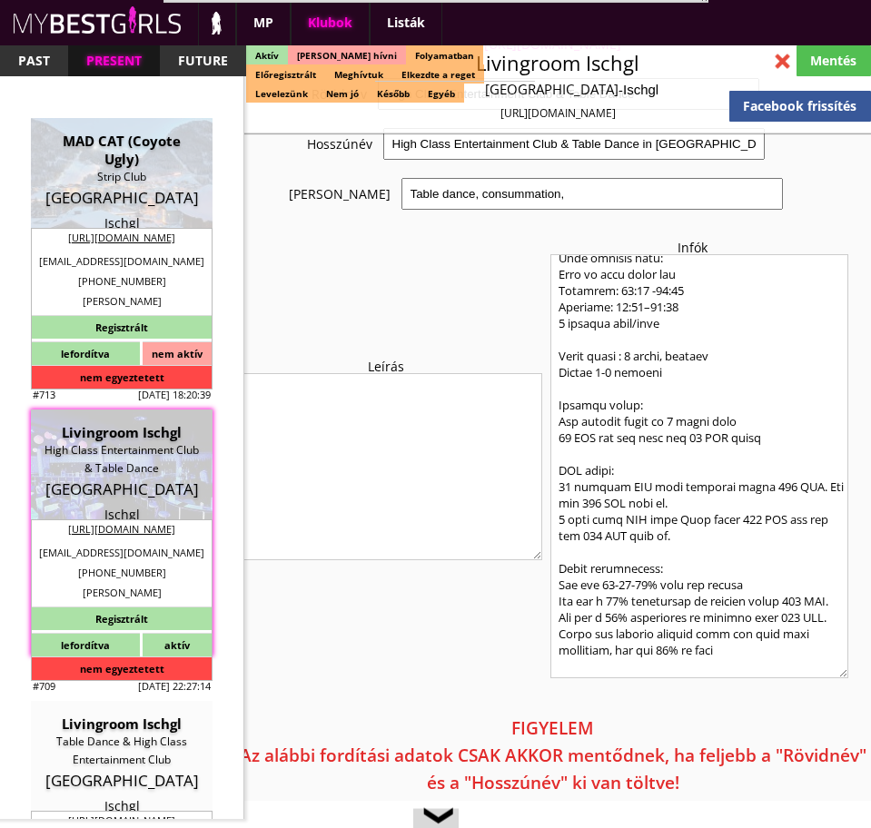
scroll to position [0, 0]
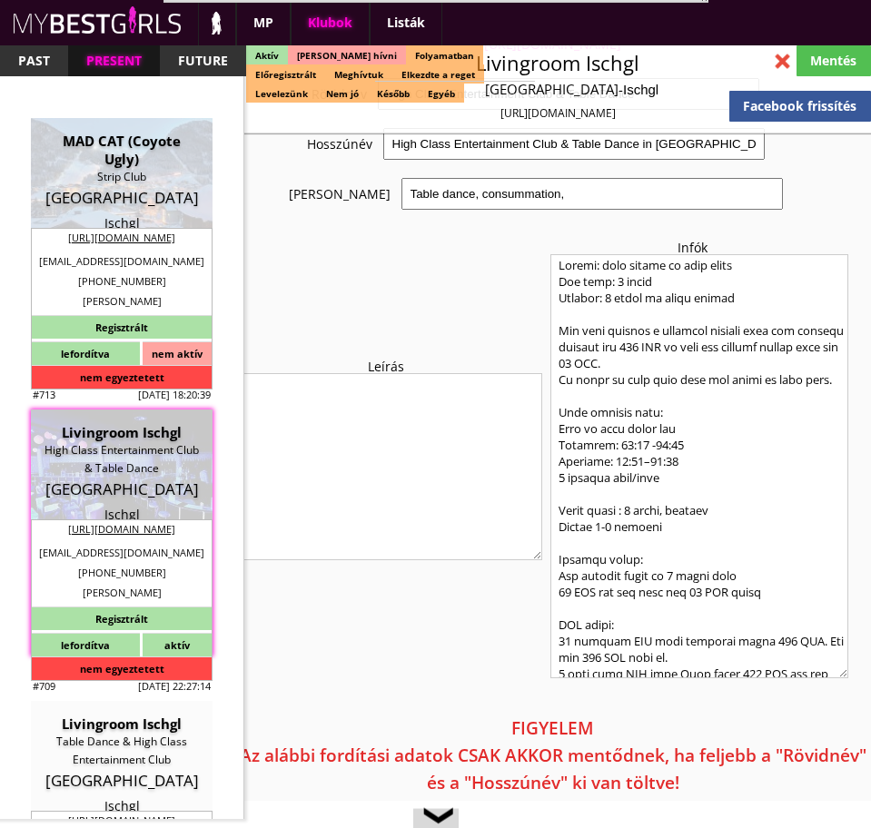
drag, startPoint x: 821, startPoint y: 353, endPoint x: 550, endPoint y: 298, distance: 276.1
click at [550, 298] on textarea at bounding box center [699, 466] width 299 height 424
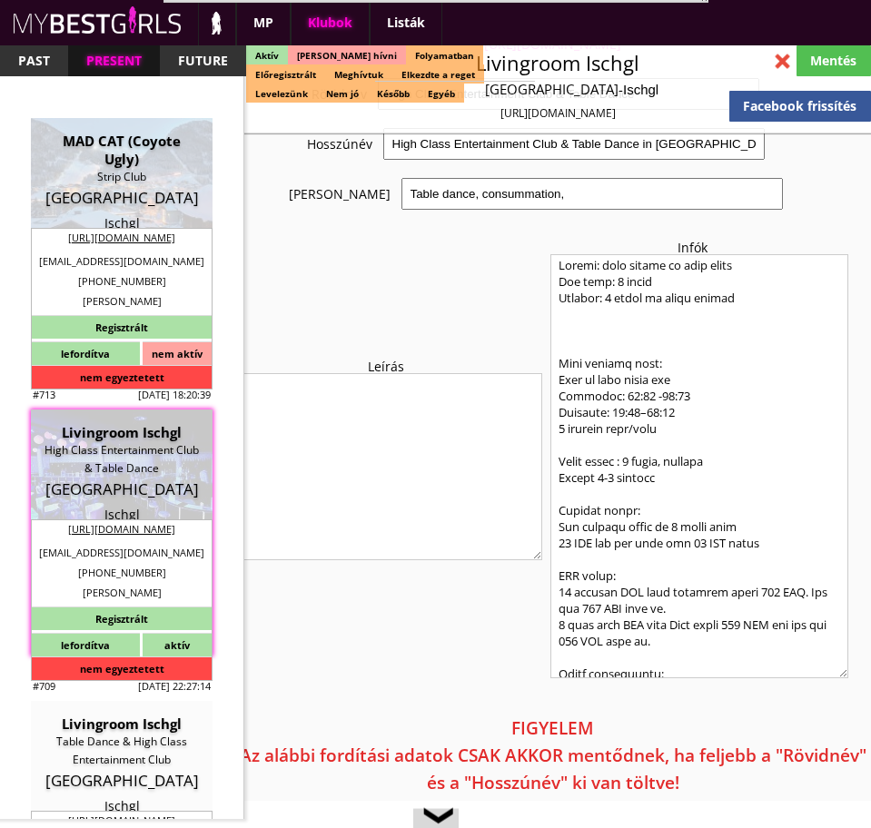
click at [579, 302] on textarea at bounding box center [699, 466] width 299 height 424
paste textarea "You will need to organize your own transport from the airport. Our driver charg…"
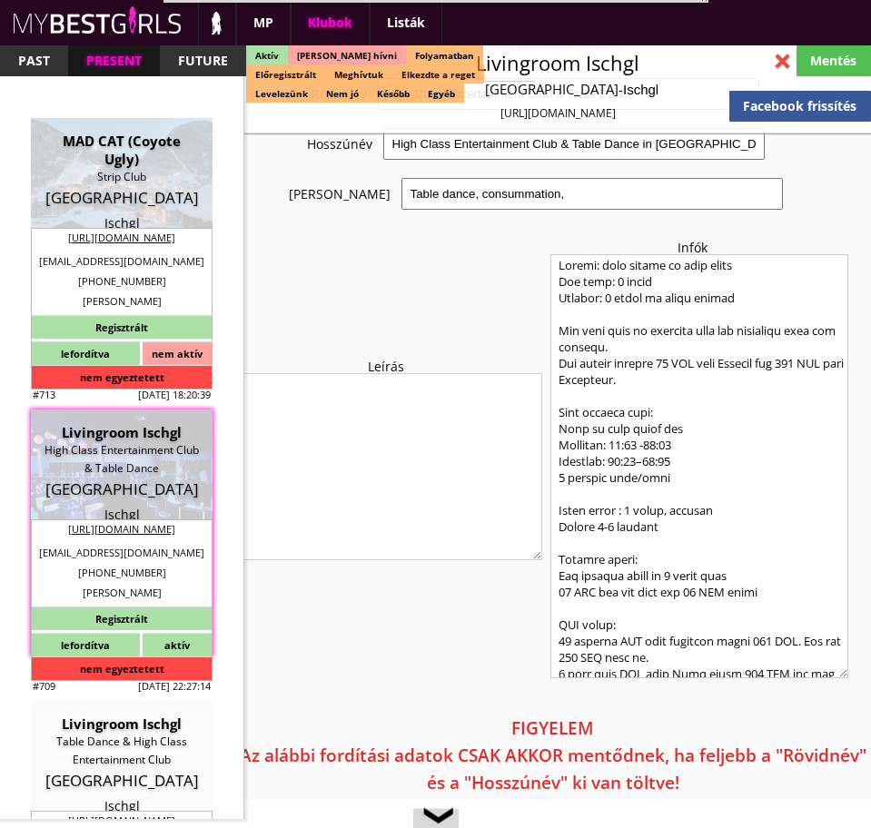
click at [578, 335] on textarea at bounding box center [699, 466] width 299 height 424
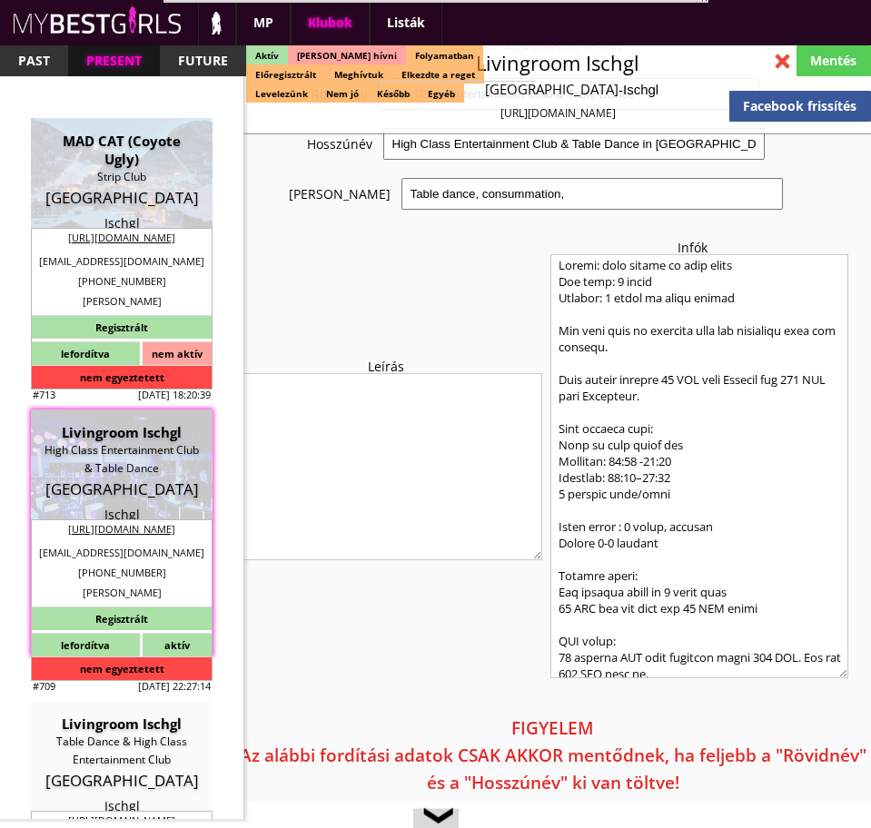
click at [827, 59] on div "Mentés" at bounding box center [833, 60] width 74 height 31
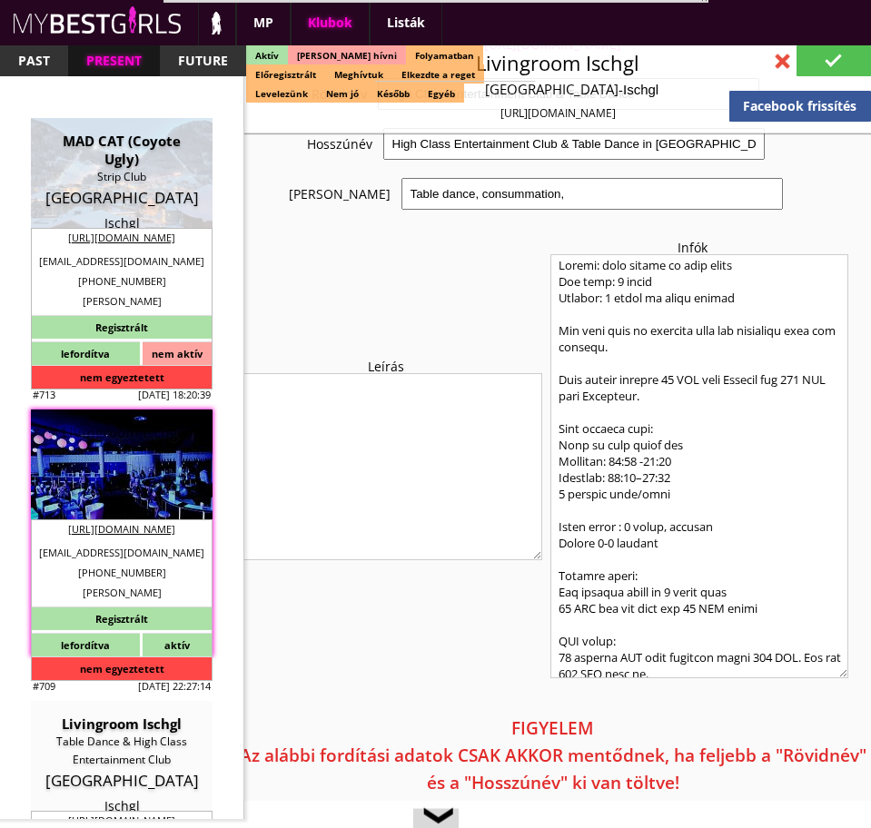
scroll to position [4017, 0]
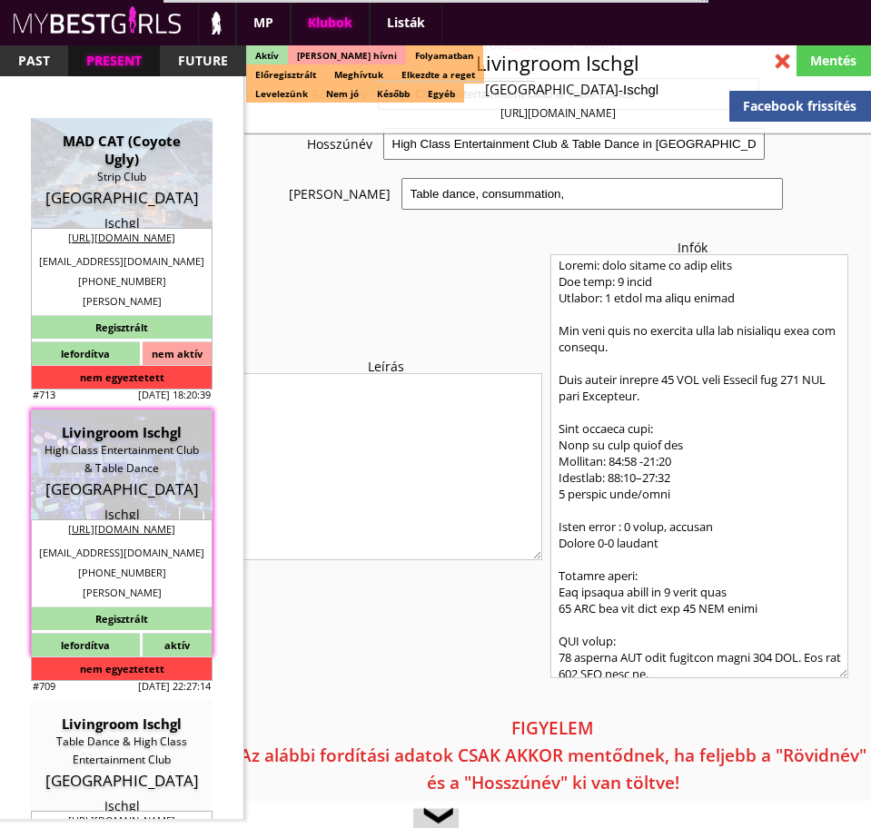
click at [838, 56] on div "Mentés" at bounding box center [833, 60] width 74 height 31
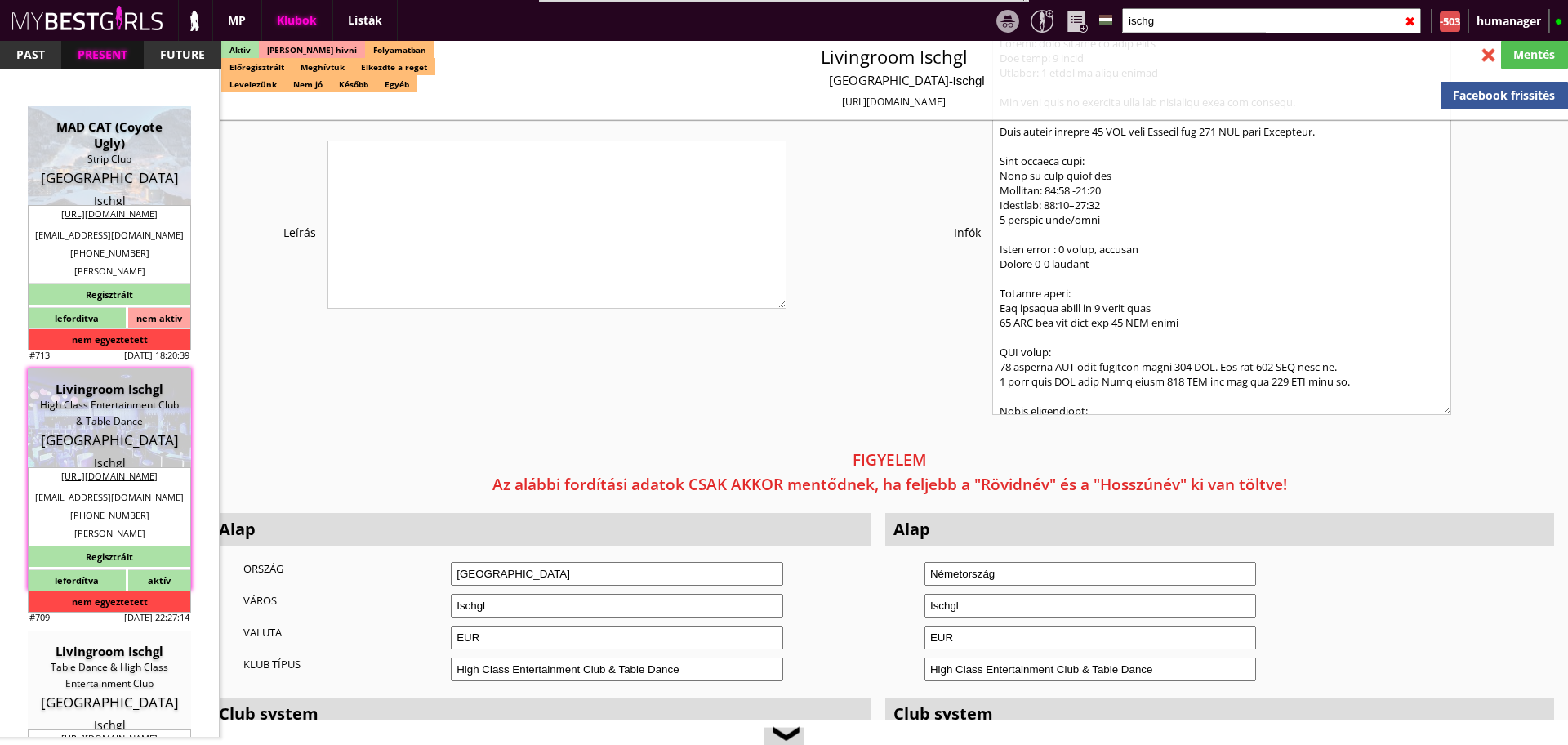
scroll to position [3432, 0]
